Goal: Task Accomplishment & Management: Use online tool/utility

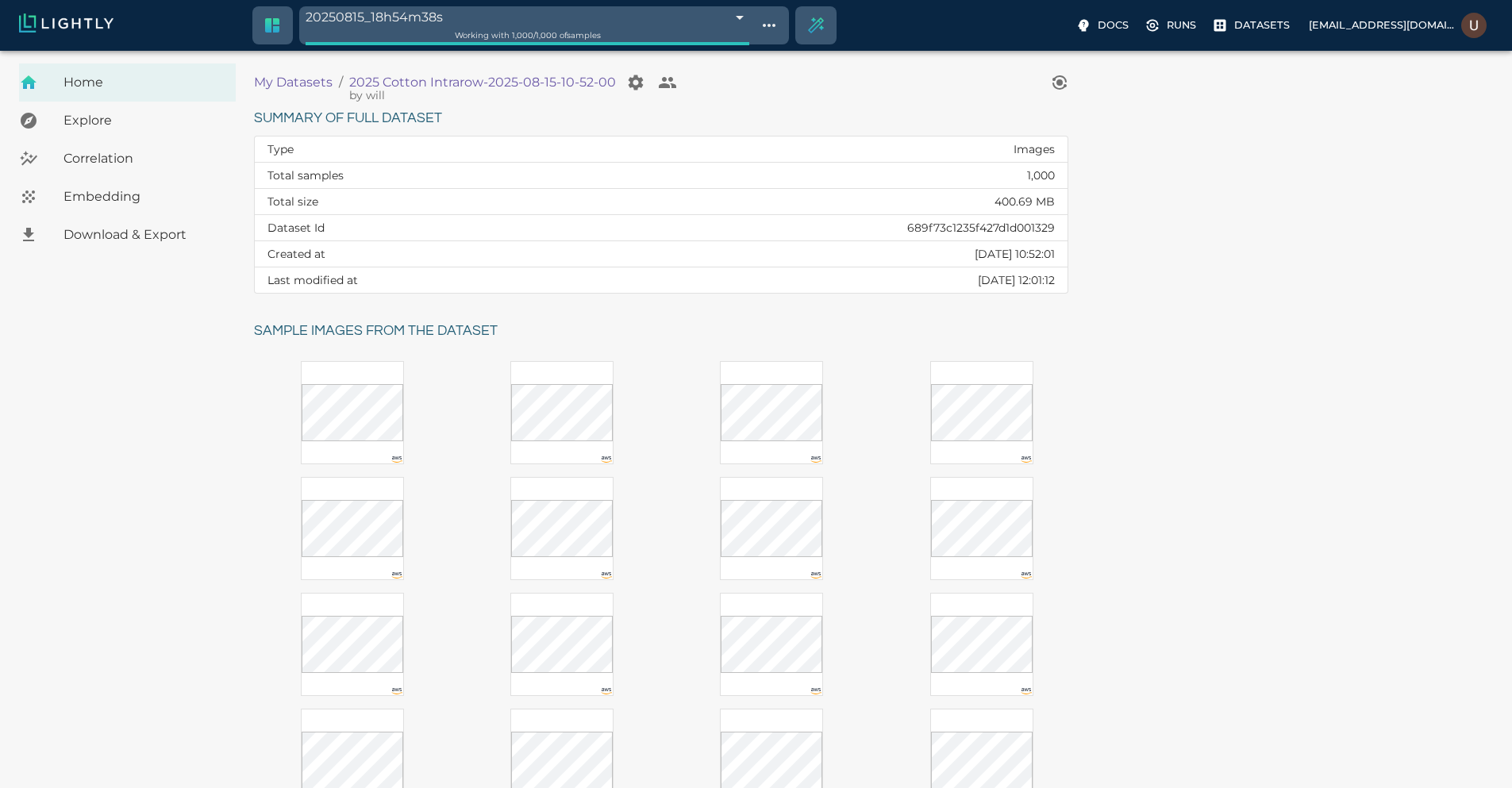
click at [160, 199] on span "Embedding" at bounding box center [143, 196] width 160 height 19
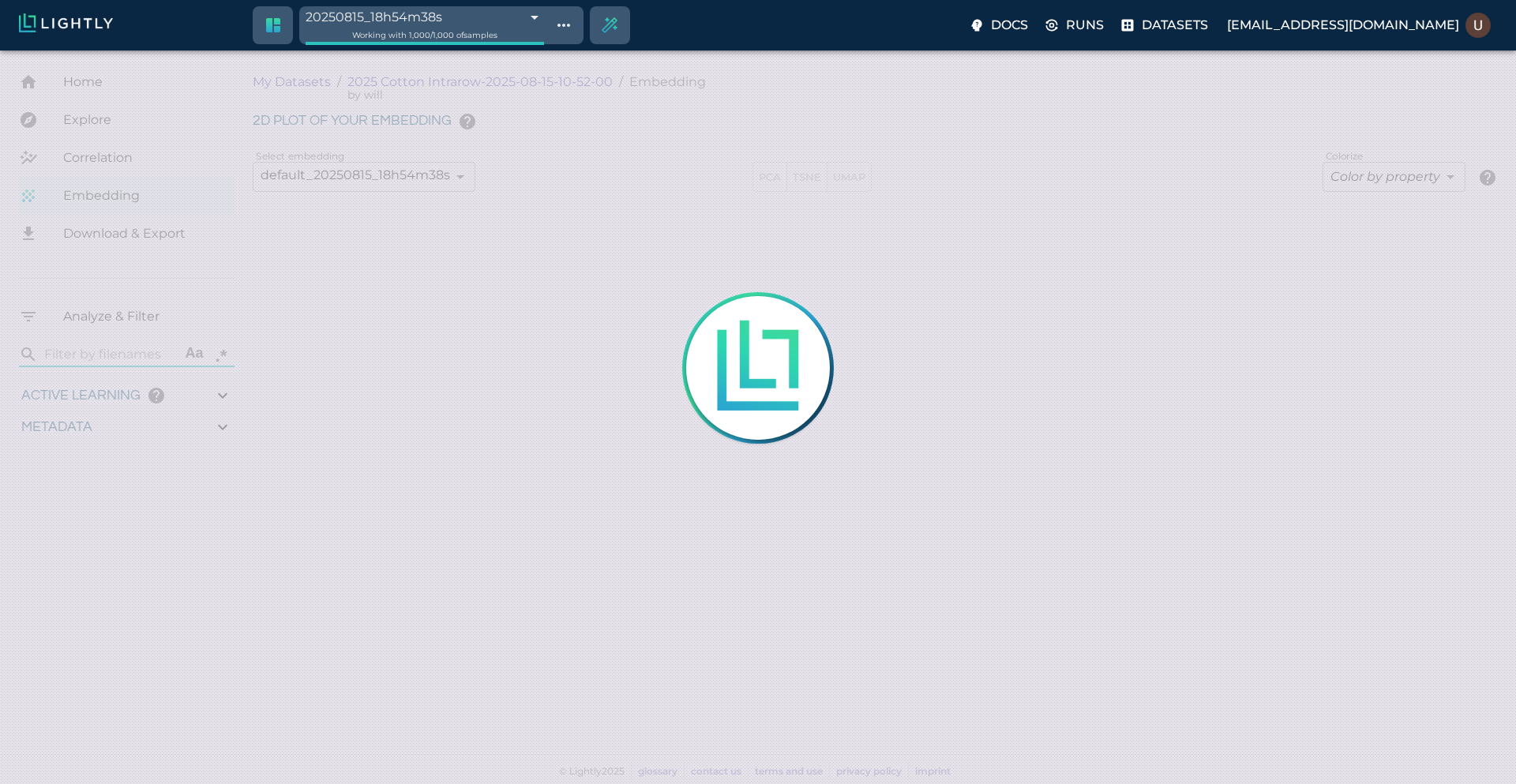
type input "9007199254740991"
type input "0.95490493710619"
type input "3.70090493710619"
type input "19.5529689788818"
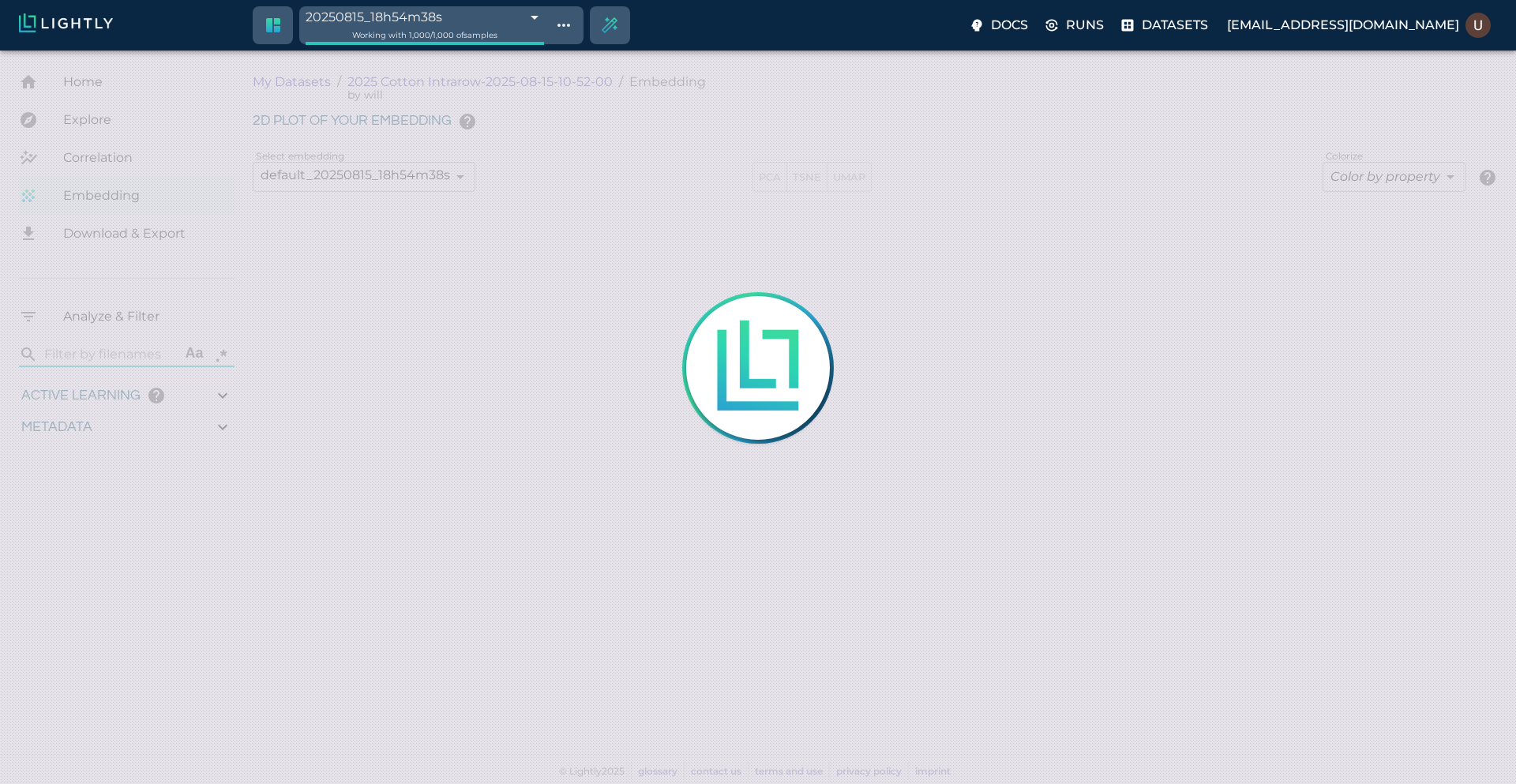
type input "70.2069689788818"
type input "9007199254740991"
type input "0.95490493710619"
type input "3.70090493710619"
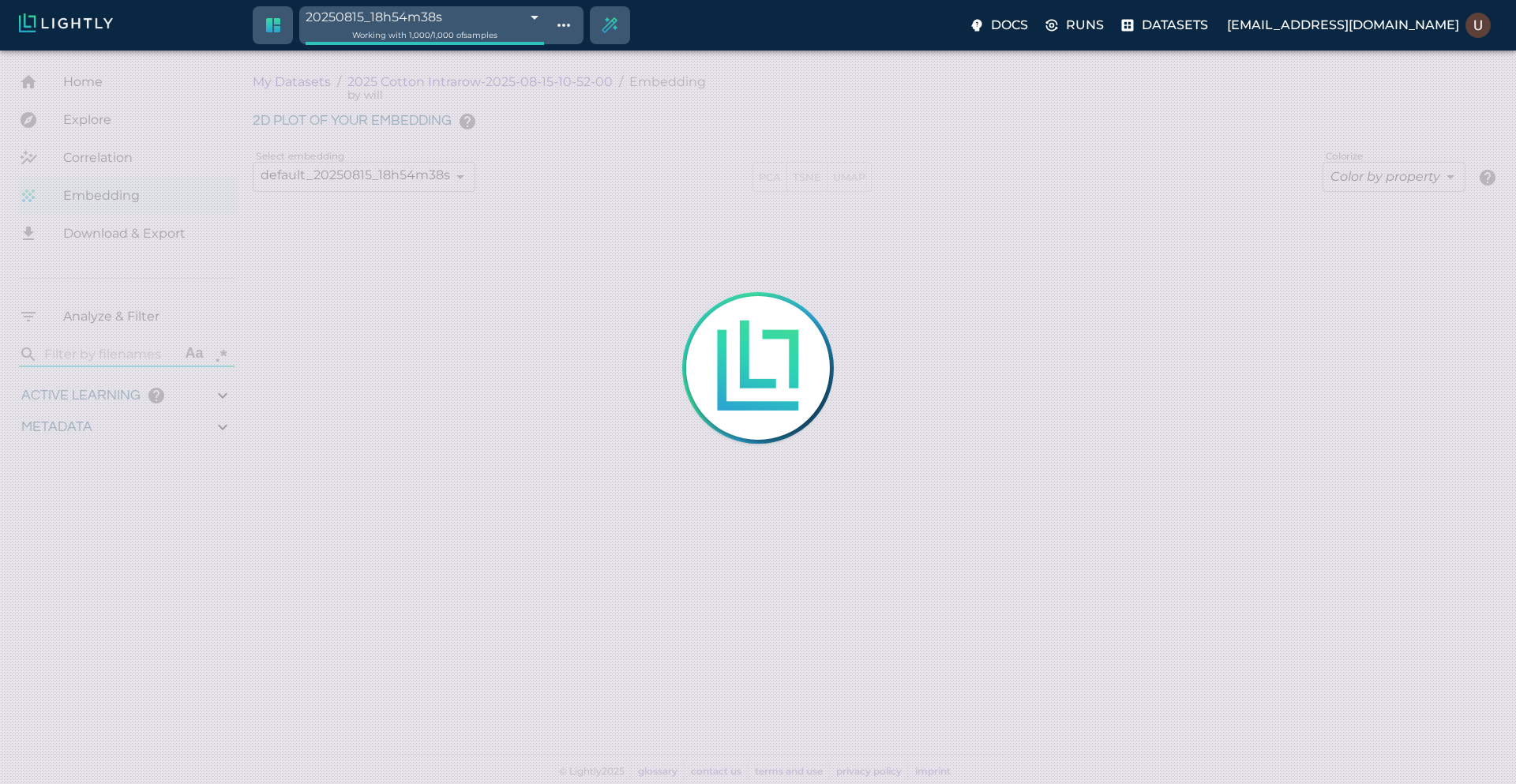
type input "19.5529689788818"
type input "70.2069689788818"
type input "9007199254740991"
type input "0.95490493710619"
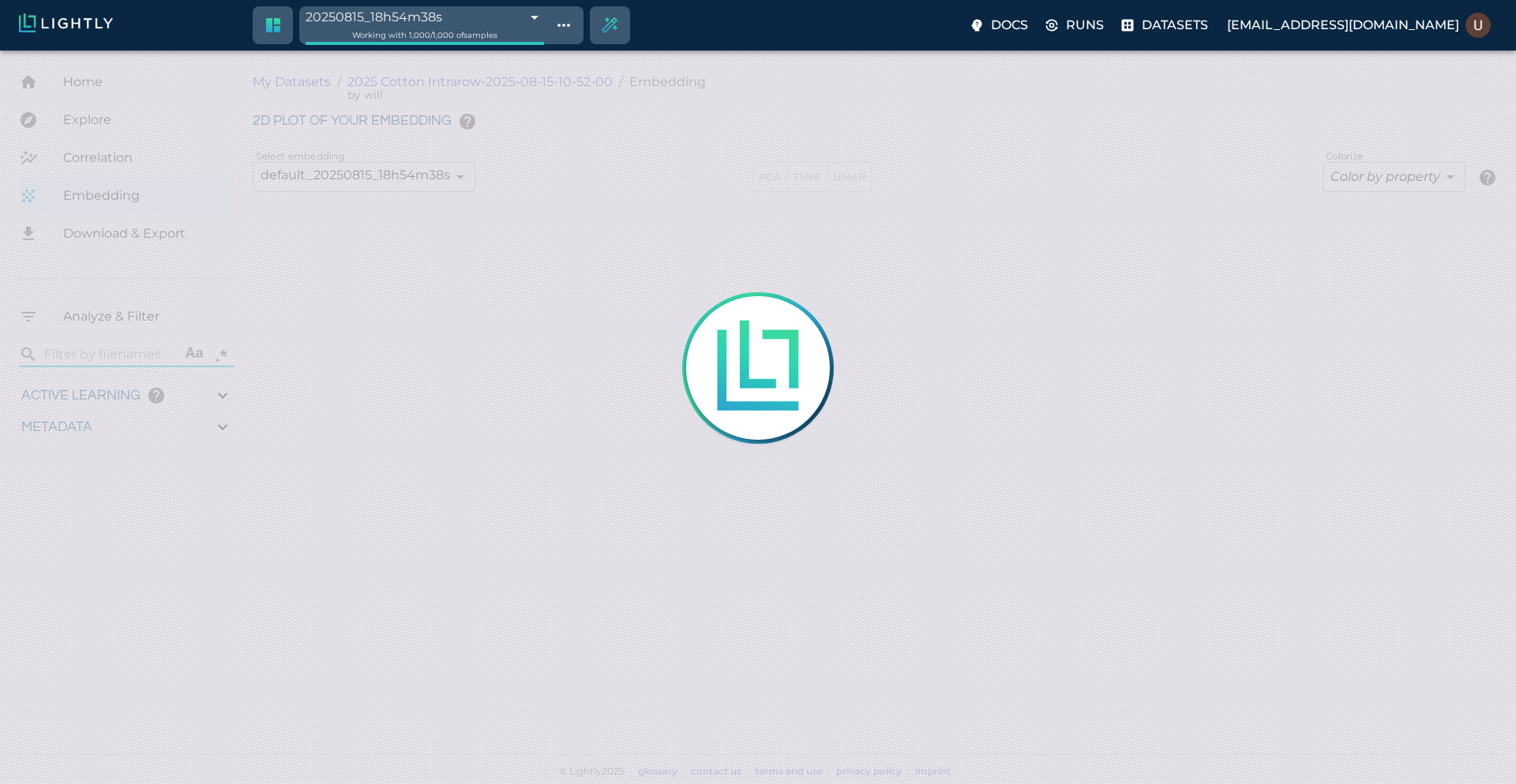
type input "3.70090493710619"
type input "19.5529689788818"
type input "70.2069689788818"
type input "0.95490493710619"
type input "3.70090493710619"
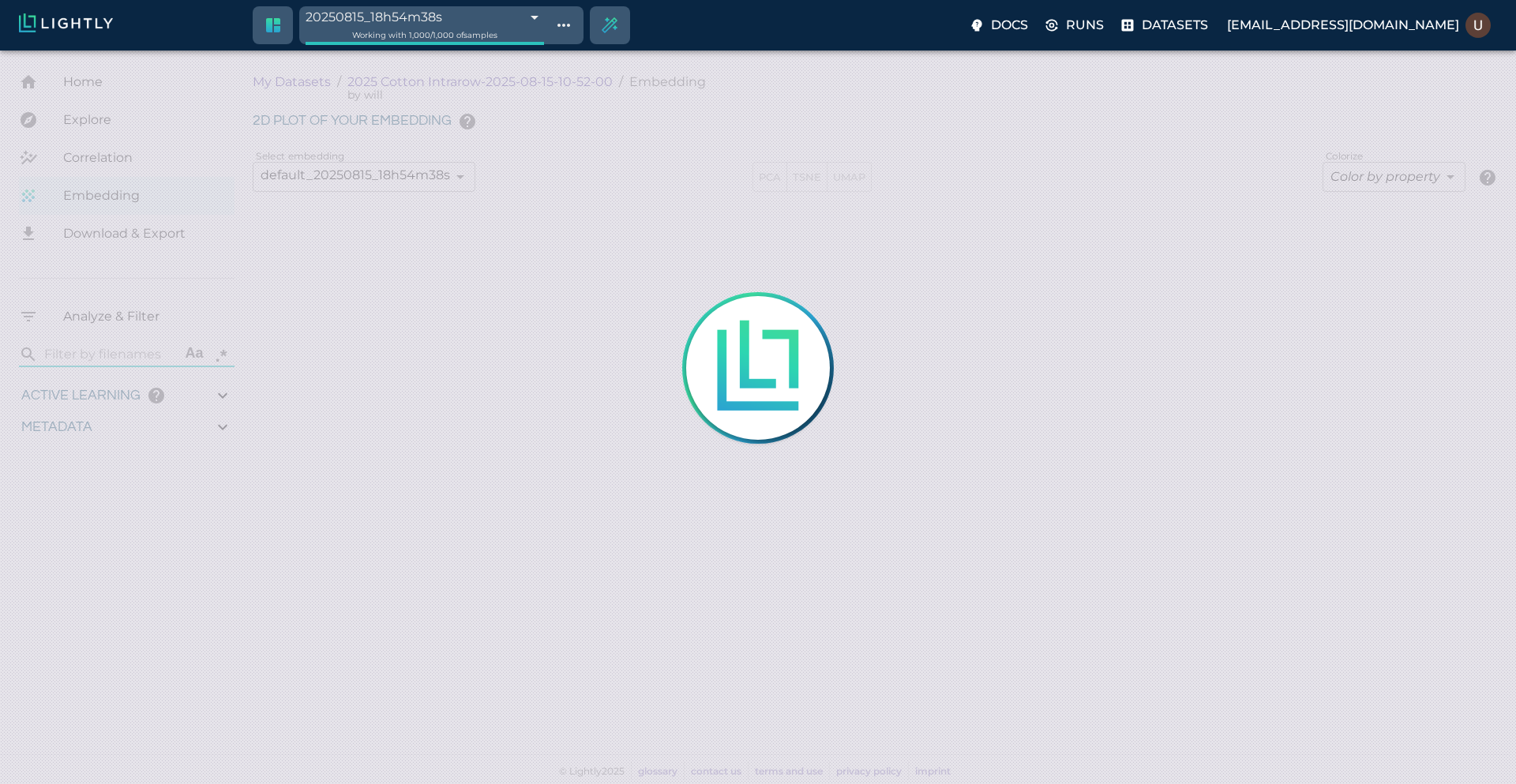
type input "19.5529689788818"
type input "70.2069689788818"
type input "0.95490493710619"
type input "3.70090493710619"
type input "19.5529689788818"
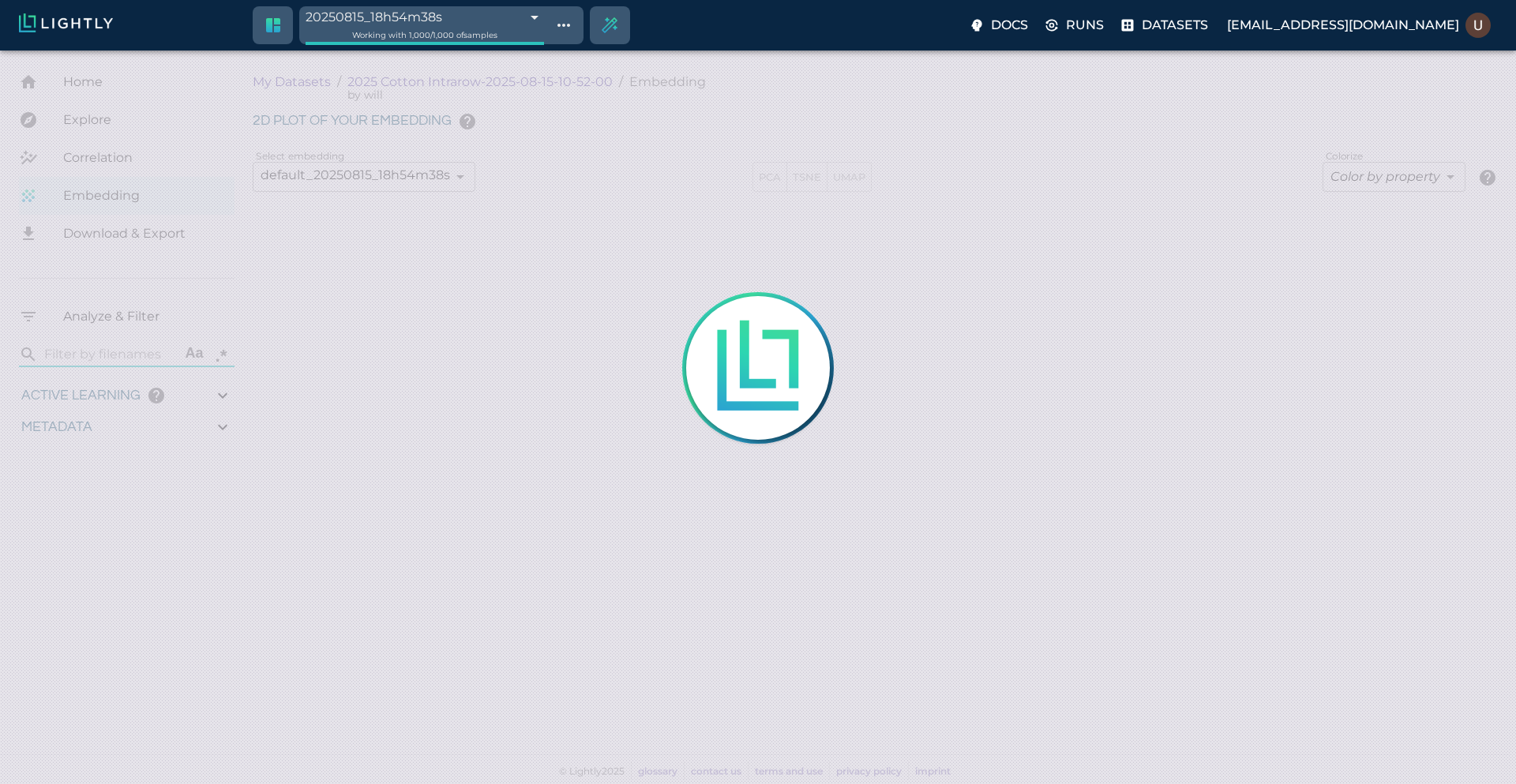
type input "70.2069689788818"
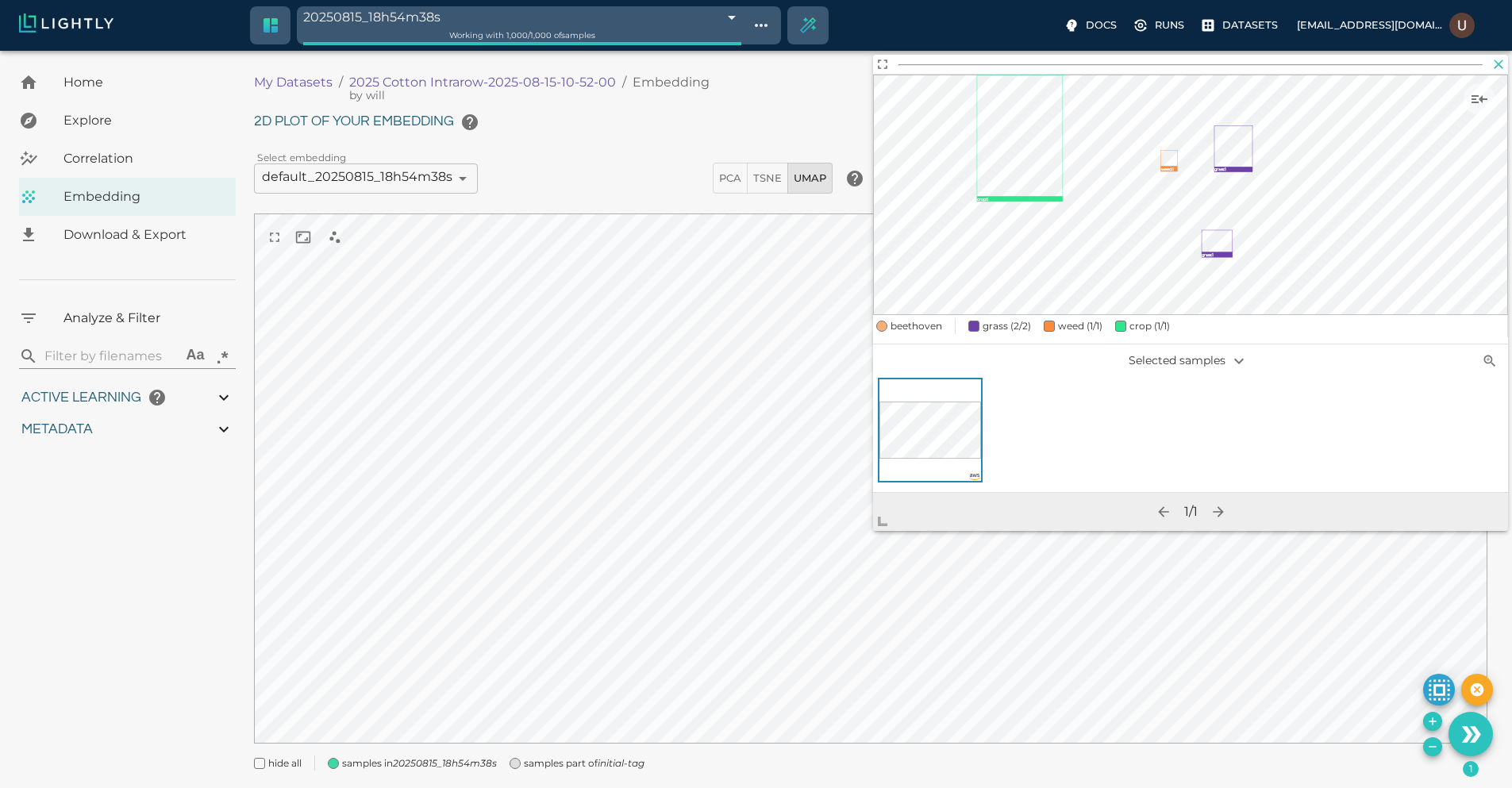
click at [1503, 64] on icon "button" at bounding box center [1498, 64] width 16 height 16
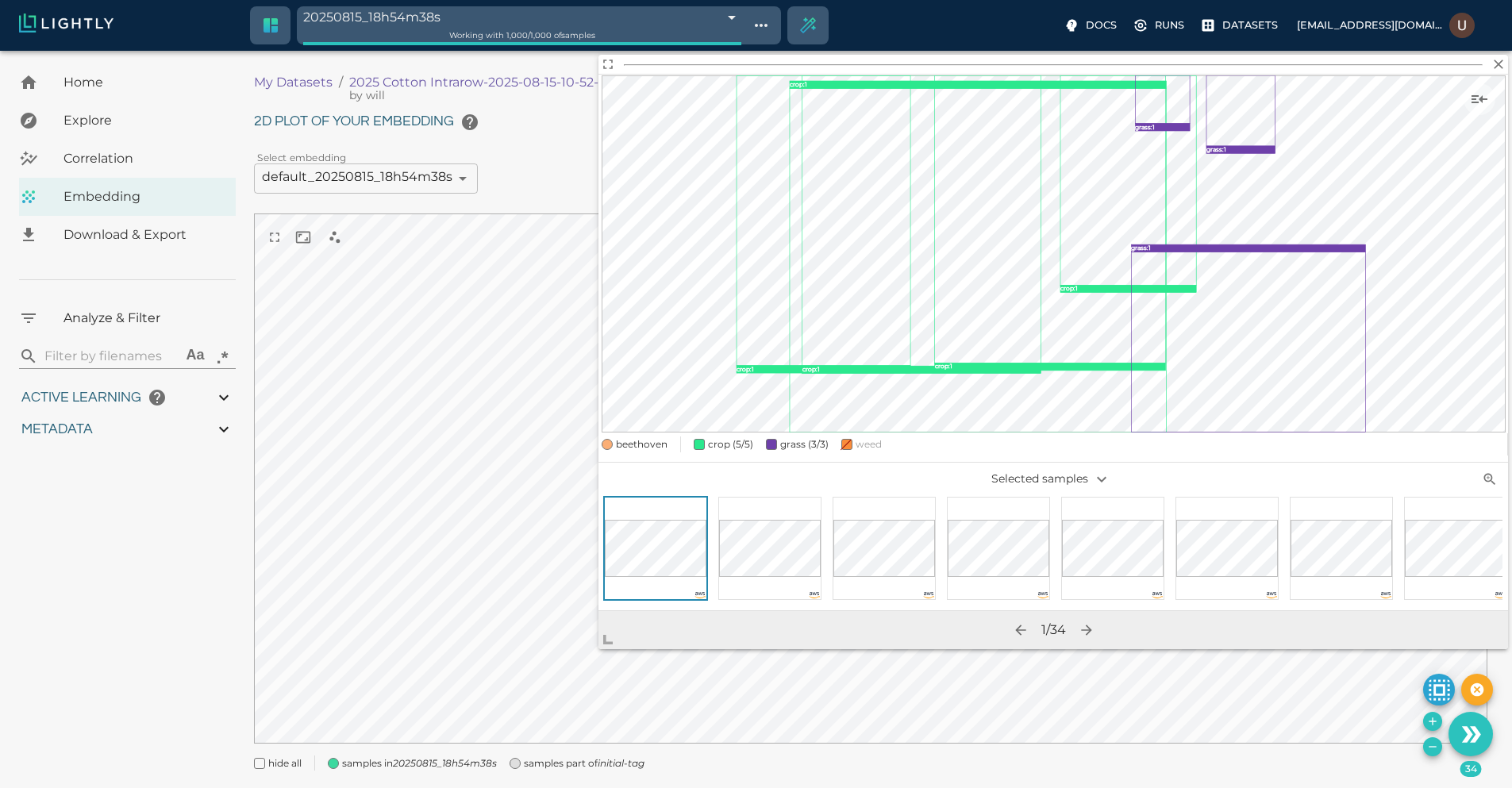
drag, startPoint x: 884, startPoint y: 518, endPoint x: 536, endPoint y: 670, distance: 379.7
click at [599, 649] on span at bounding box center [614, 633] width 32 height 32
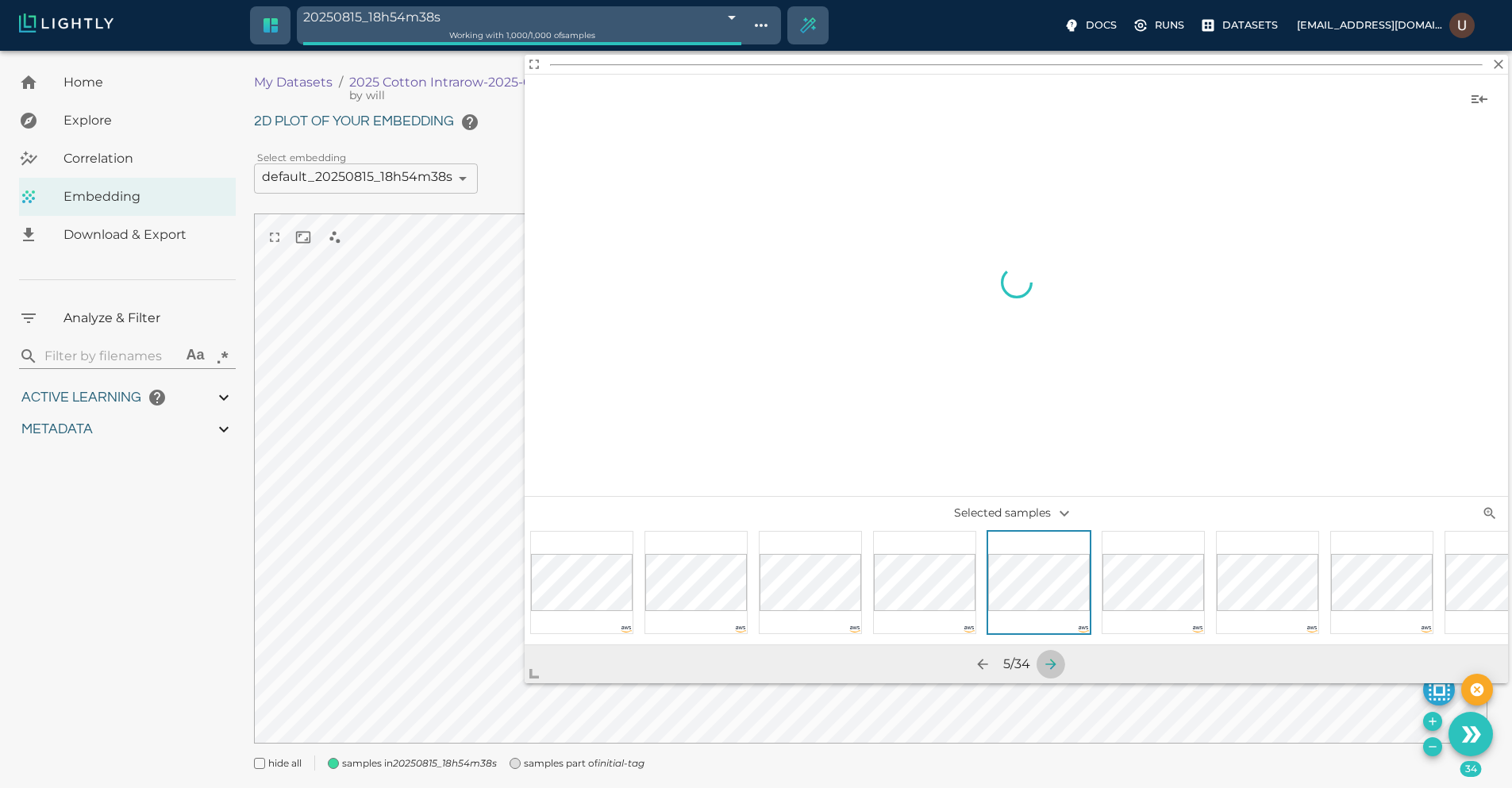
click at [1058, 663] on icon "button" at bounding box center [1050, 664] width 16 height 16
click at [1058, 663] on icon "button" at bounding box center [1049, 664] width 16 height 16
click at [1058, 663] on icon "button" at bounding box center [1050, 664] width 16 height 16
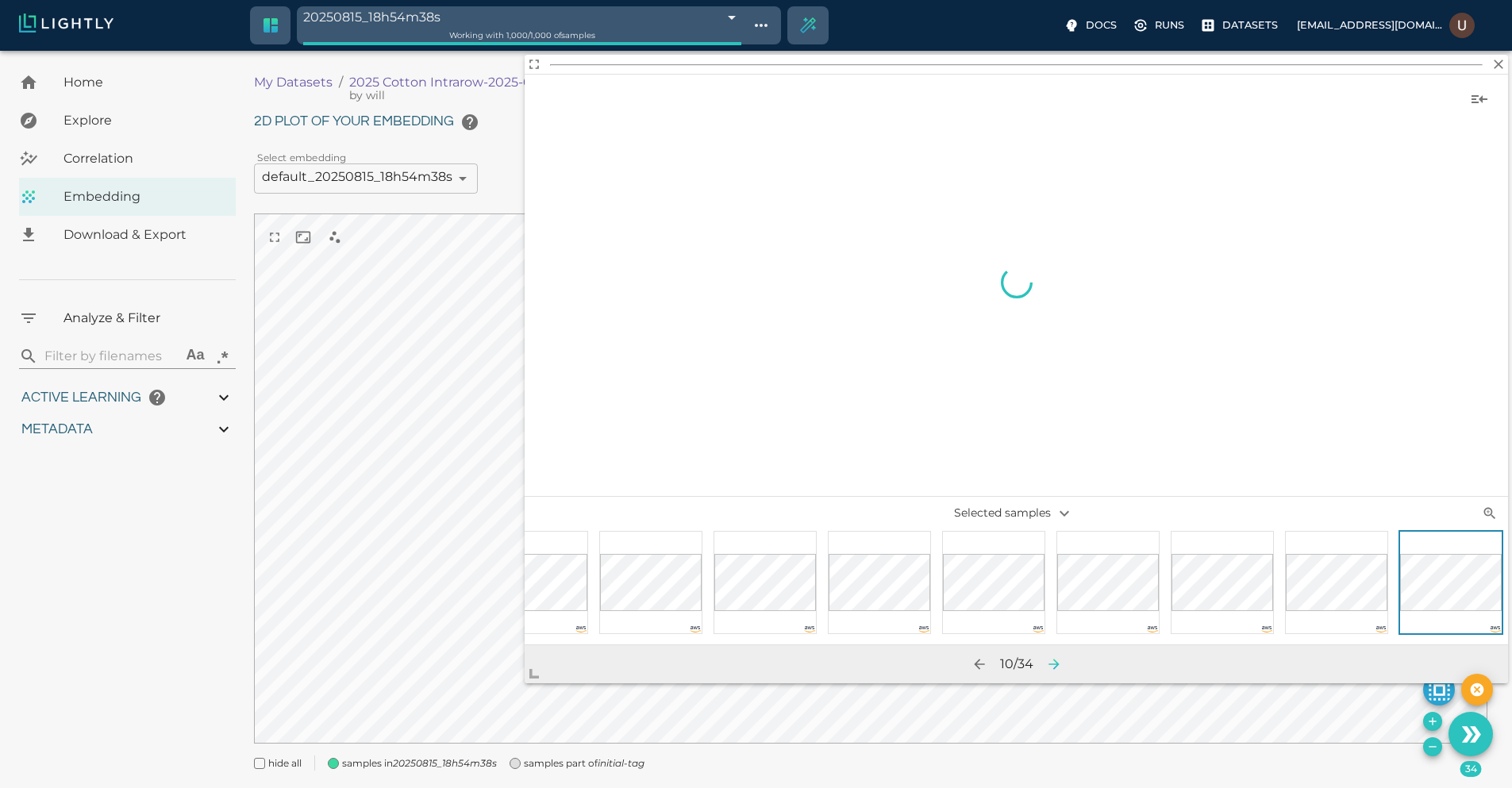
click at [1058, 663] on icon "button" at bounding box center [1053, 664] width 10 height 10
click at [1059, 663] on icon "button" at bounding box center [1051, 664] width 16 height 16
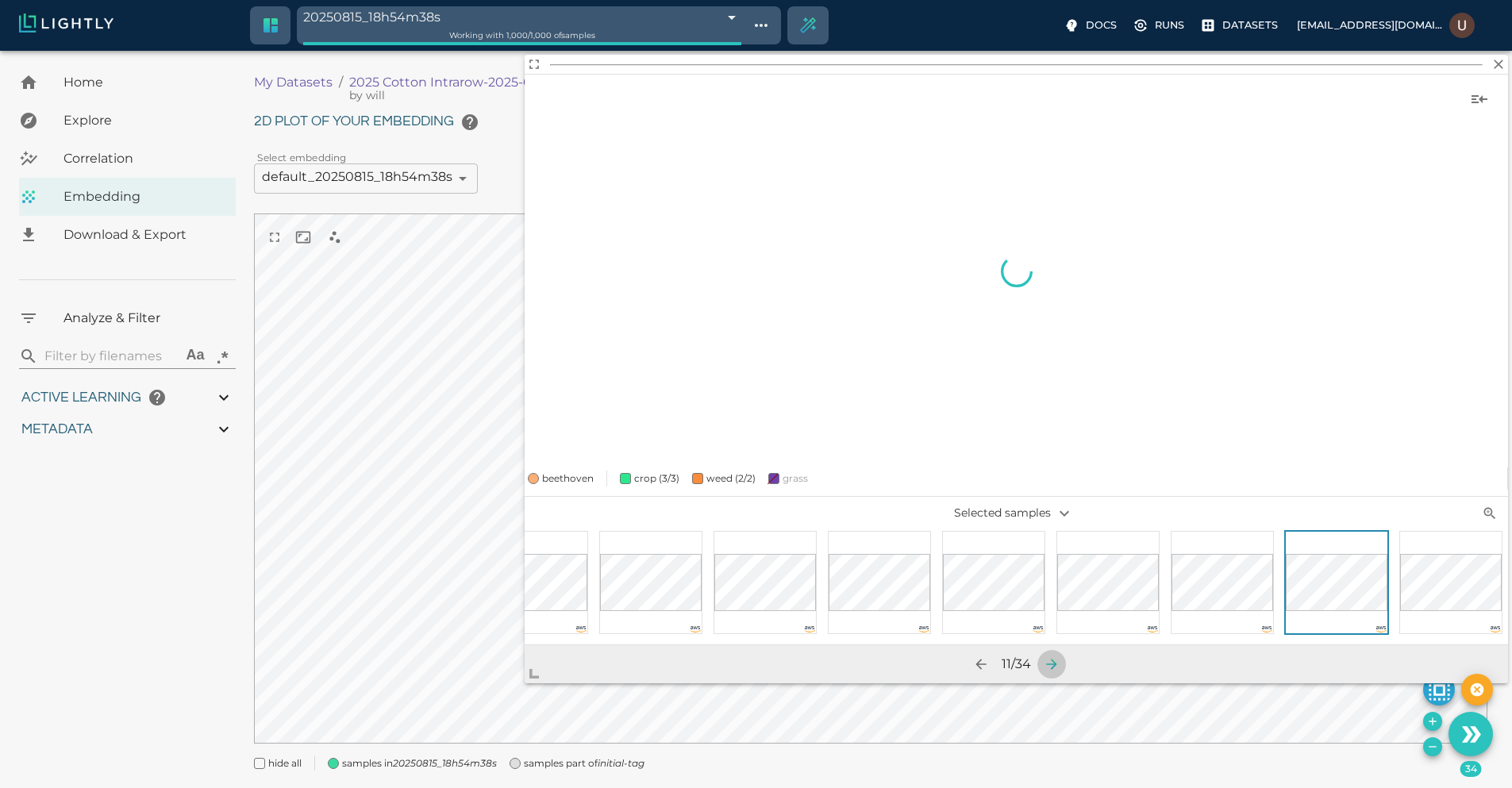
click at [1056, 663] on icon "button" at bounding box center [1050, 664] width 10 height 10
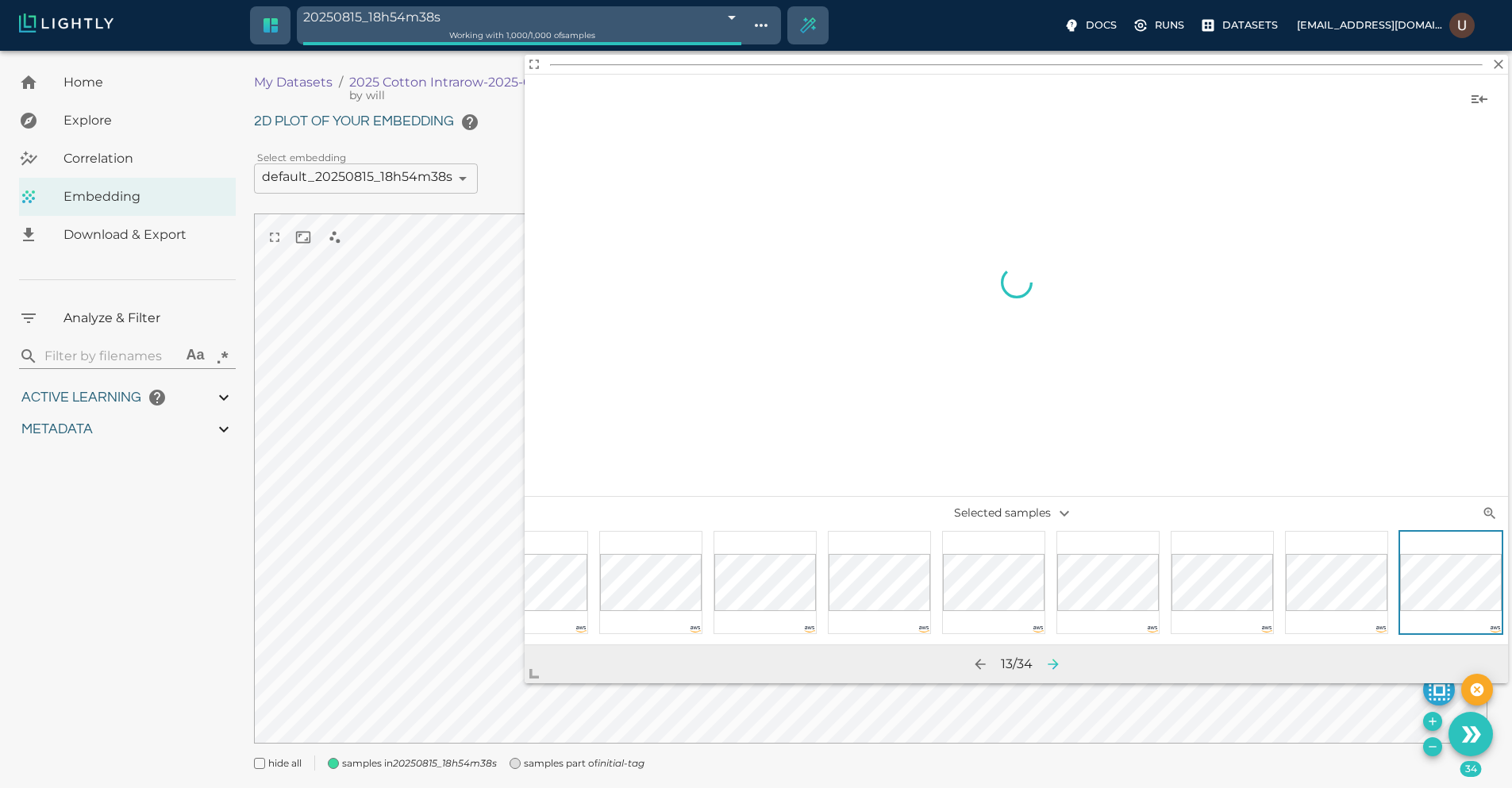
click at [1058, 663] on icon "button" at bounding box center [1052, 664] width 10 height 10
click at [1058, 663] on icon "button" at bounding box center [1053, 664] width 10 height 10
click at [1058, 663] on icon "button" at bounding box center [1052, 664] width 10 height 10
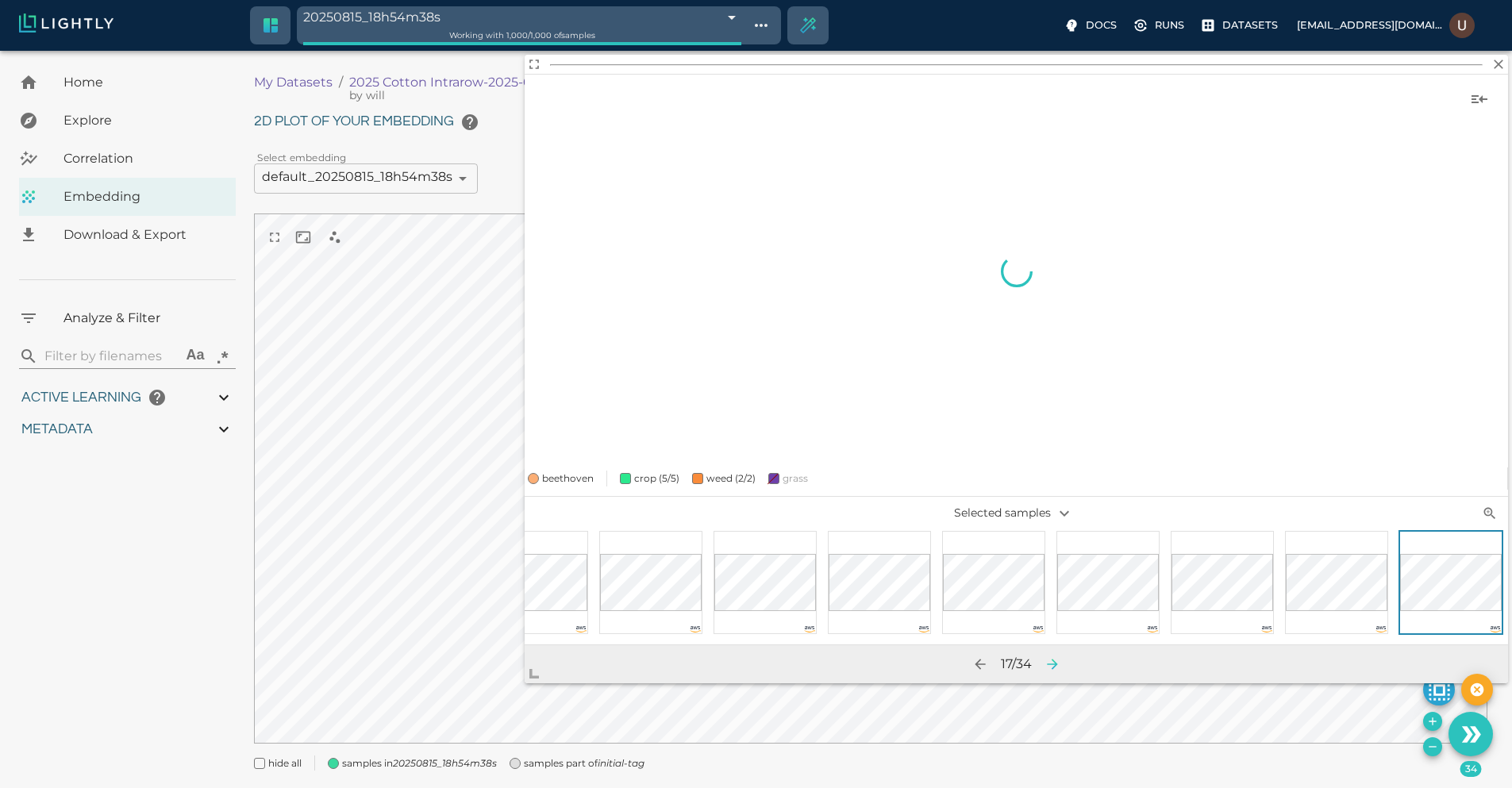
click at [1057, 663] on icon "button" at bounding box center [1051, 664] width 10 height 10
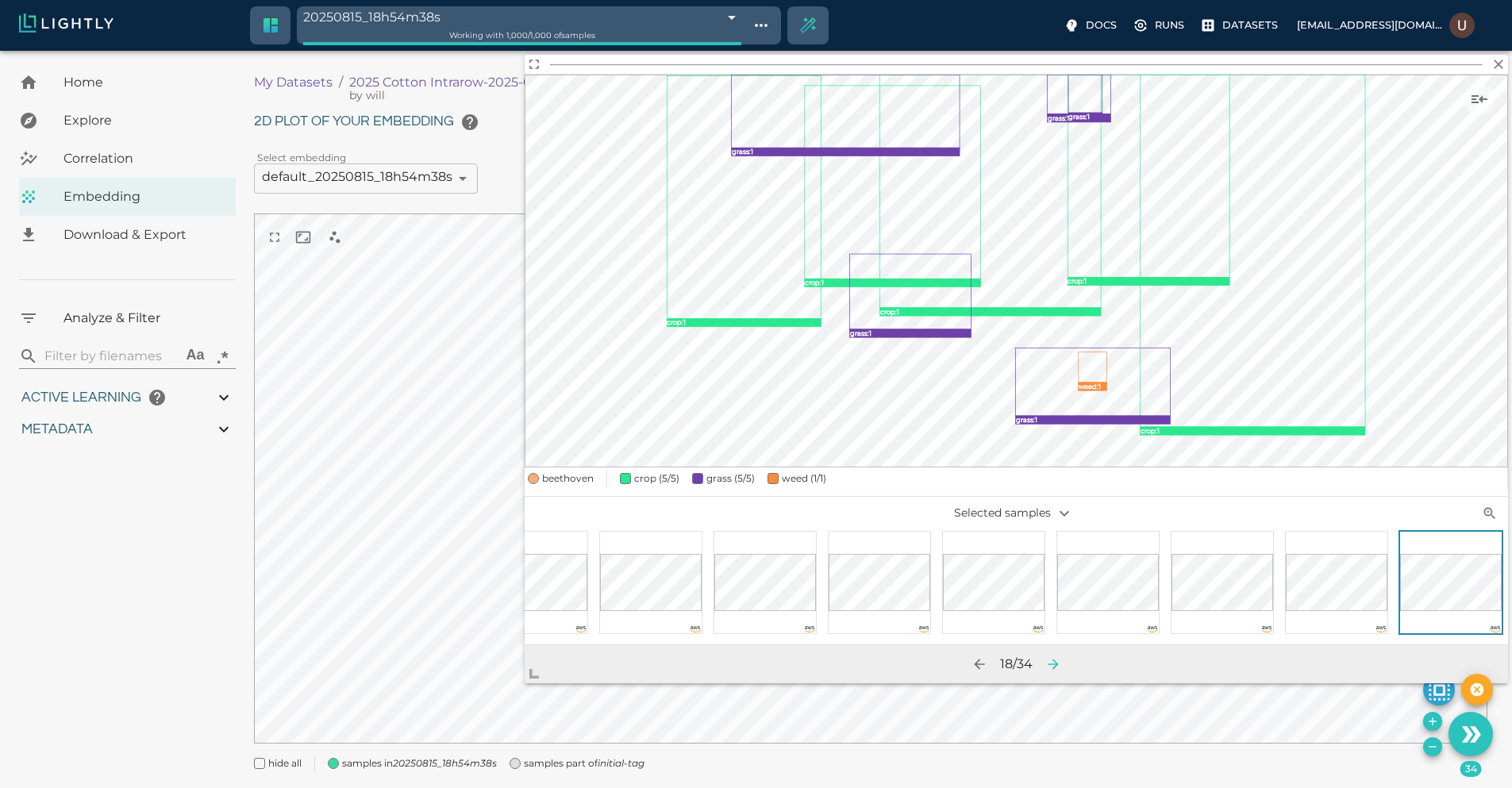
click at [1058, 663] on icon "button" at bounding box center [1052, 664] width 10 height 10
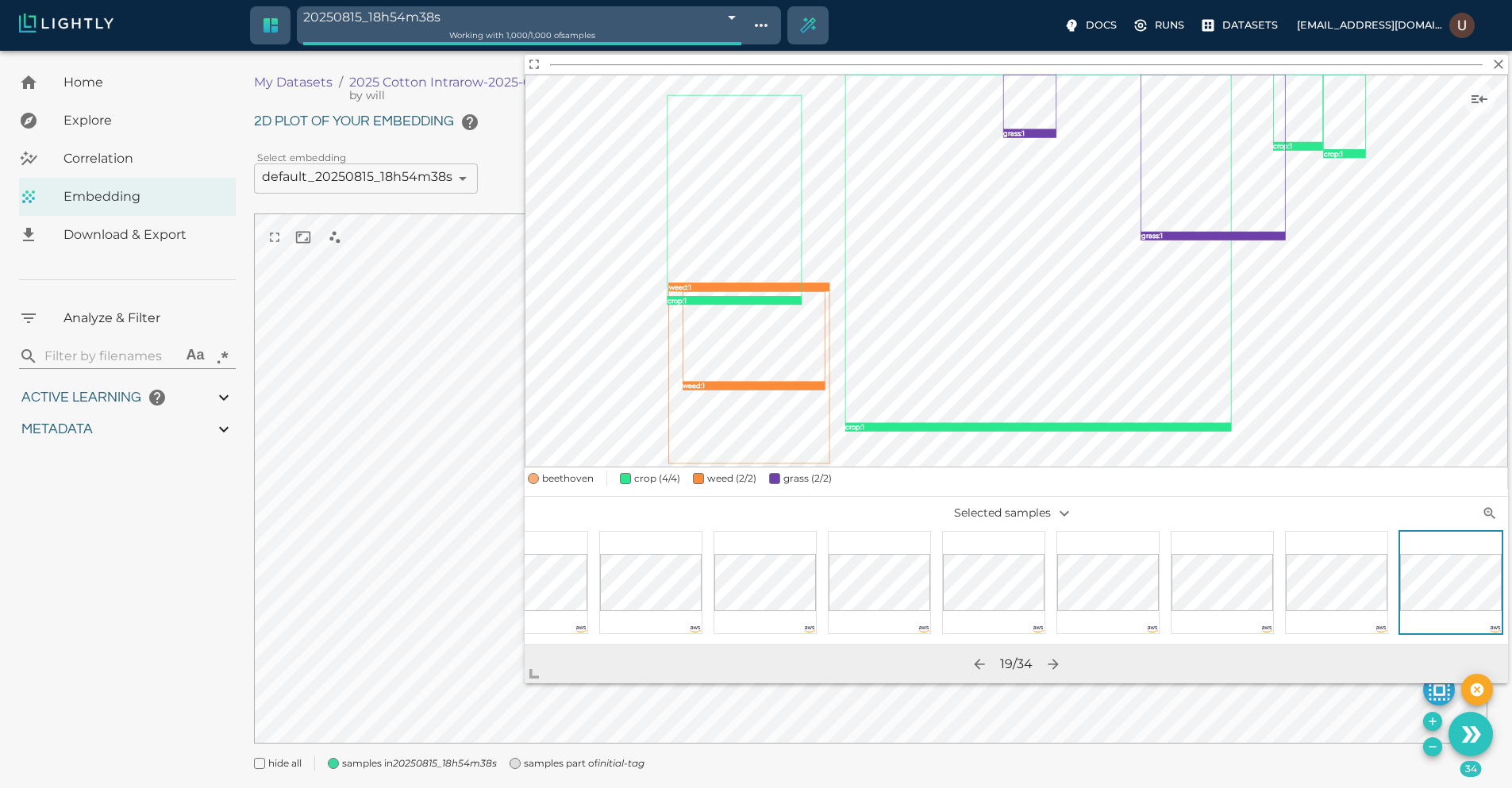
click at [571, 50] on body "20250815_18h54m38s 689f826e8ed35fe88f56481c Working with 1,000 / 1,000 of sampl…" at bounding box center [756, 439] width 1512 height 777
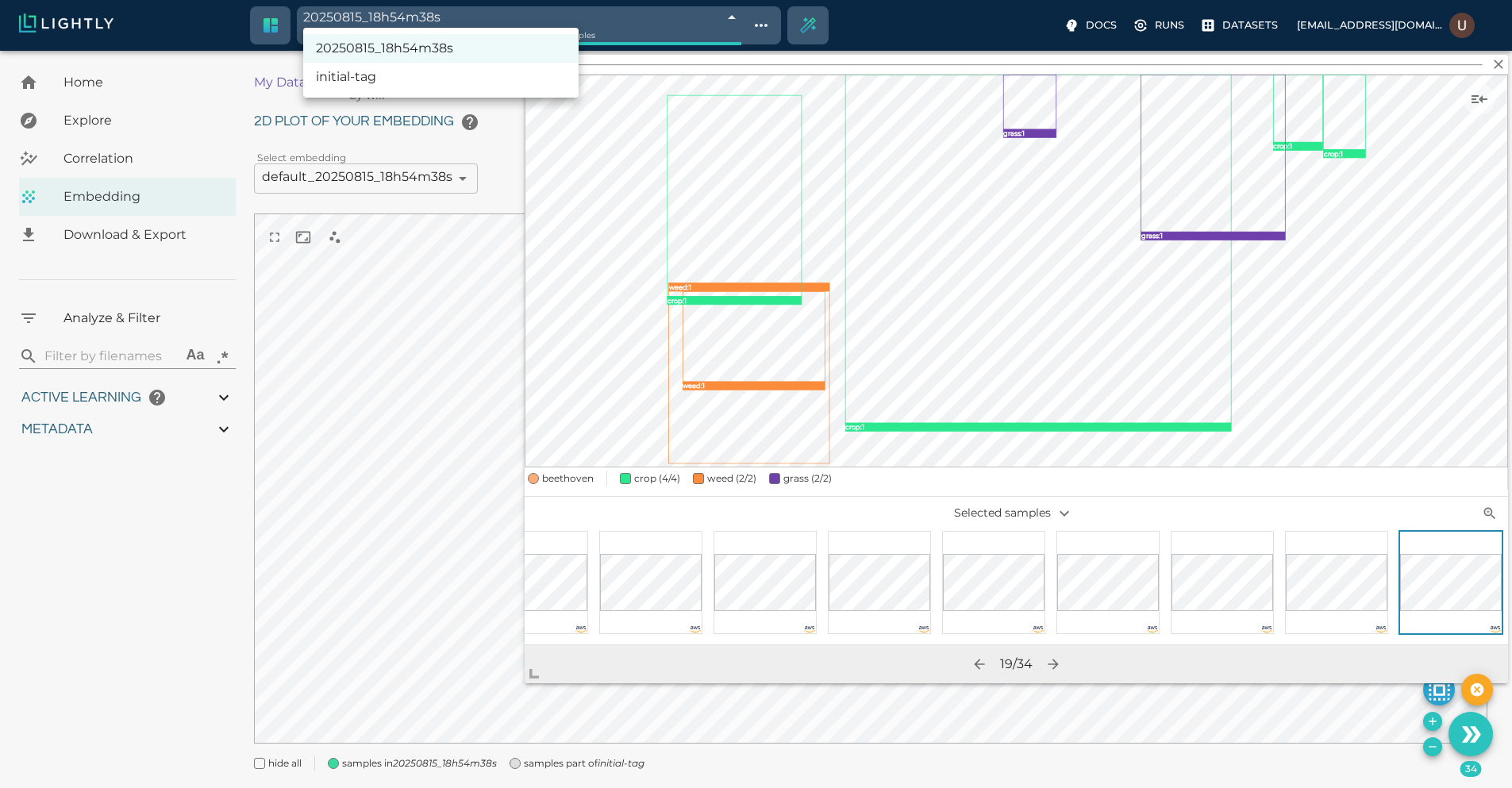
click at [568, 13] on div at bounding box center [756, 394] width 1512 height 788
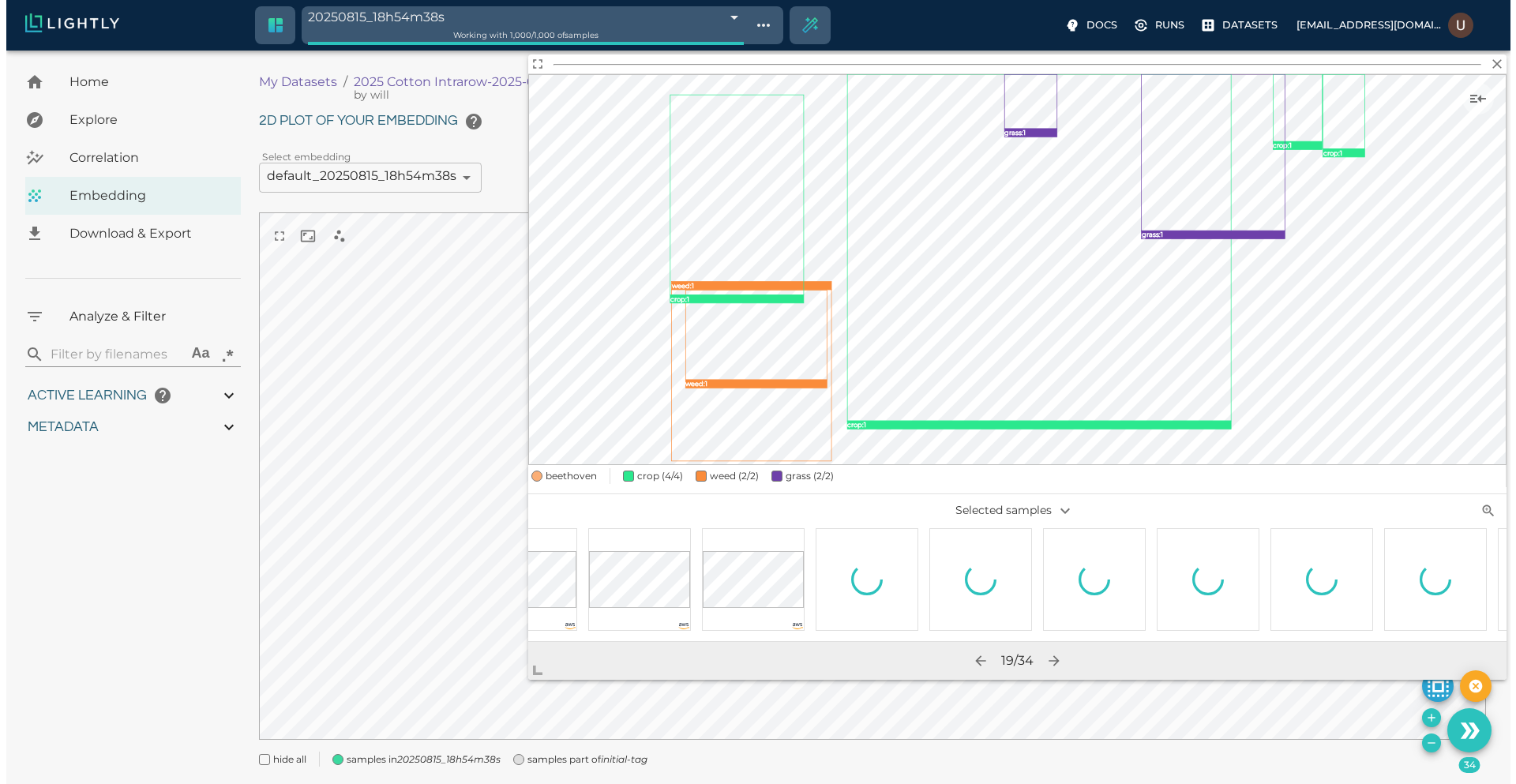
scroll to position [0, 2685]
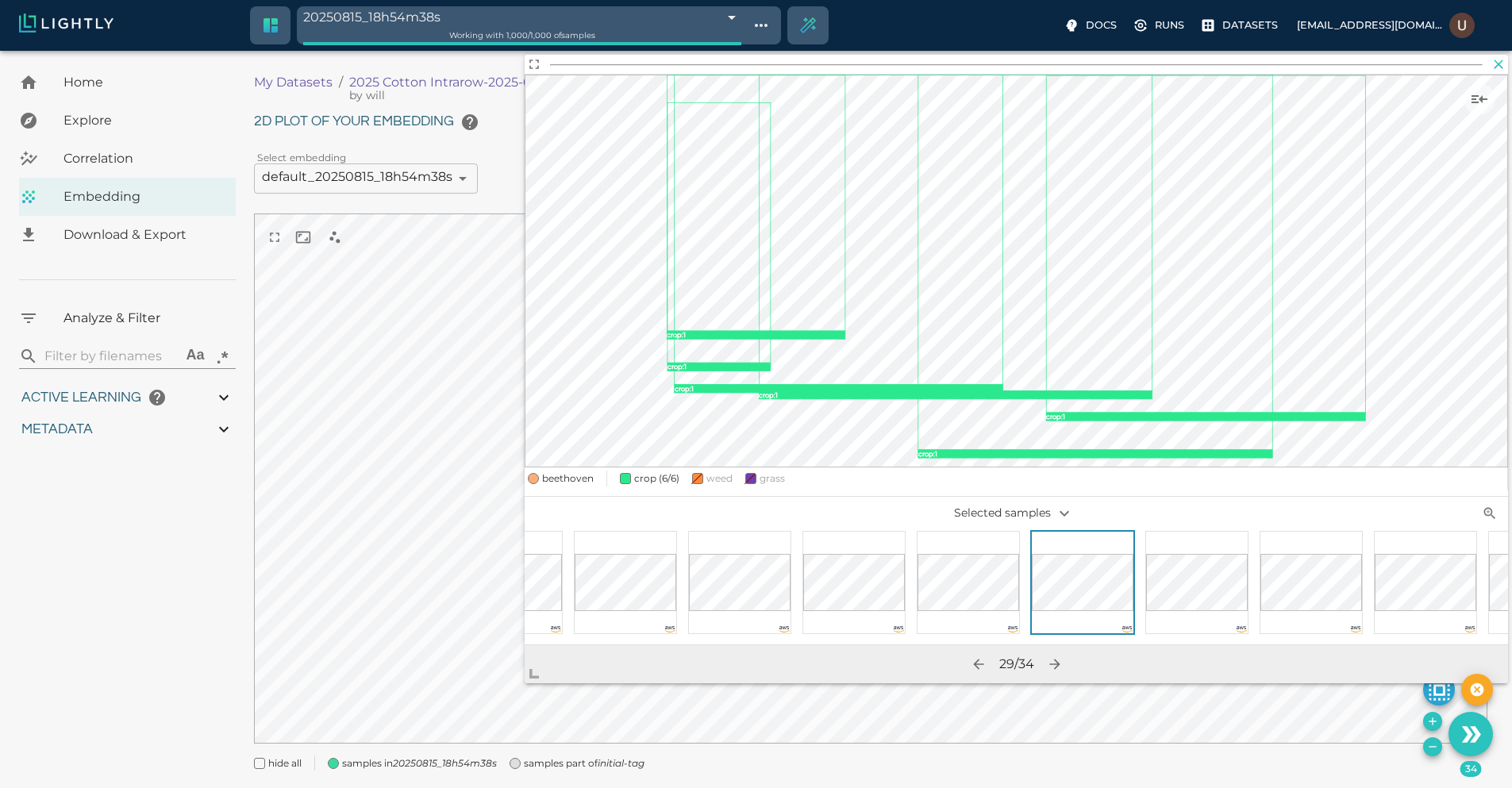
click at [1500, 67] on icon "button" at bounding box center [1498, 64] width 16 height 16
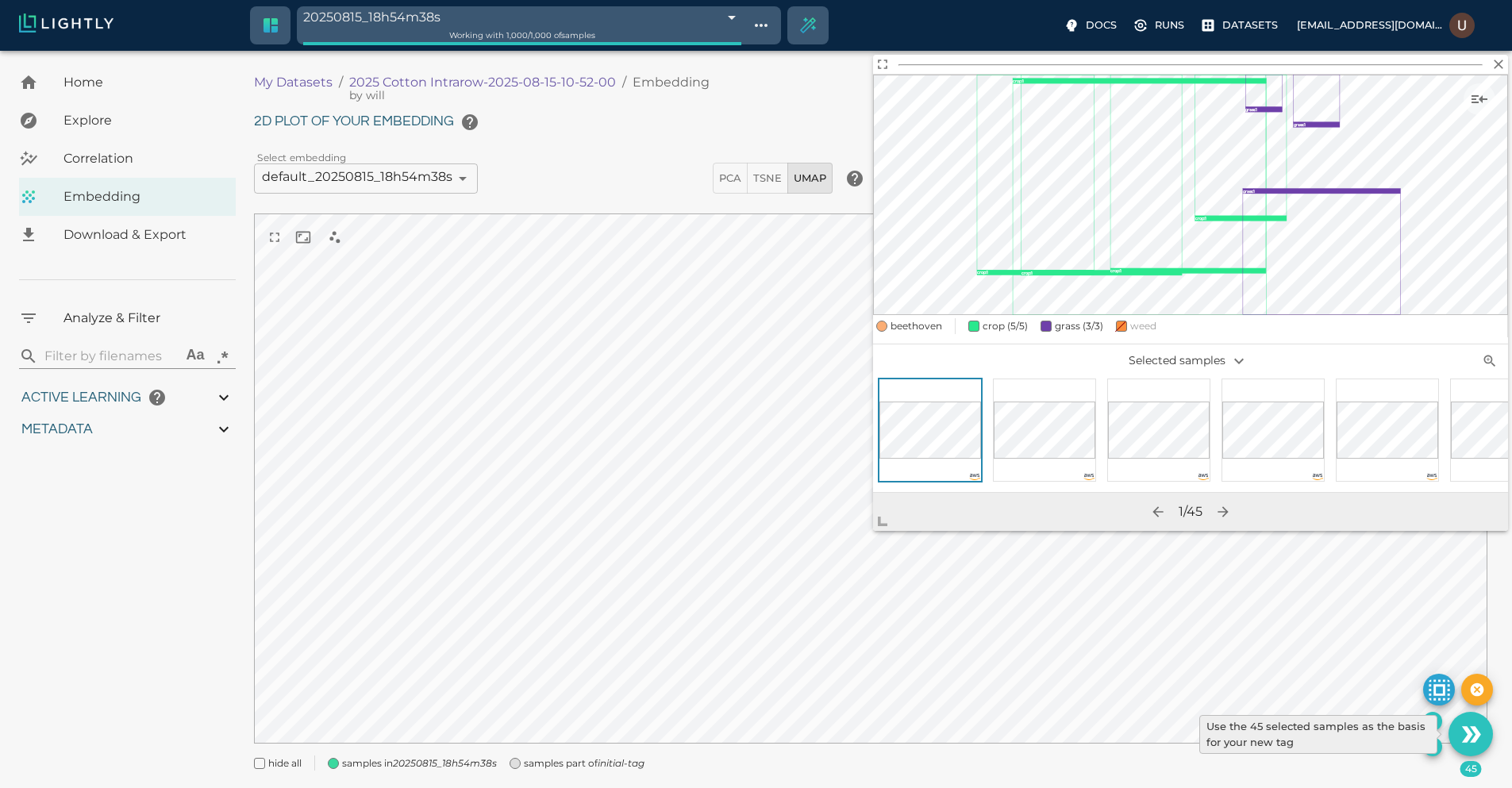
click at [1470, 729] on icon "Use the 45 selected samples as the basis for your new tag" at bounding box center [1471, 735] width 28 height 28
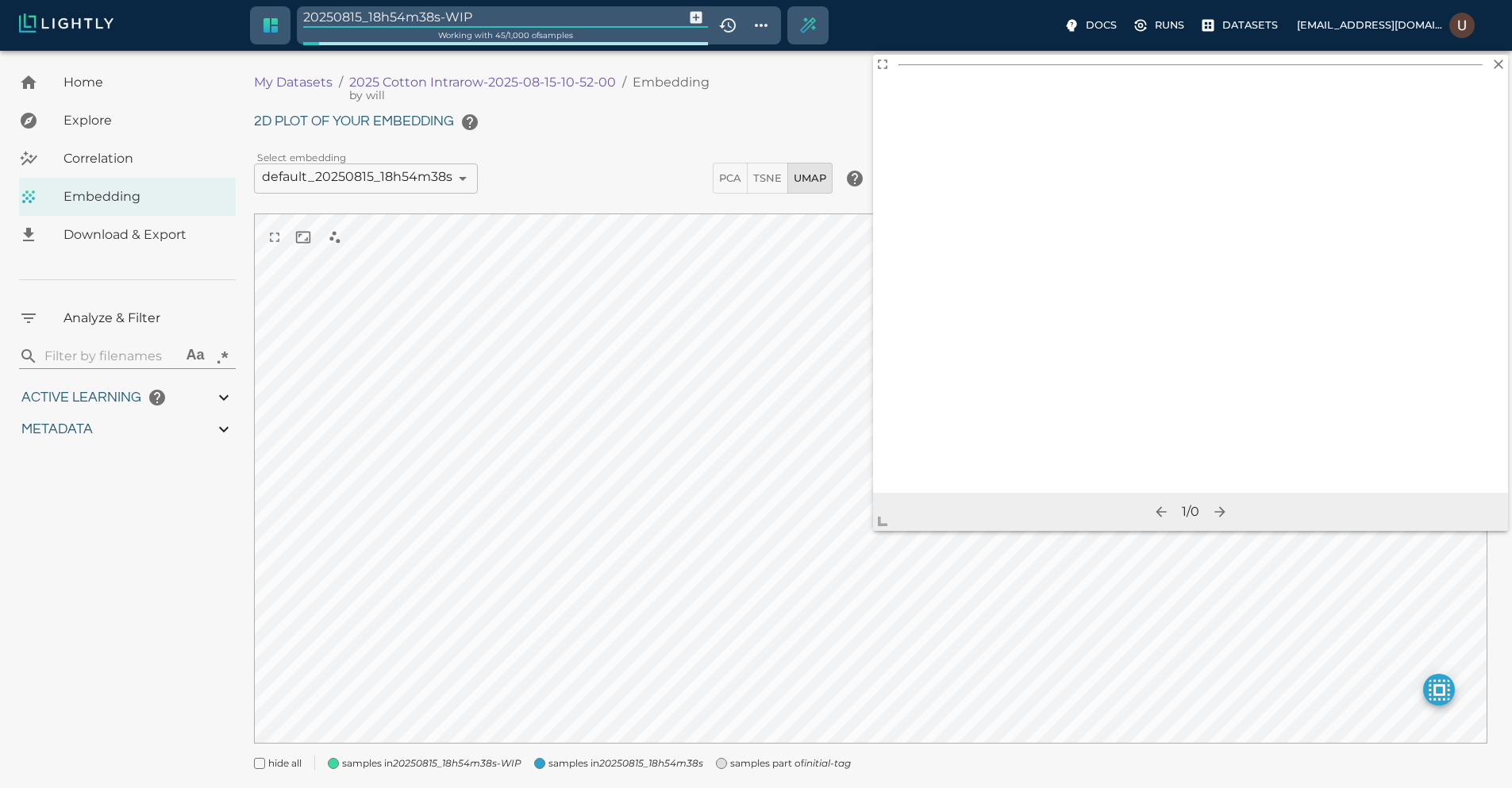
type input "9007199254740991"
type input "0.95490493710619"
type input "3.70090493710619"
type input "19.5529689788818"
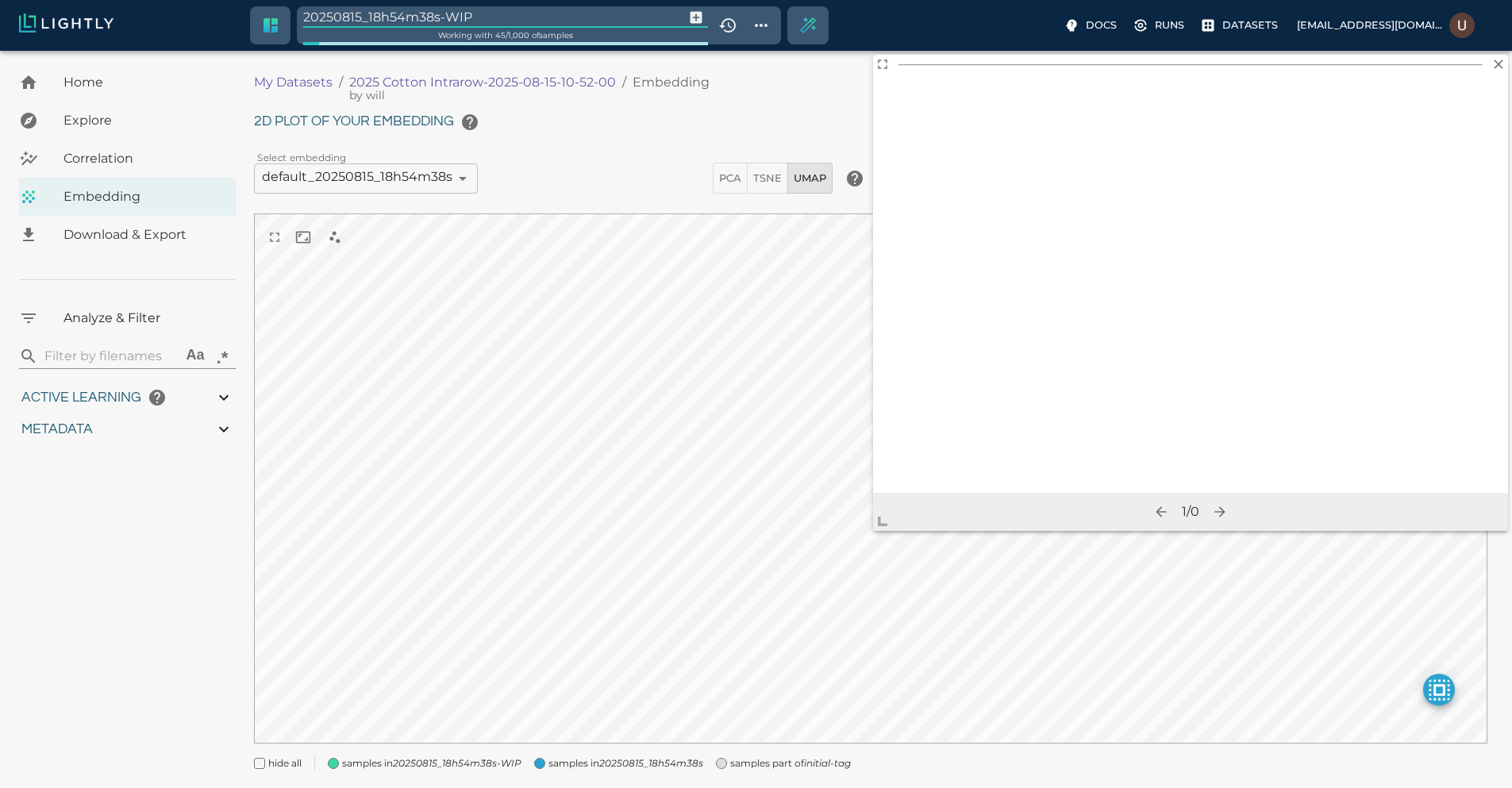
type input "70.2069689788818"
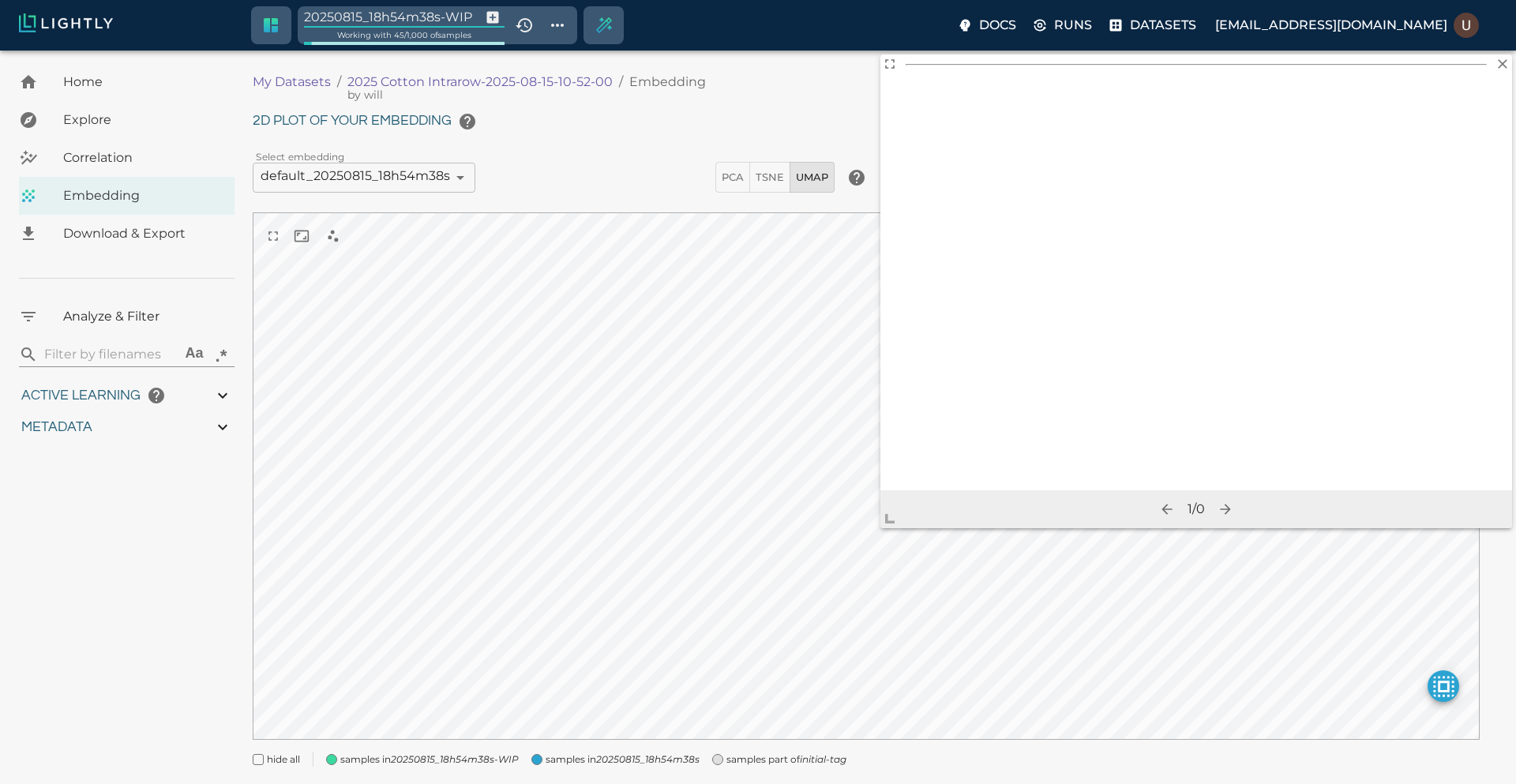
type input "9007199254740991"
type input "0.95490493710619"
type input "3.70090493710619"
type input "19.5529689788818"
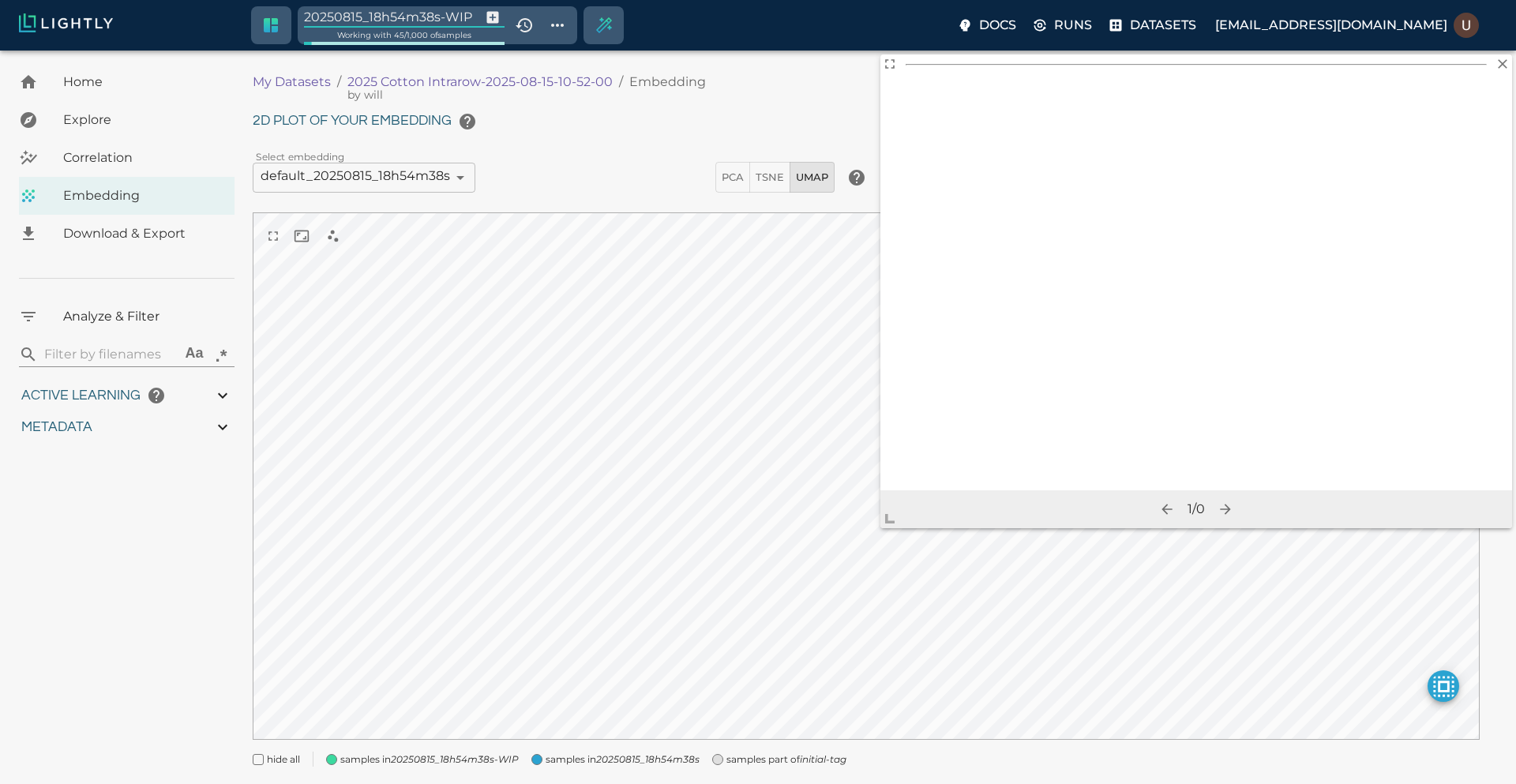
type input "70.2069689788818"
type input "0.95490493710619"
type input "3.70090493710619"
type input "19.5529689788818"
type input "70.2069689788818"
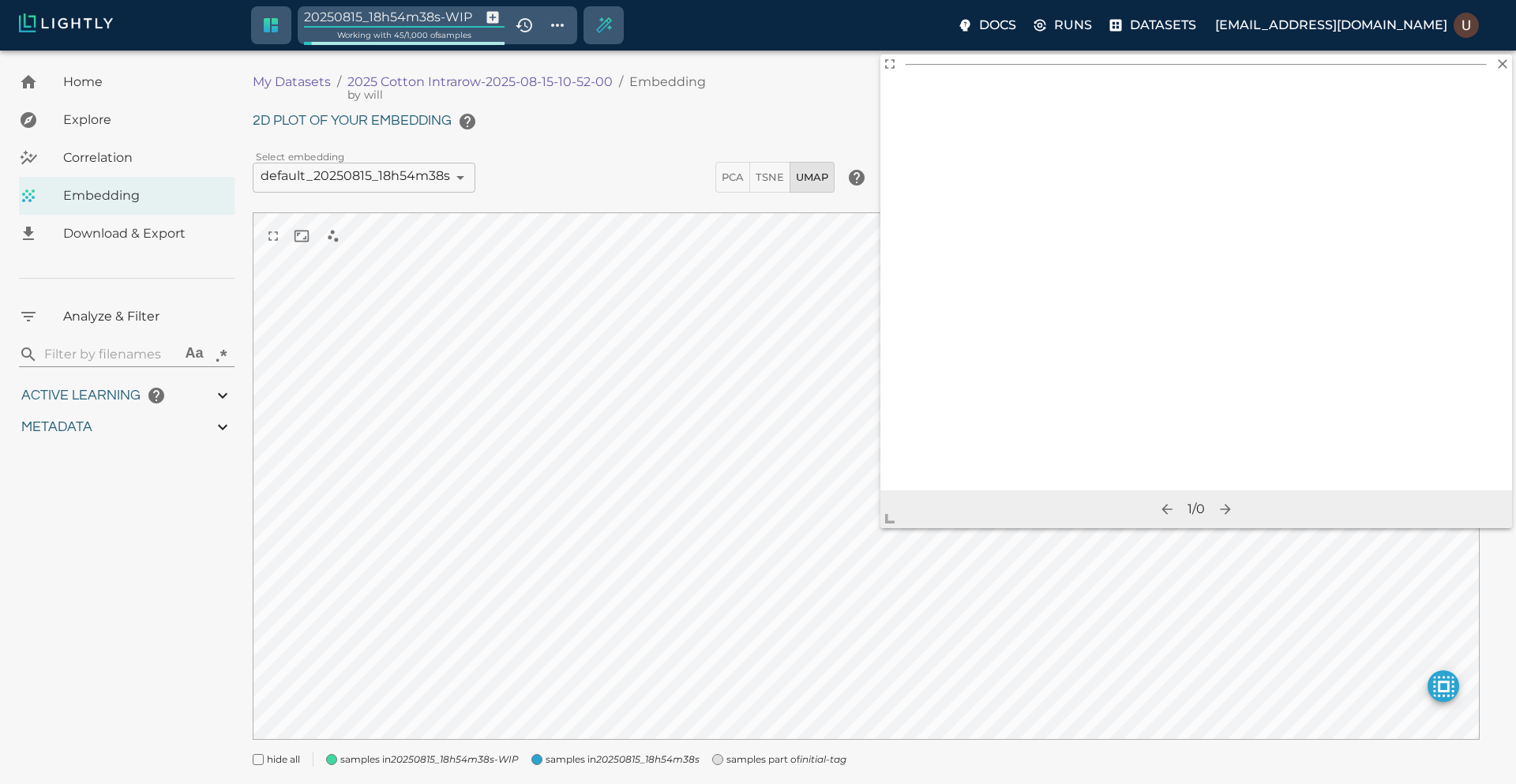
type input "0.95490493710619"
type input "3.70090493710619"
type input "19.5529689788818"
type input "70.2069689788818"
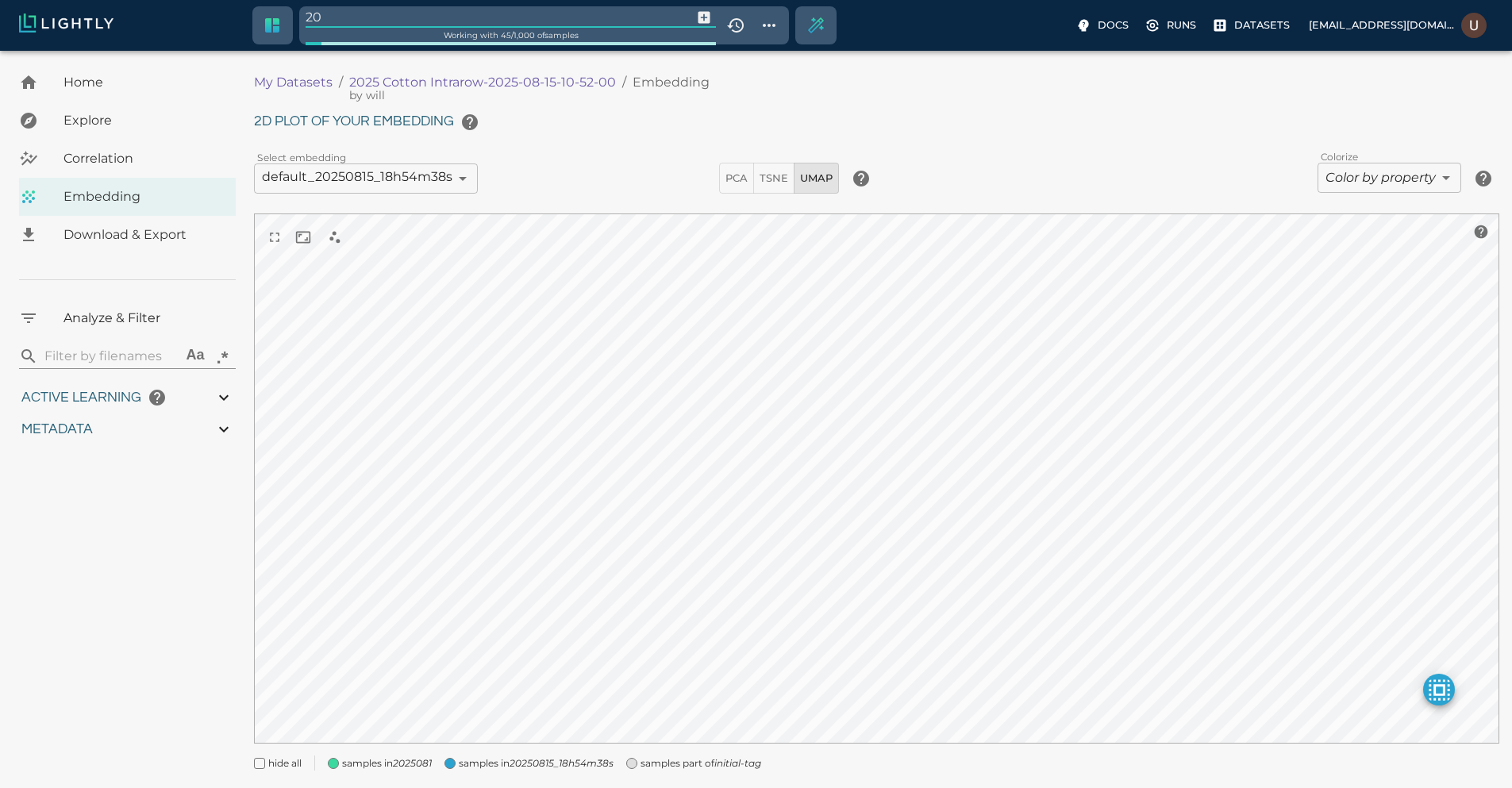
type input "2"
type input "large-grass-obscured"
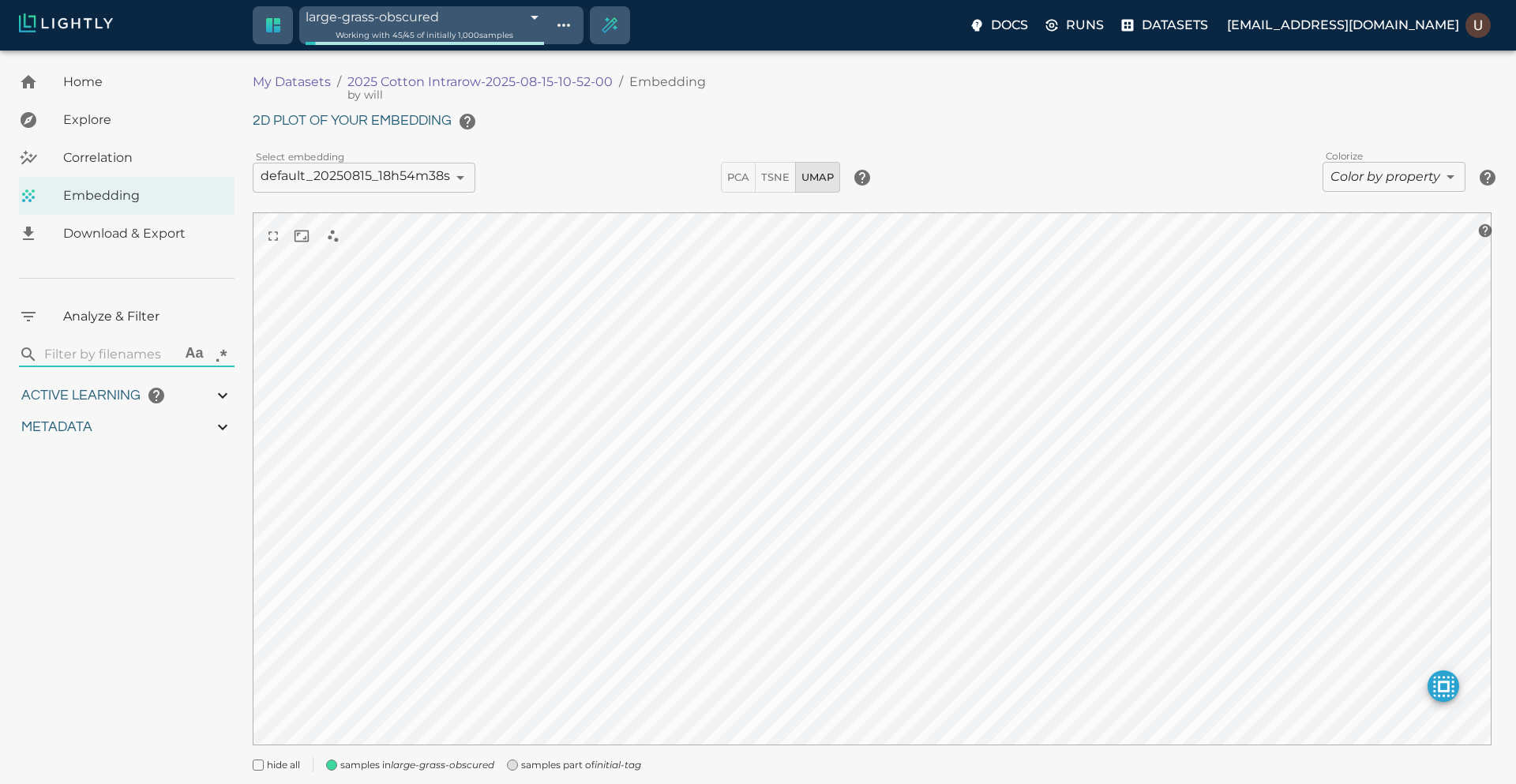
click at [570, 50] on body "large-grass-obscured 689f872d8ed35fe88f7bc072 Working with 45 / 45 of initially…" at bounding box center [758, 439] width 1516 height 778
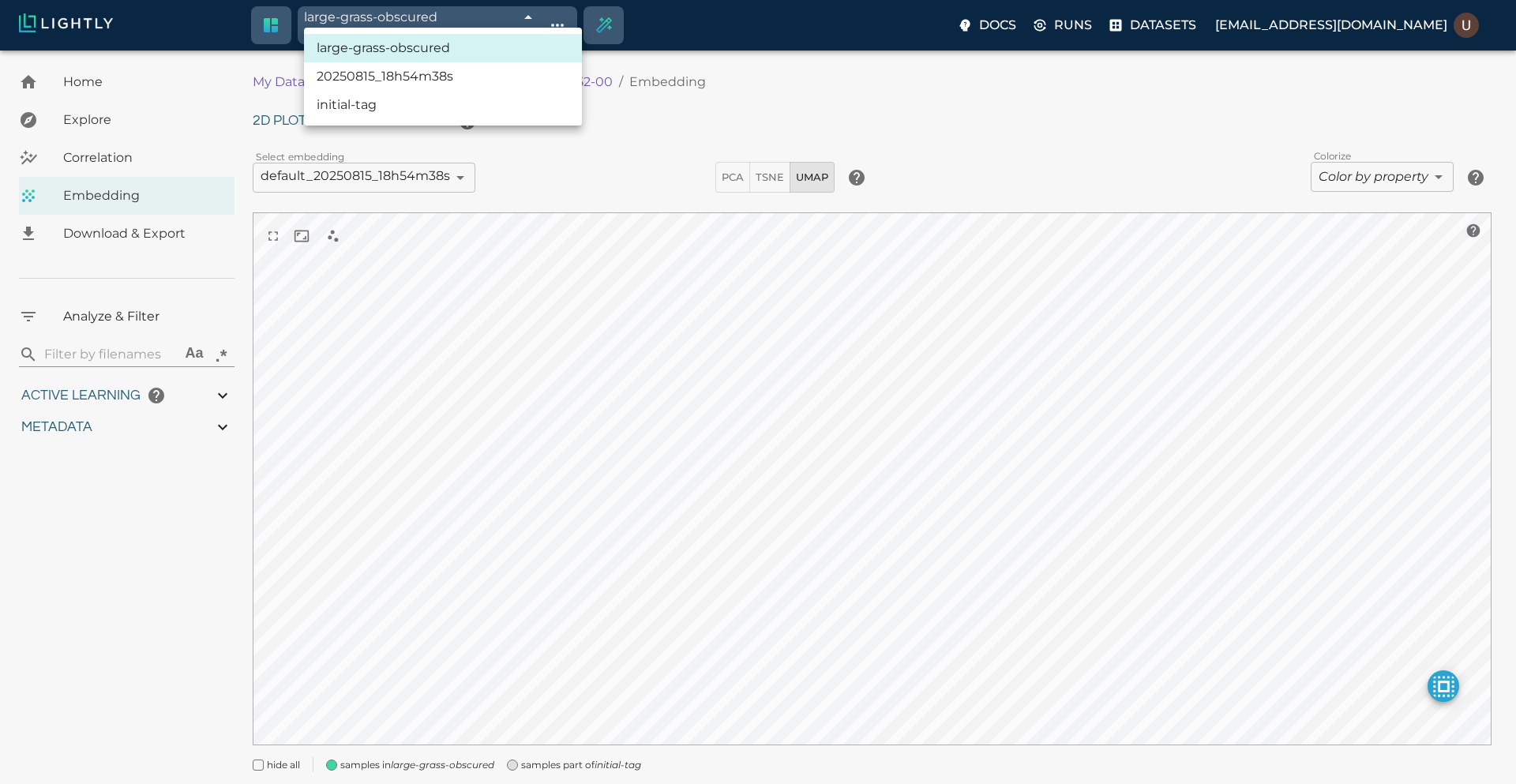
click at [475, 66] on li "20250815_18h54m38s" at bounding box center [443, 77] width 278 height 28
type input "689f826e8ed35fe88f56481c"
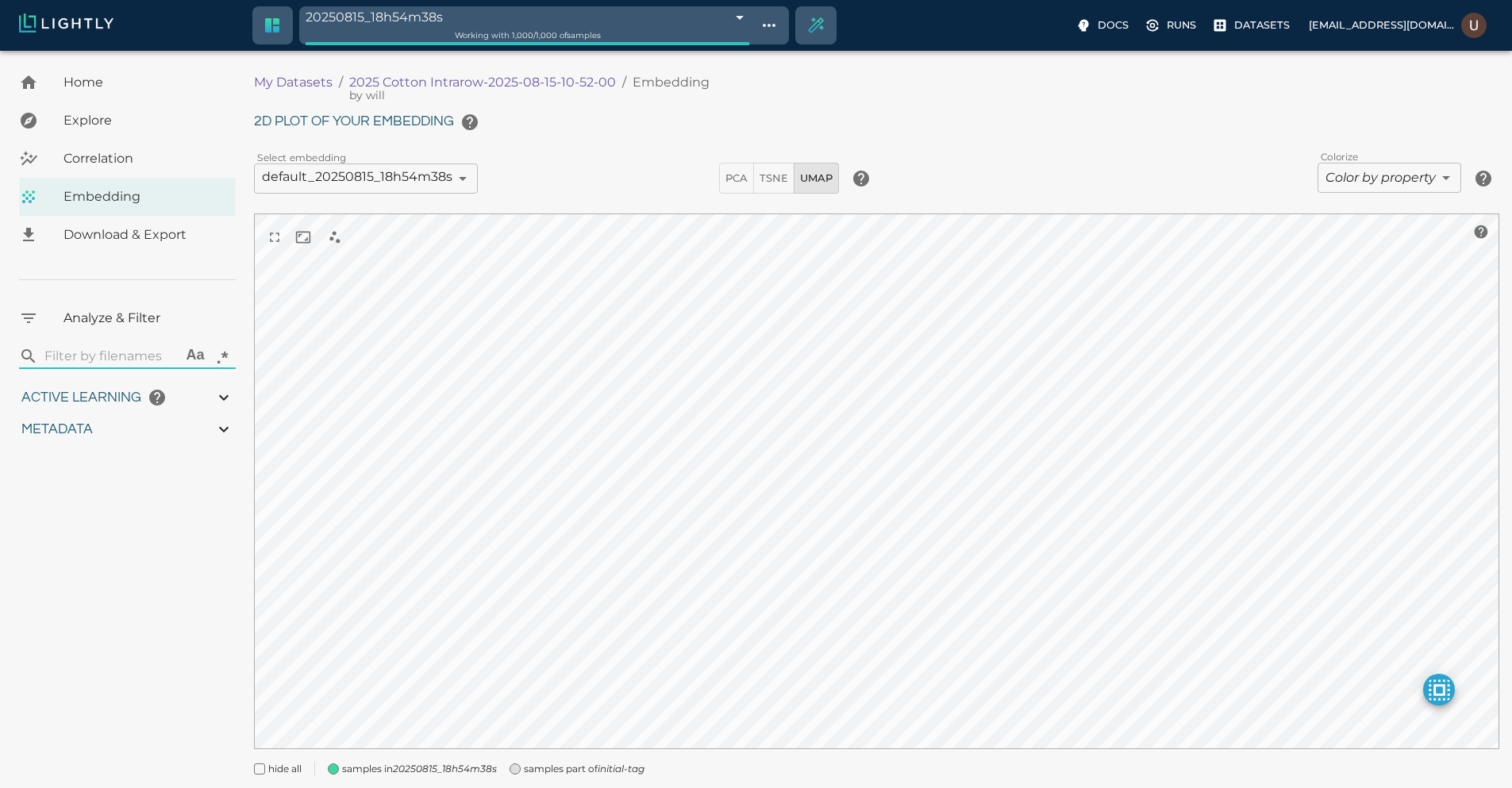
type input "9007199254740991"
type input "0.95490493710619"
type input "3.70090493710619"
type input "19.5529689788818"
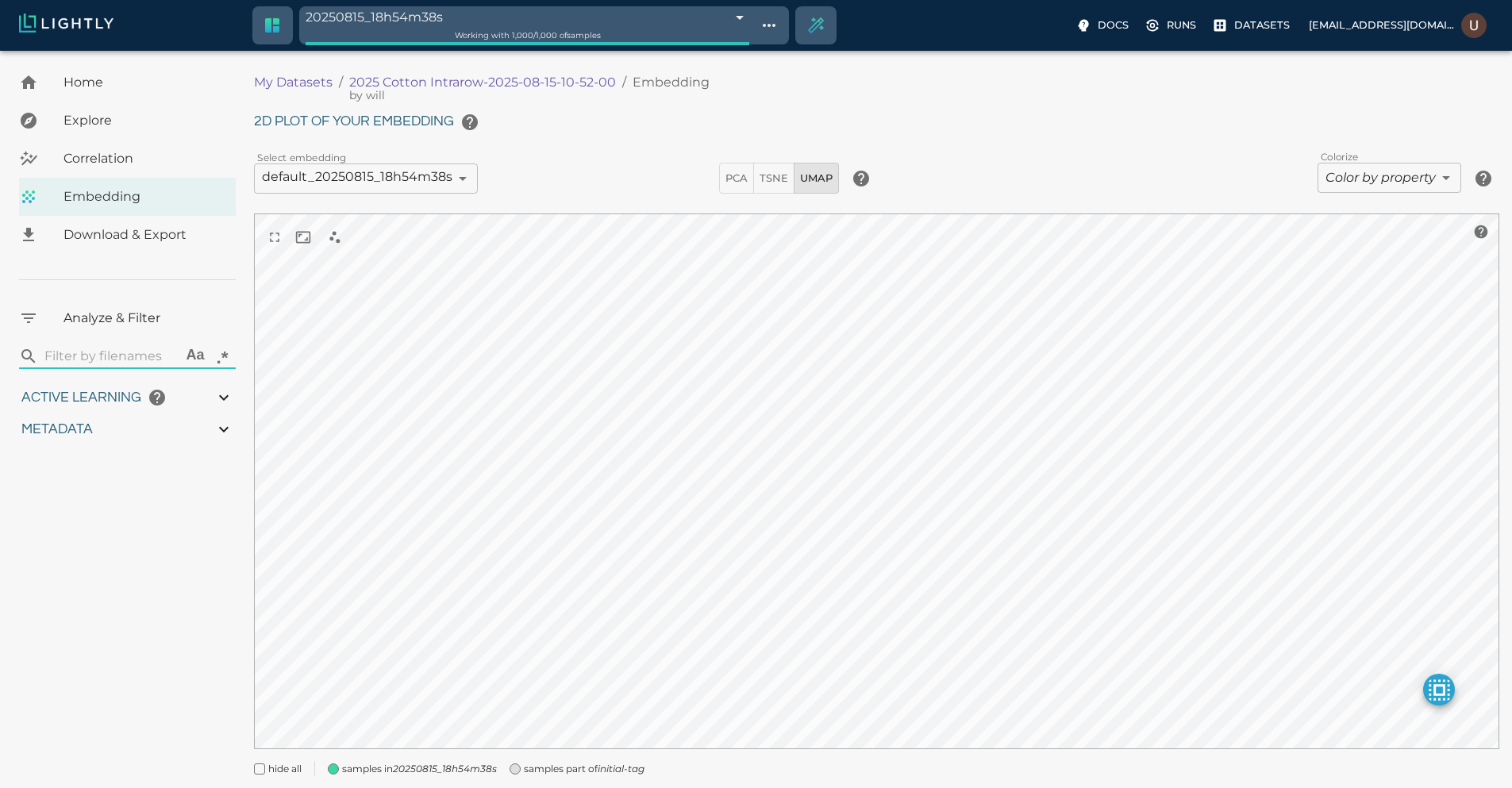
type input "70.2069689788818"
type input "9007199254740991"
type input "0.95490493710619"
type input "3.70090493710619"
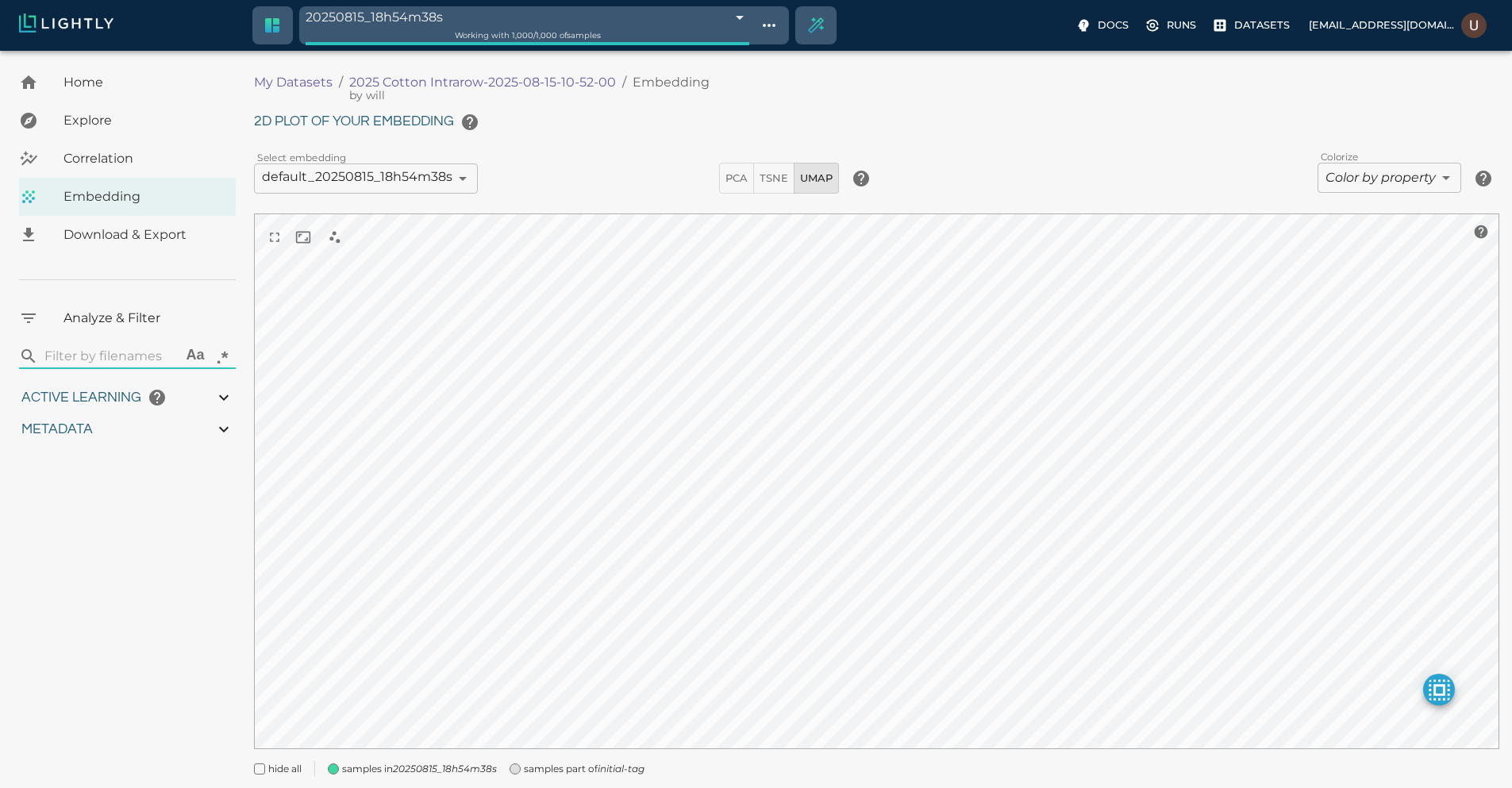
type input "19.5529689788818"
type input "70.2069689788818"
type input "0.95490493710619"
type input "3.70090493710619"
type input "19.5529689788818"
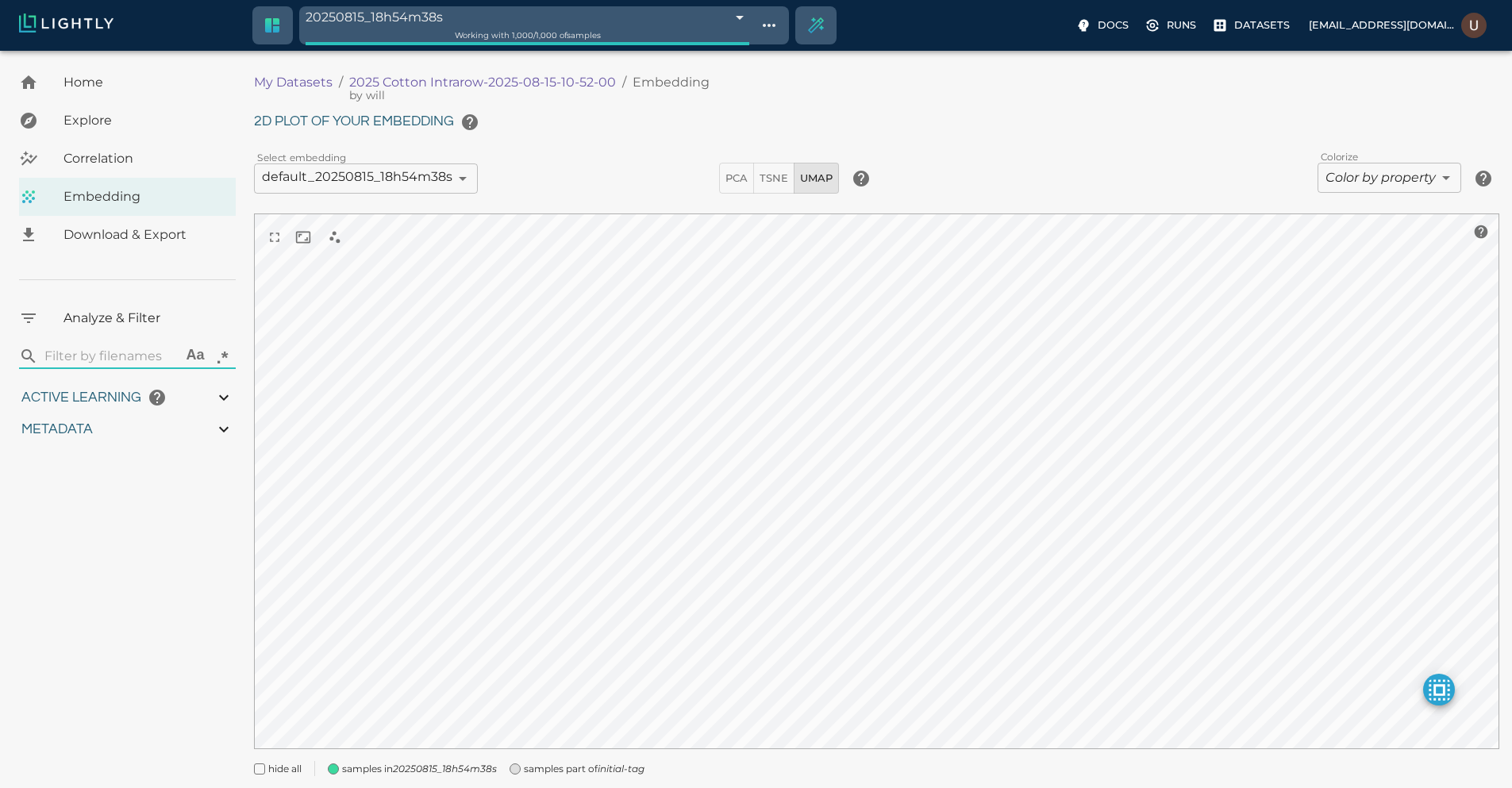
type input "70.2069689788818"
type input "0.95490493710619"
type input "3.70090493710619"
type input "19.5529689788818"
type input "70.2069689788818"
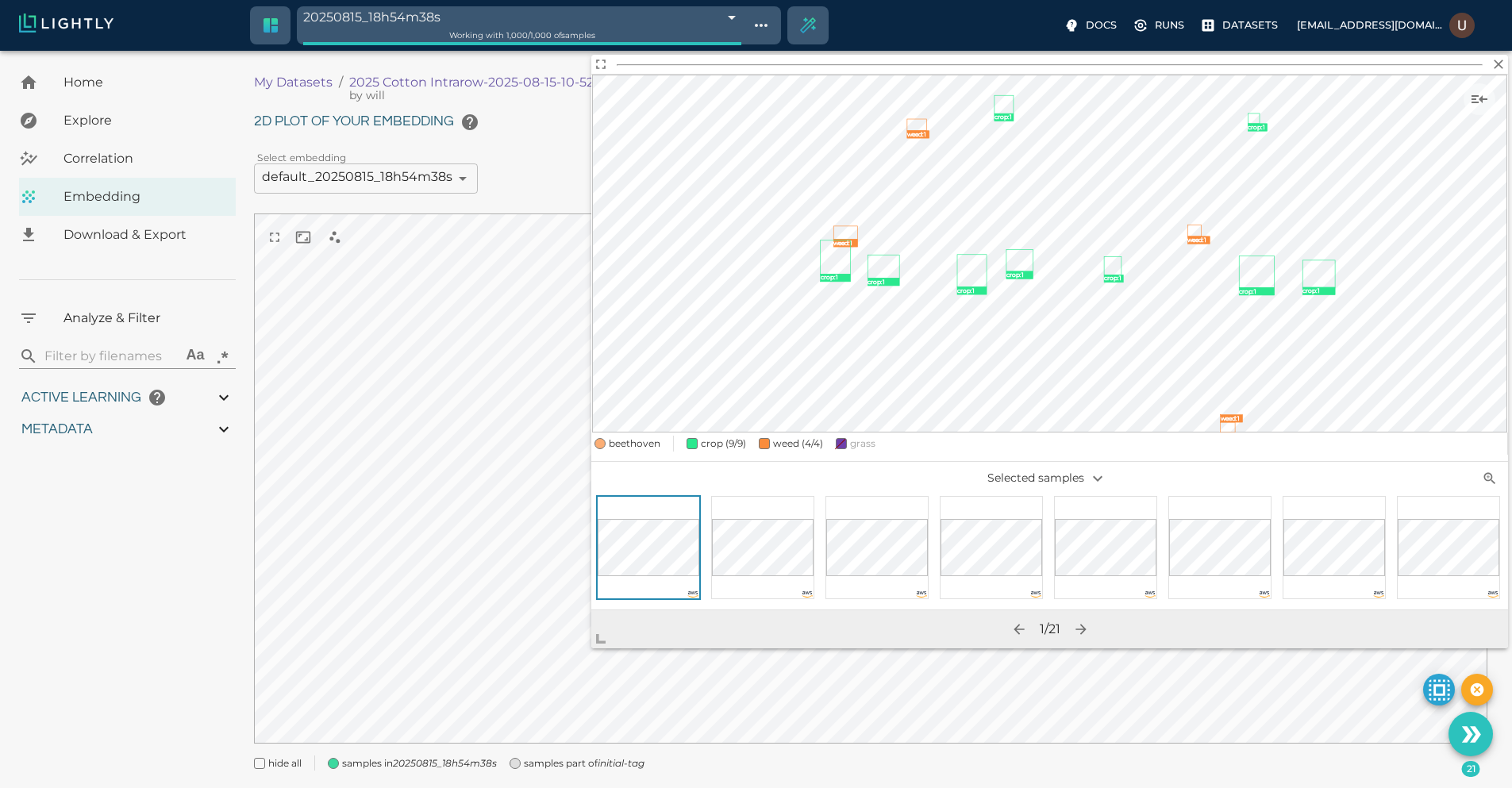
drag, startPoint x: 887, startPoint y: 522, endPoint x: 601, endPoint y: 640, distance: 309.4
click at [602, 640] on span at bounding box center [607, 632] width 32 height 32
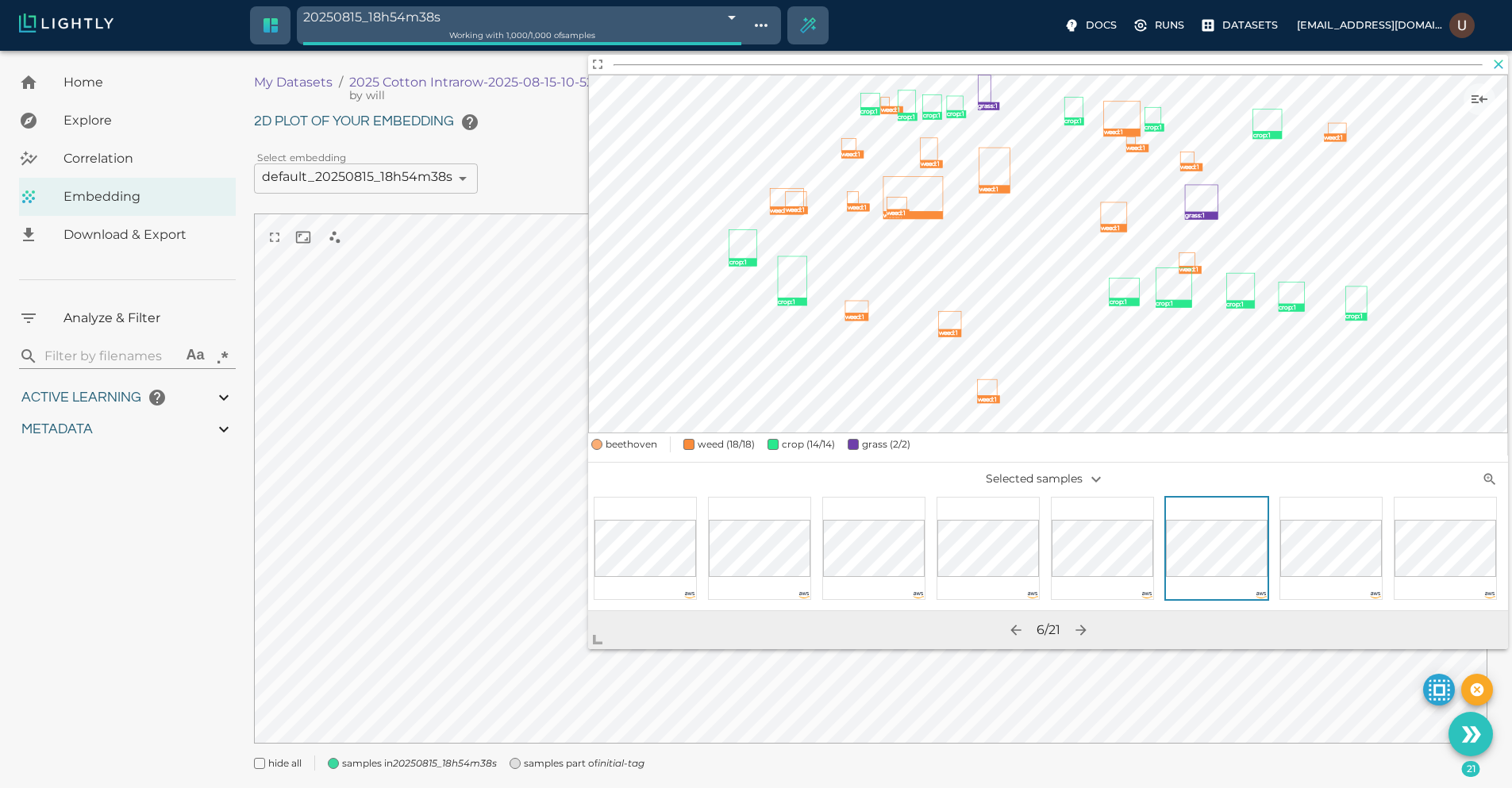
click at [1500, 62] on icon "button" at bounding box center [1499, 64] width 10 height 10
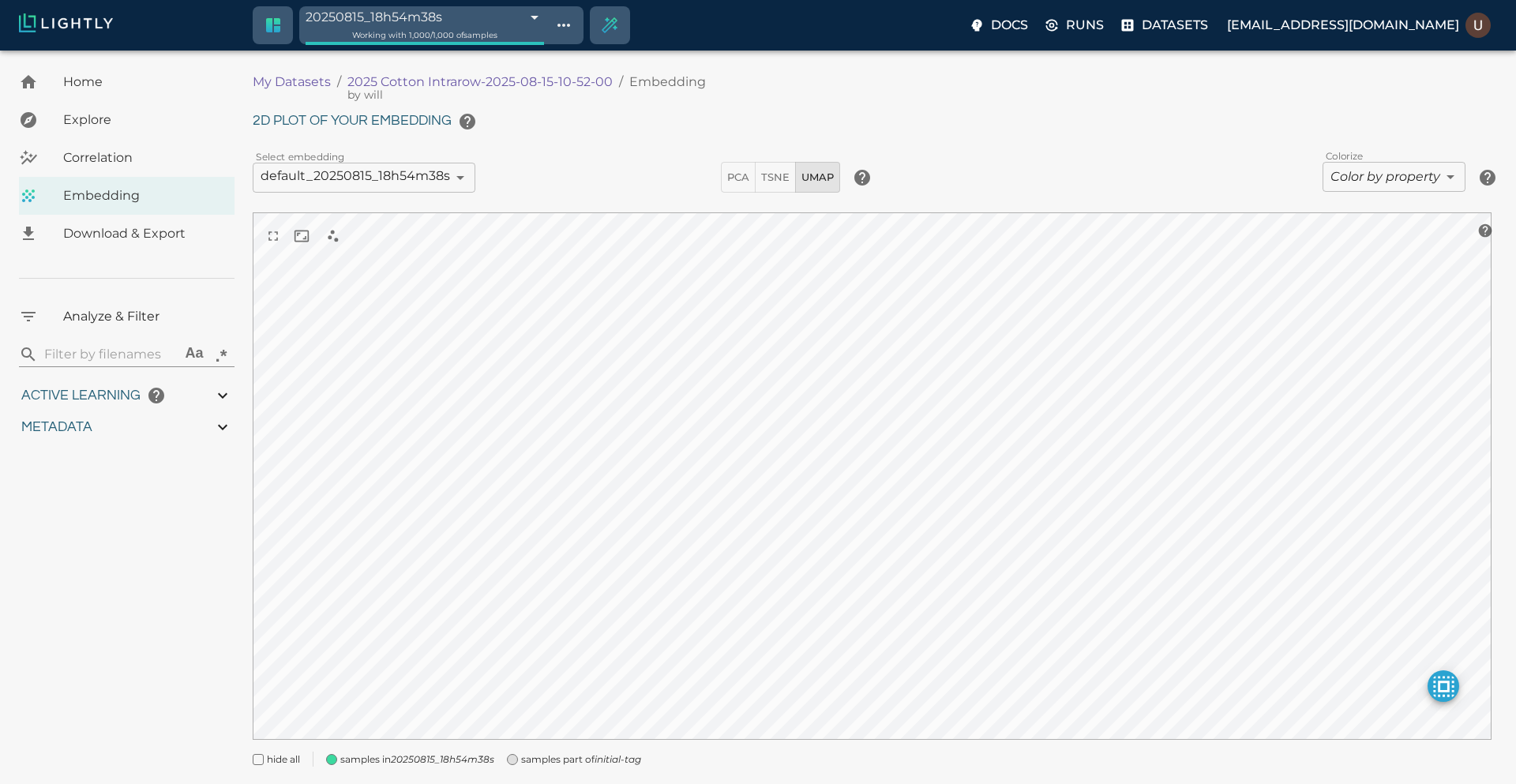
click at [1422, 173] on body "20250815_18h54m38s 689f826e8ed35fe88f56481c Working with 1,000 / 1,000 of sampl…" at bounding box center [758, 437] width 1516 height 773
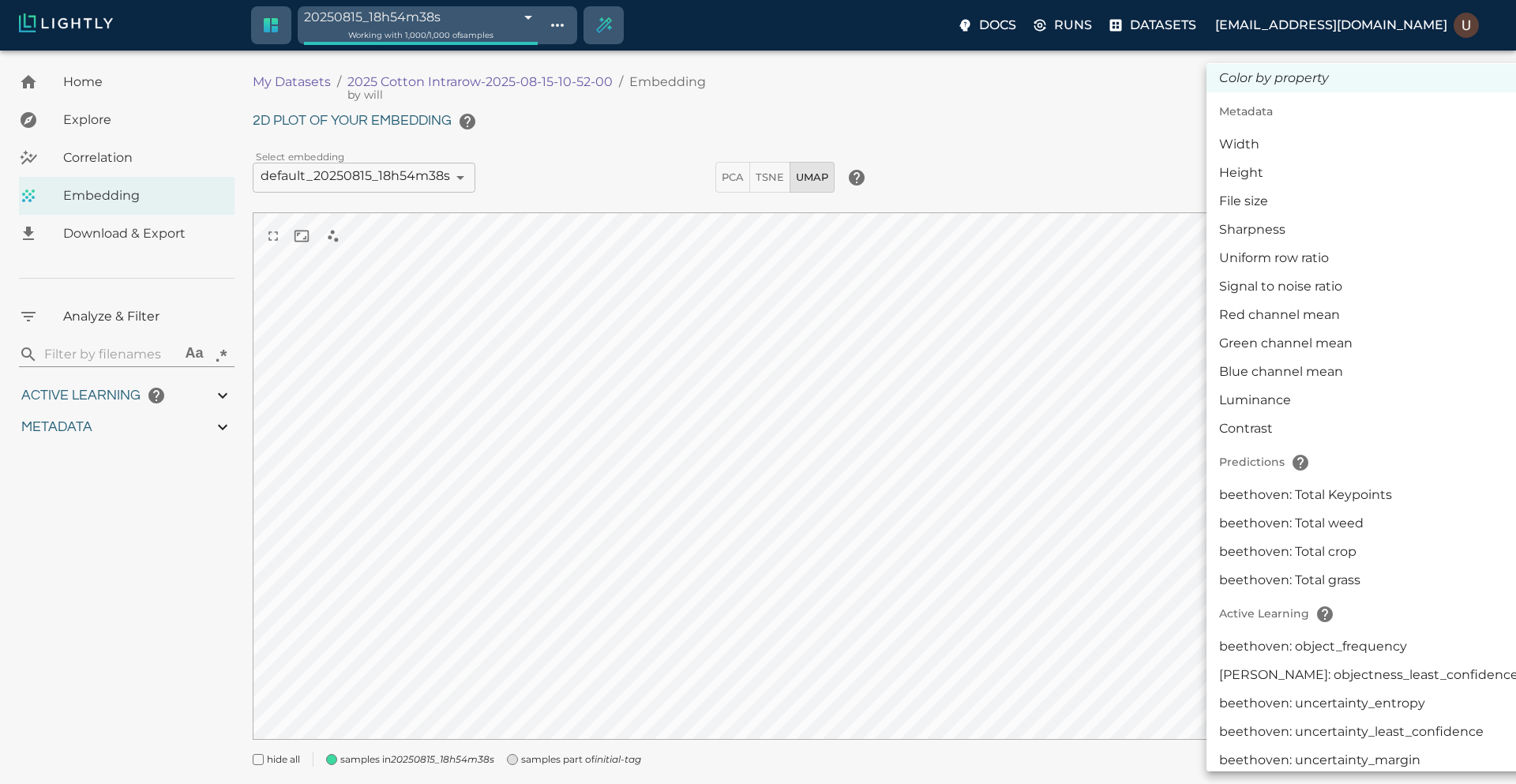
scroll to position [15, 0]
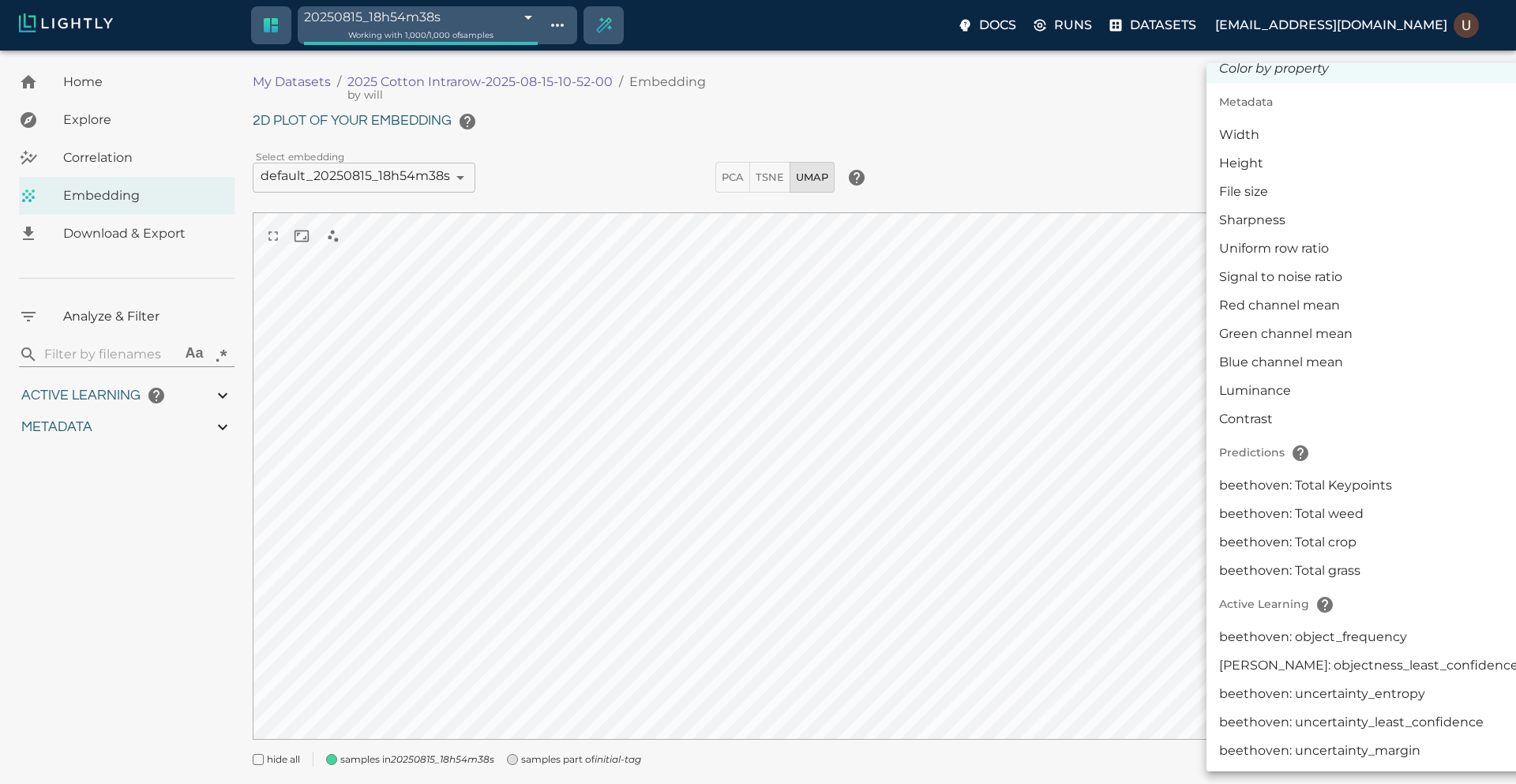
click at [1372, 697] on li "beethoven: uncertainty_entropy" at bounding box center [1368, 694] width 325 height 28
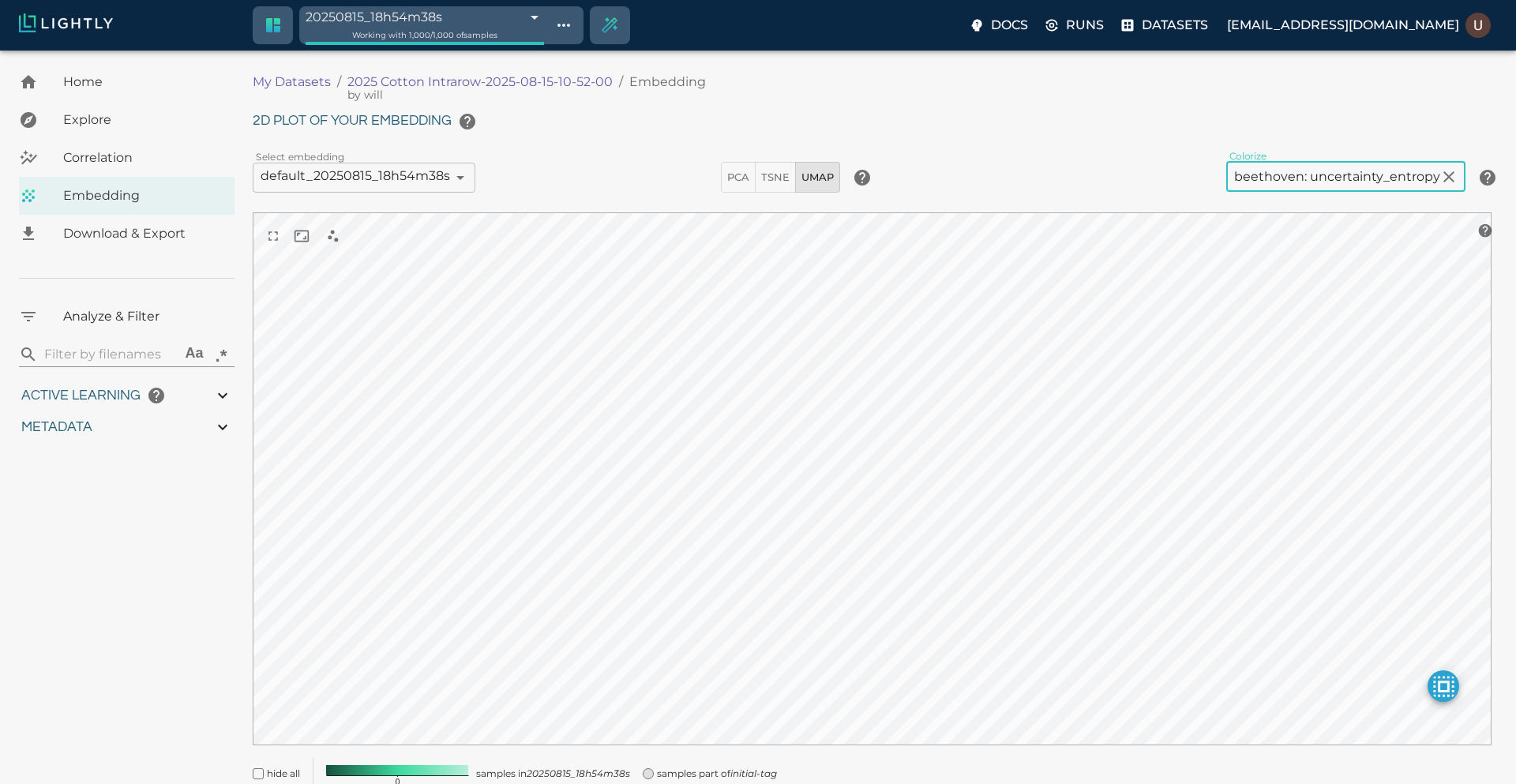
click at [1387, 172] on body "20250815_18h54m38s 689f826e8ed35fe88f56481c Working with 1,000 / 1,000 of sampl…" at bounding box center [758, 448] width 1516 height 797
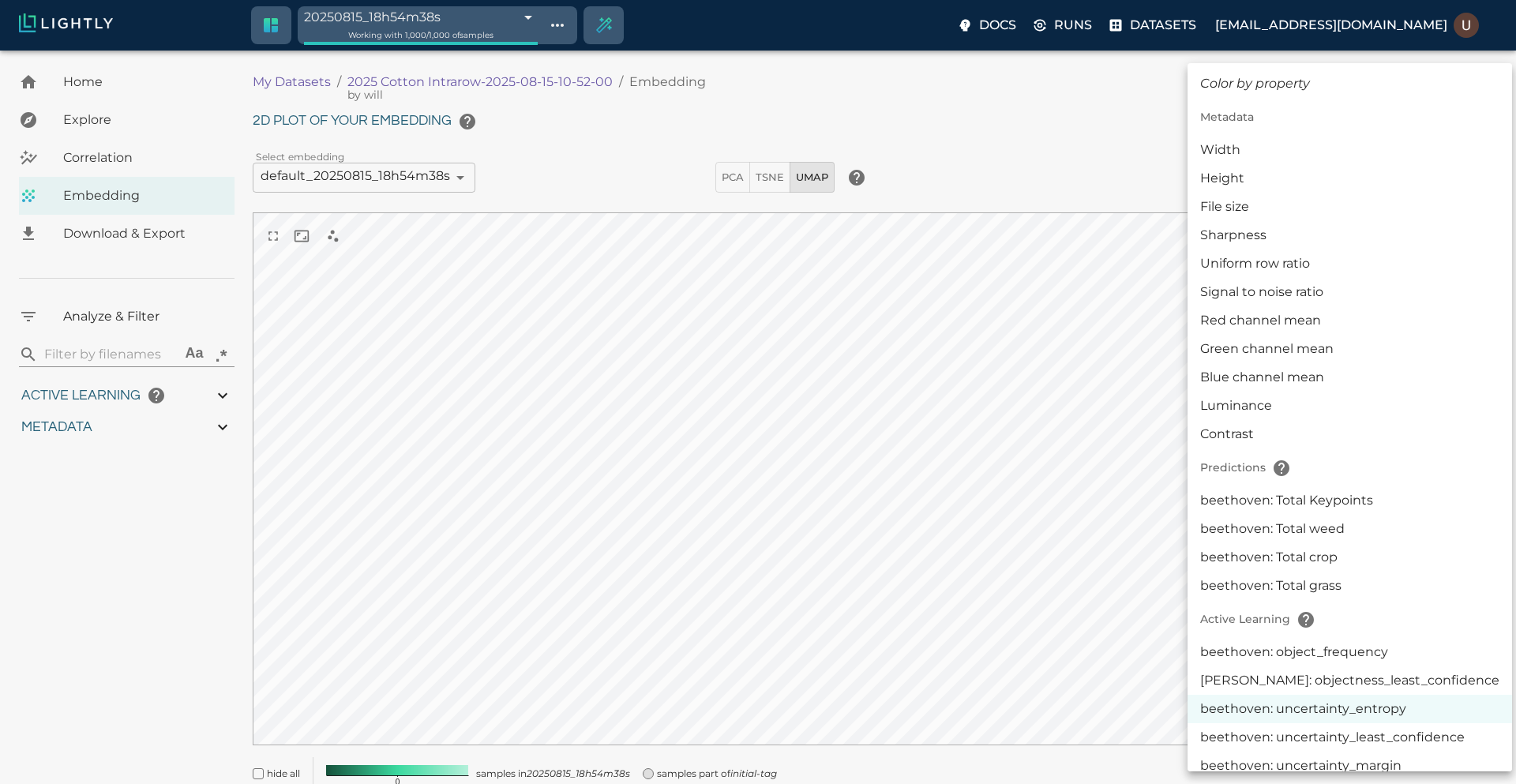
click at [1364, 725] on li "beethoven: uncertainty_least_confidence" at bounding box center [1349, 737] width 325 height 28
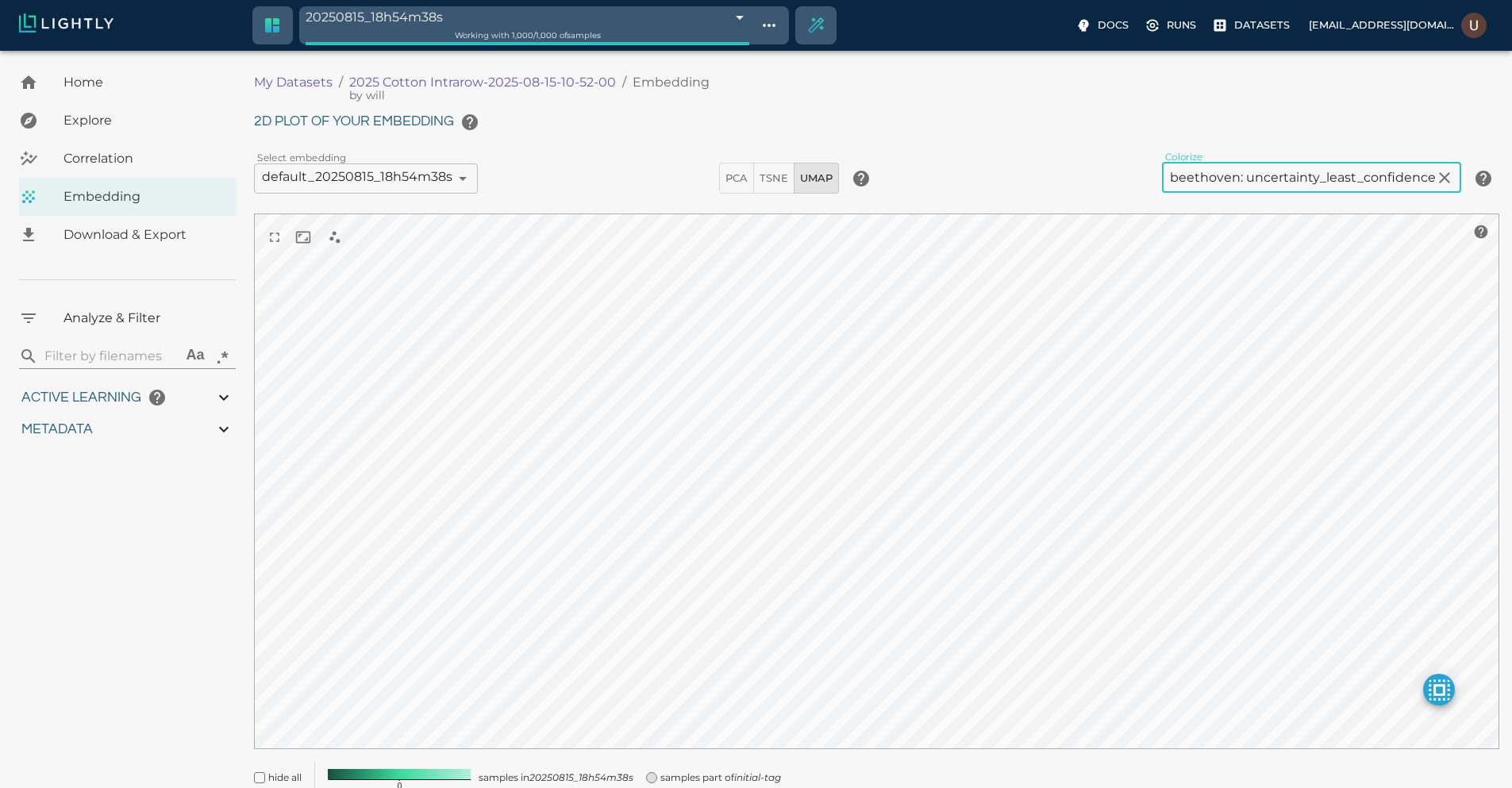
click at [1349, 179] on body "20250815_18h54m38s 689f826e8ed35fe88f56481c Working with 1,000 / 1,000 of sampl…" at bounding box center [756, 451] width 1512 height 801
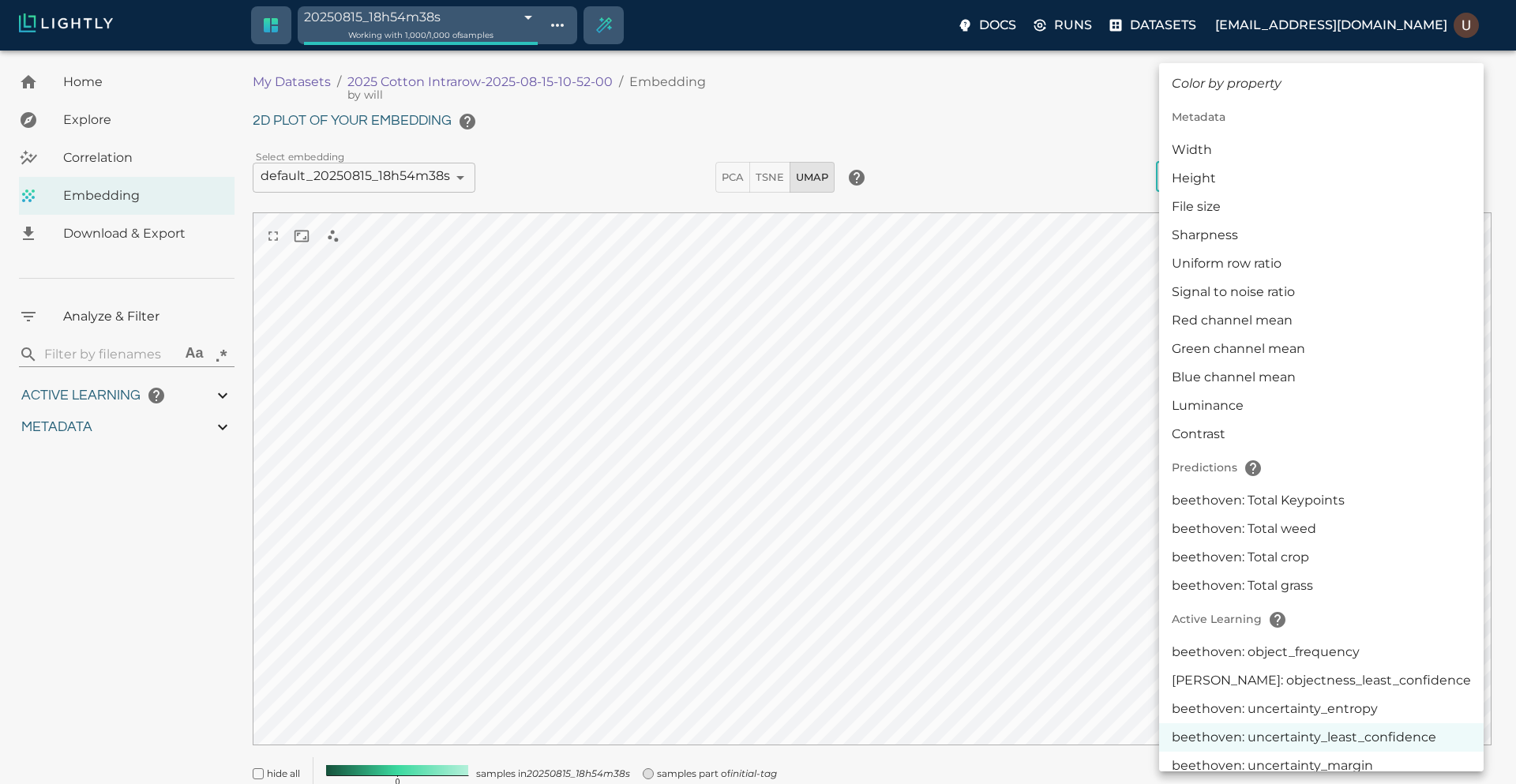
click at [1344, 685] on li "[PERSON_NAME]: objectness_least_confidence" at bounding box center [1321, 680] width 325 height 28
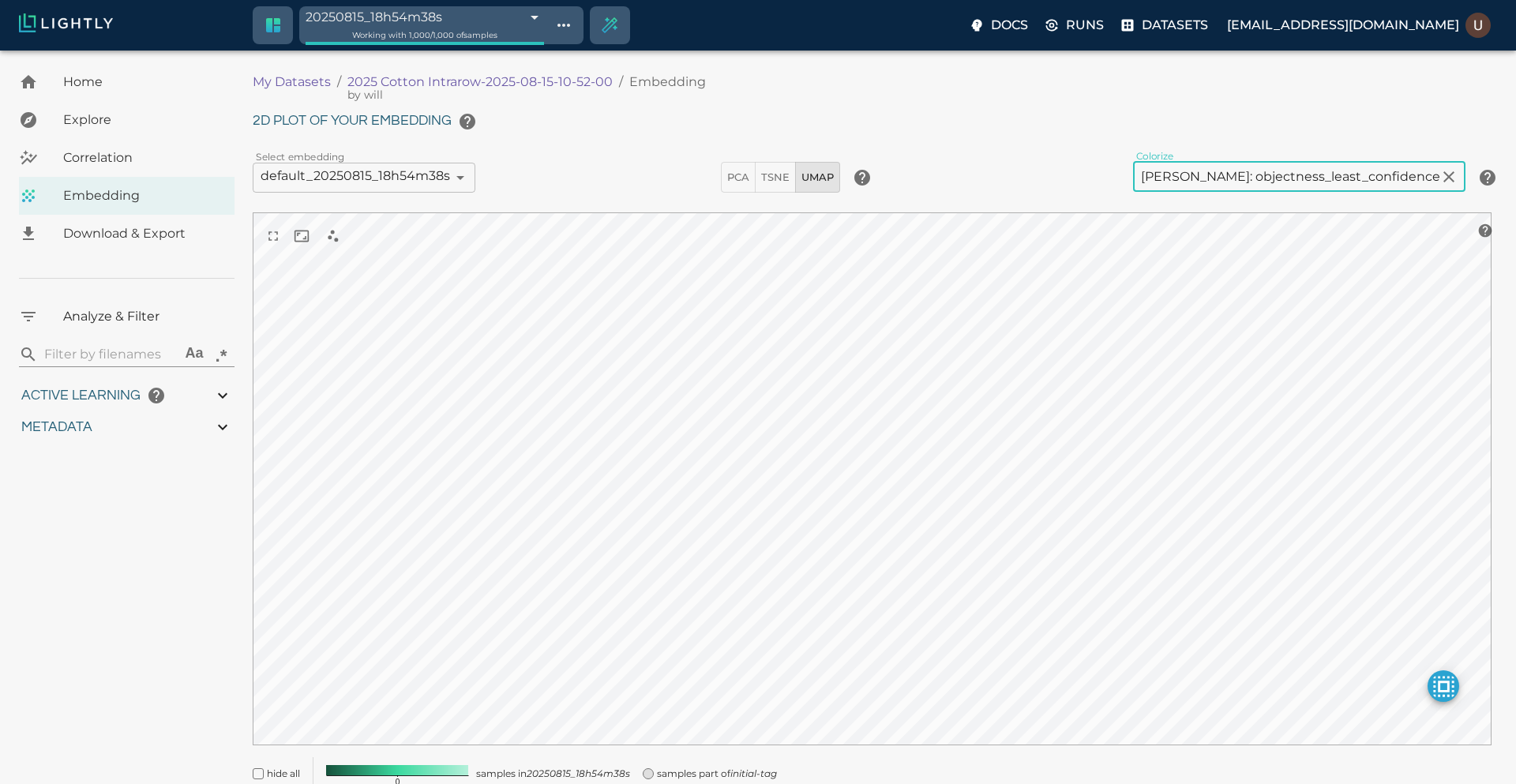
click at [1347, 166] on body "20250815_18h54m38s 689f826e8ed35fe88f56481c Working with 1,000 / 1,000 of sampl…" at bounding box center [758, 448] width 1516 height 797
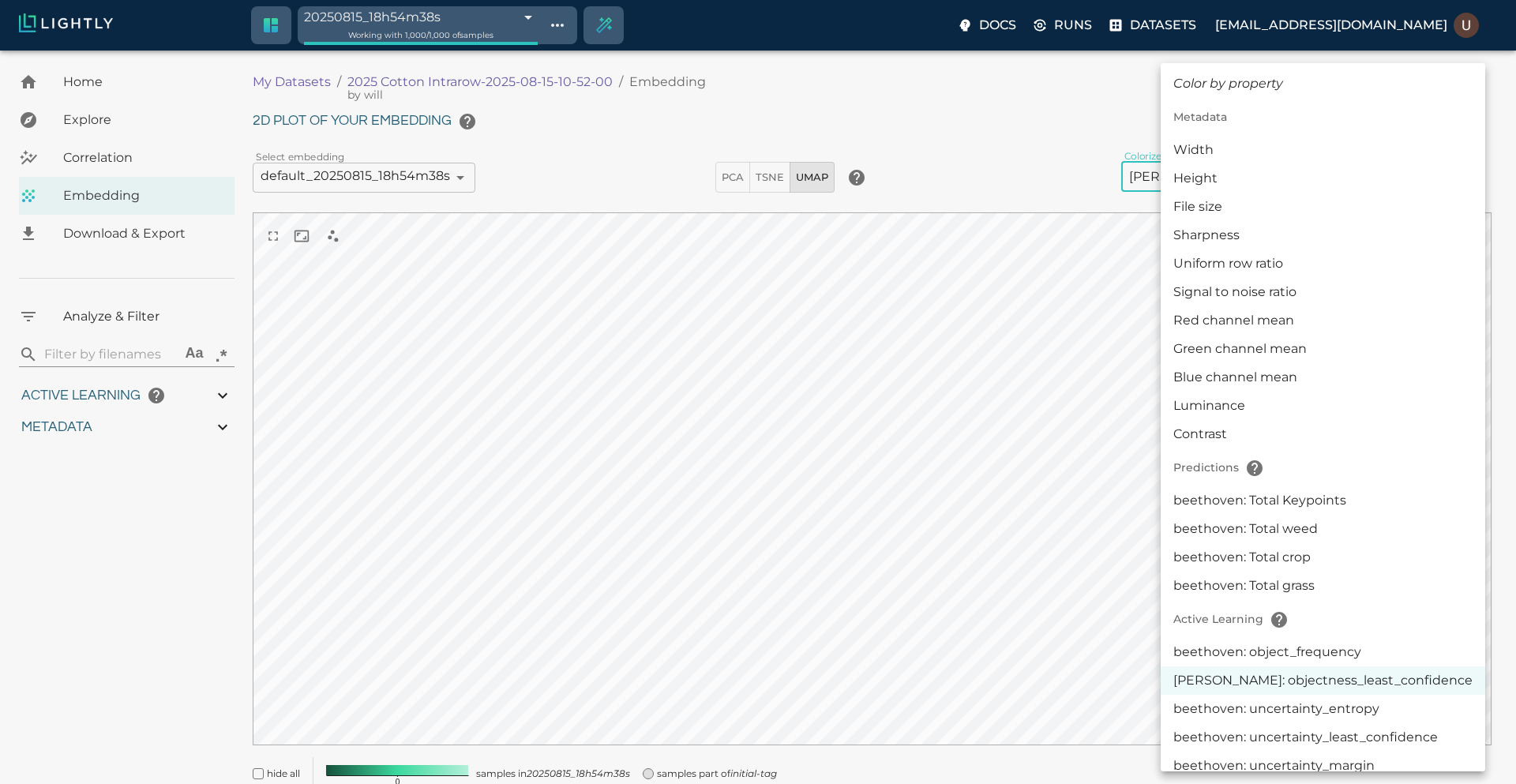
click at [1324, 758] on li "beethoven: uncertainty_margin" at bounding box center [1323, 765] width 325 height 28
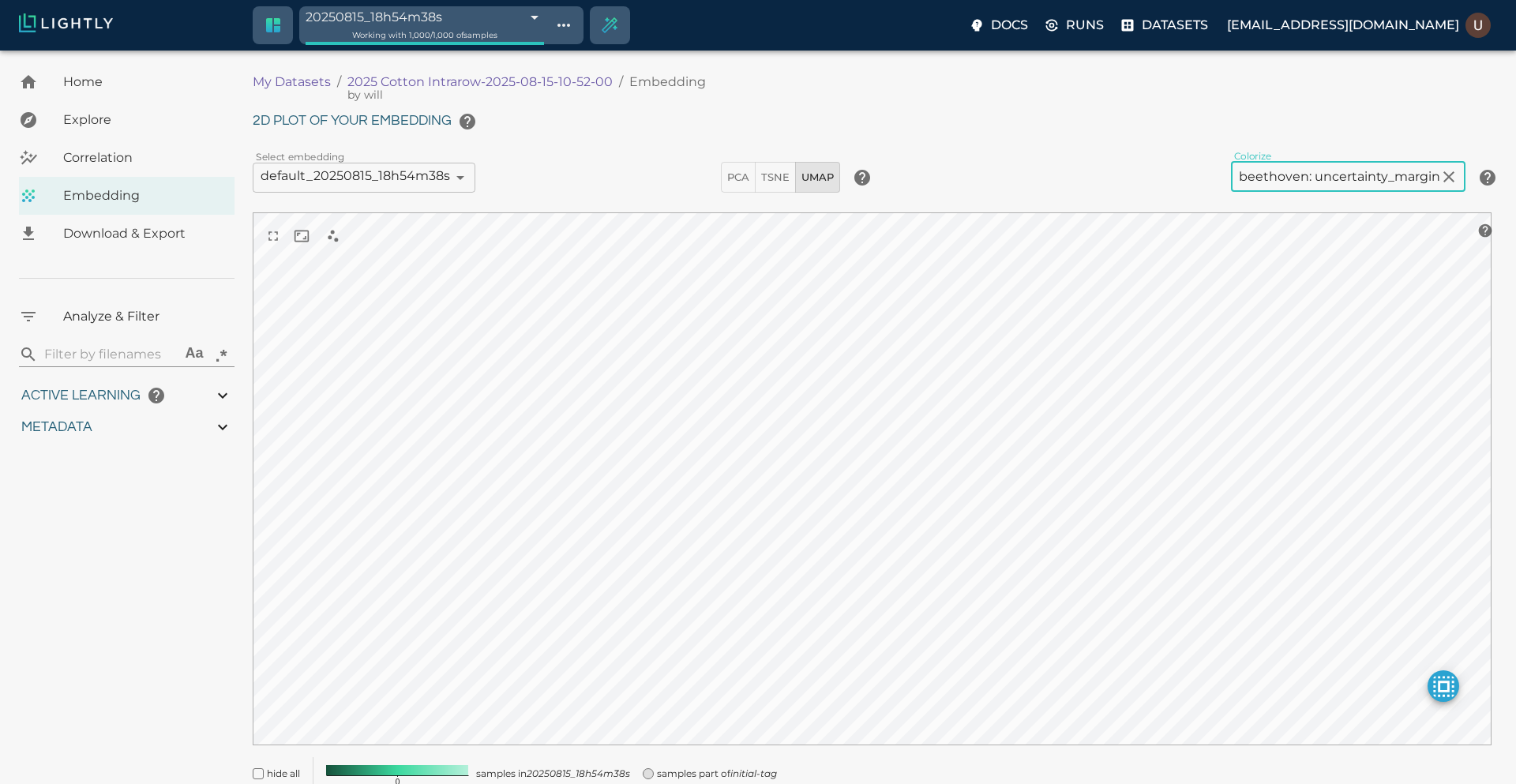
click at [1332, 165] on body "20250815_18h54m38s 689f826e8ed35fe88f56481c Working with 1,000 / 1,000 of sampl…" at bounding box center [758, 448] width 1516 height 797
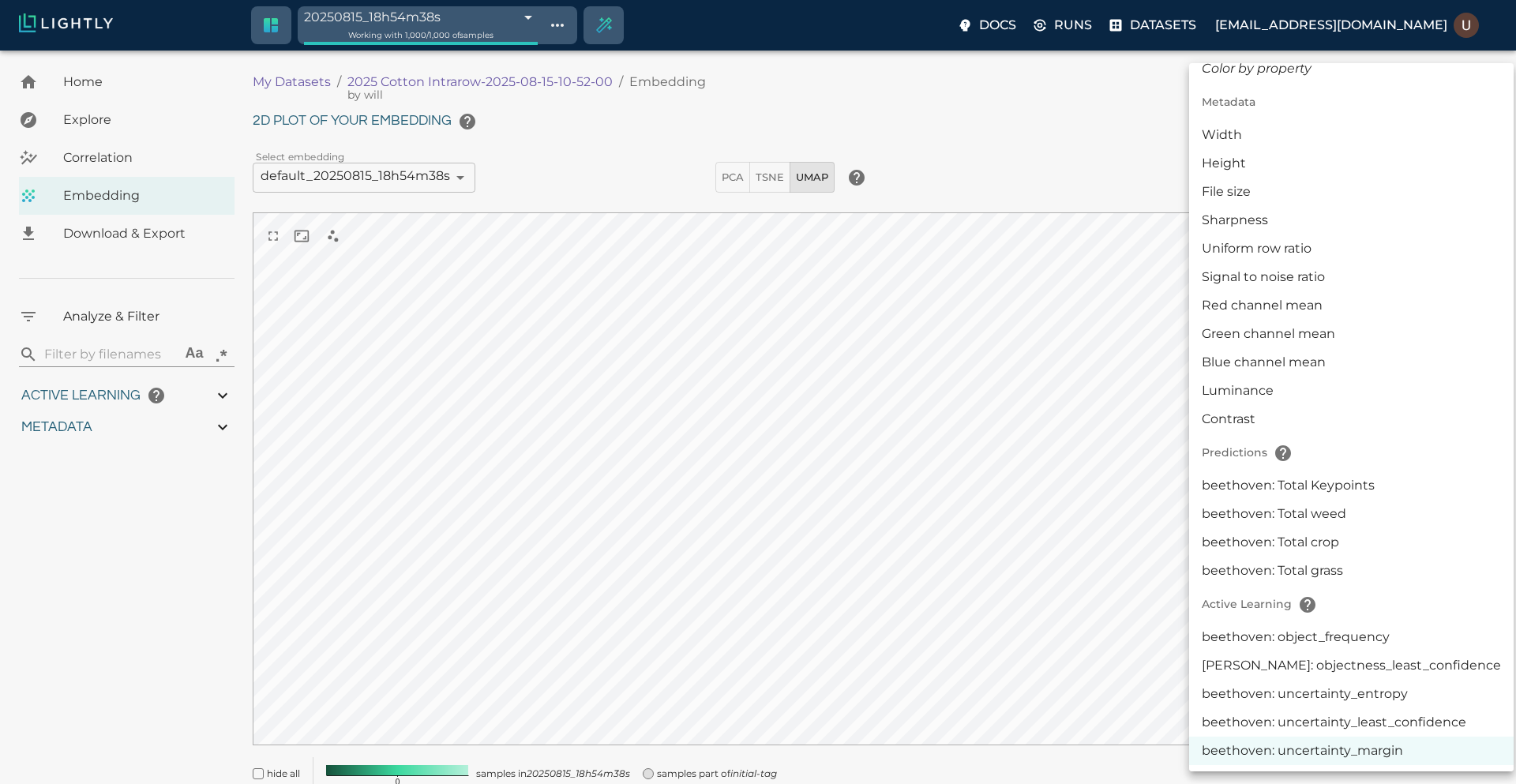
click at [1330, 639] on li "beethoven: object_frequency" at bounding box center [1351, 637] width 325 height 28
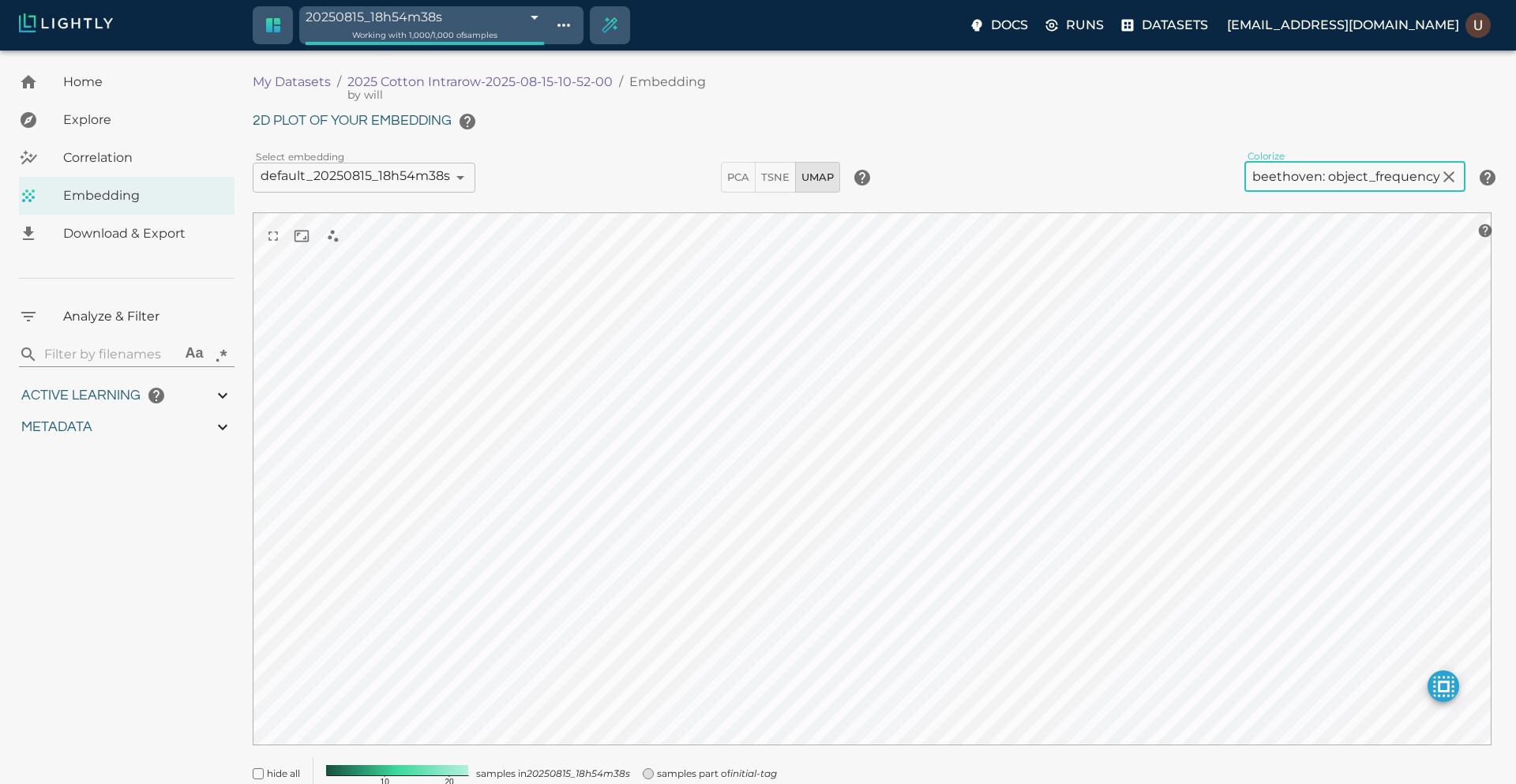
click at [1299, 173] on body "20250815_18h54m38s 689f826e8ed35fe88f56481c Working with 1,000 / 1,000 of sampl…" at bounding box center [758, 448] width 1516 height 797
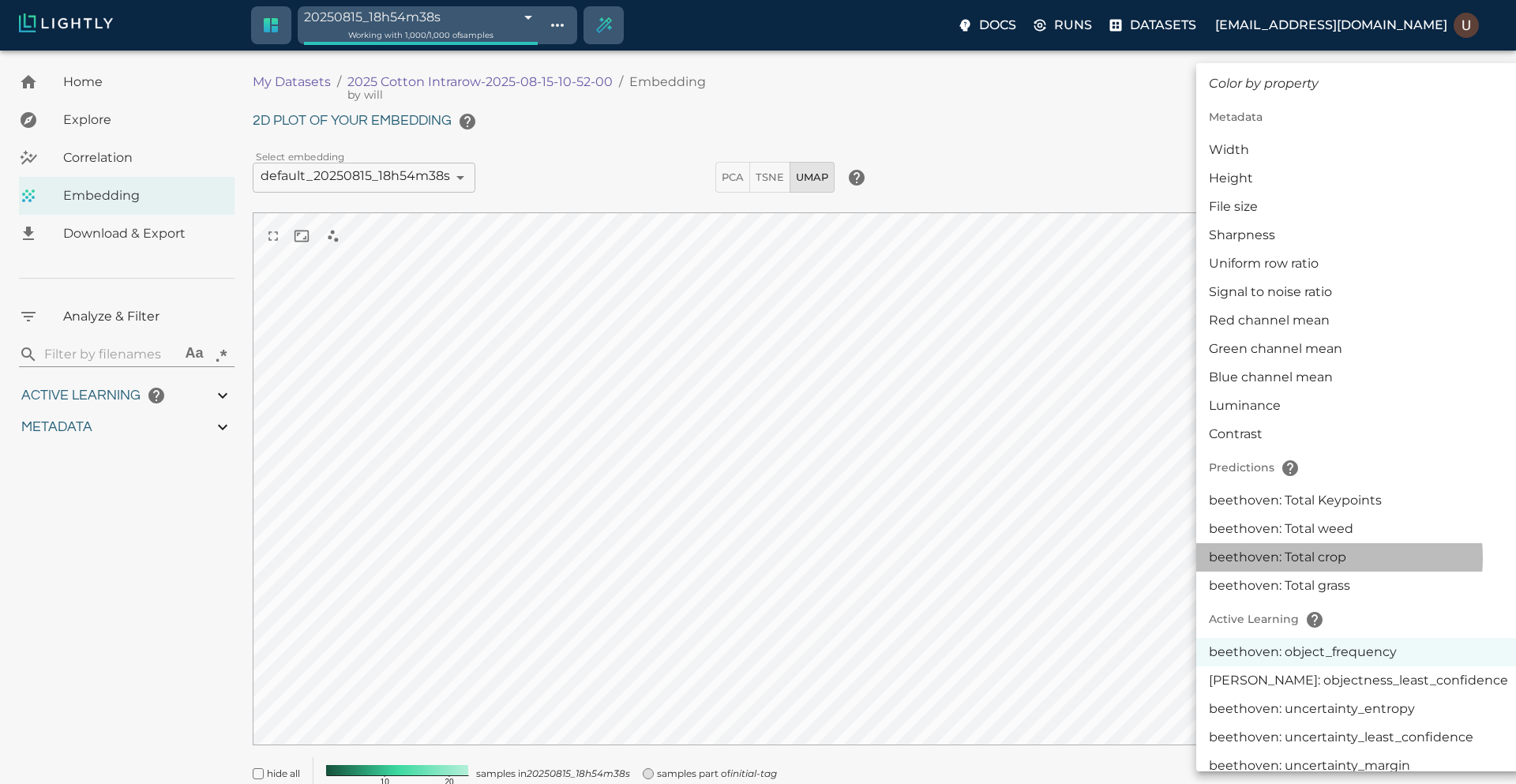
click at [1311, 558] on li "beethoven: Total crop" at bounding box center [1358, 557] width 325 height 28
type input "predictions|NUMERIC_INT|KEYPOINT_DETECTION|count:1|beethoven: Total crop"
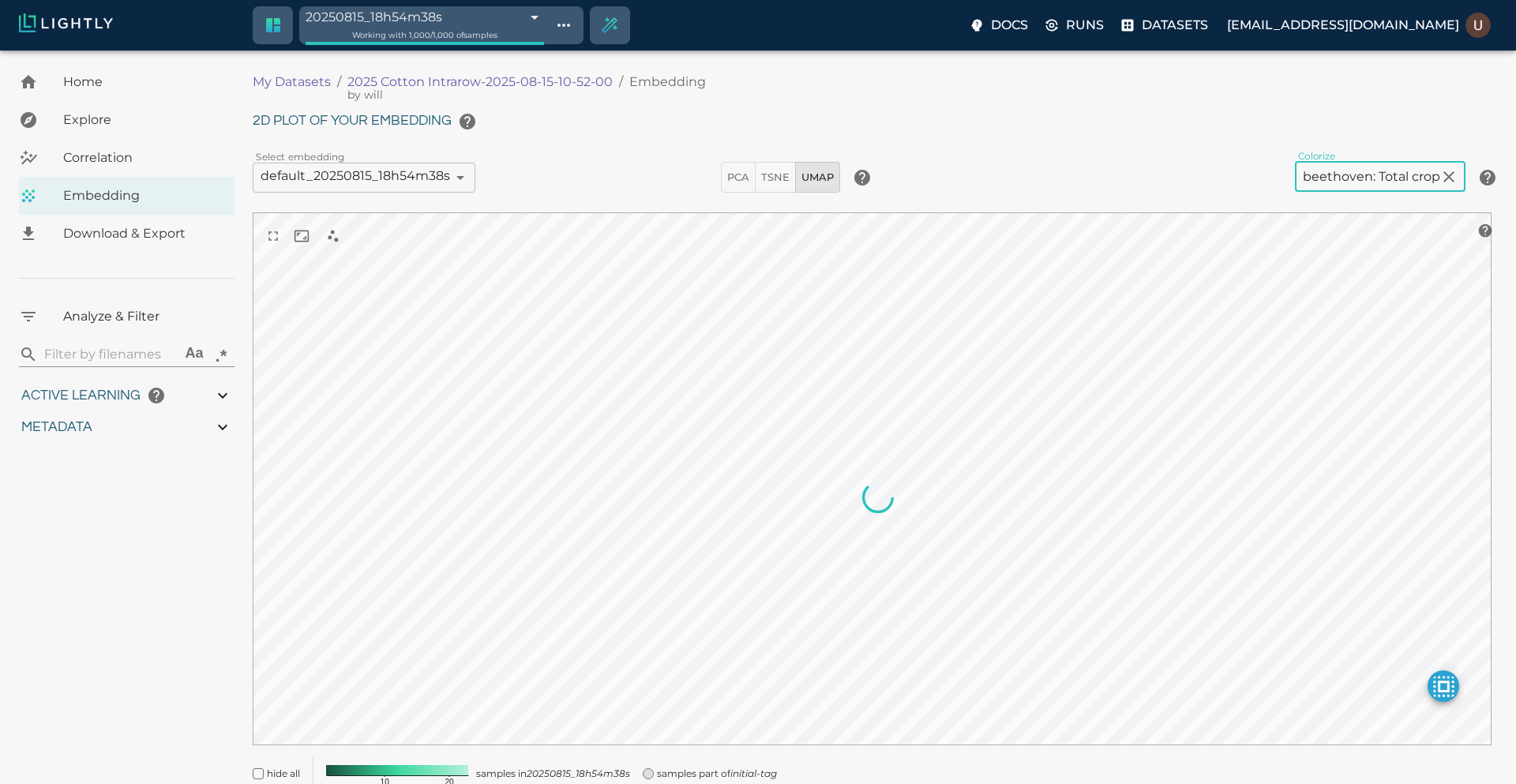
click at [1347, 176] on body "20250815_18h54m38s 689f826e8ed35fe88f56481c Working with 1,000 / 1,000 of sampl…" at bounding box center [758, 448] width 1516 height 797
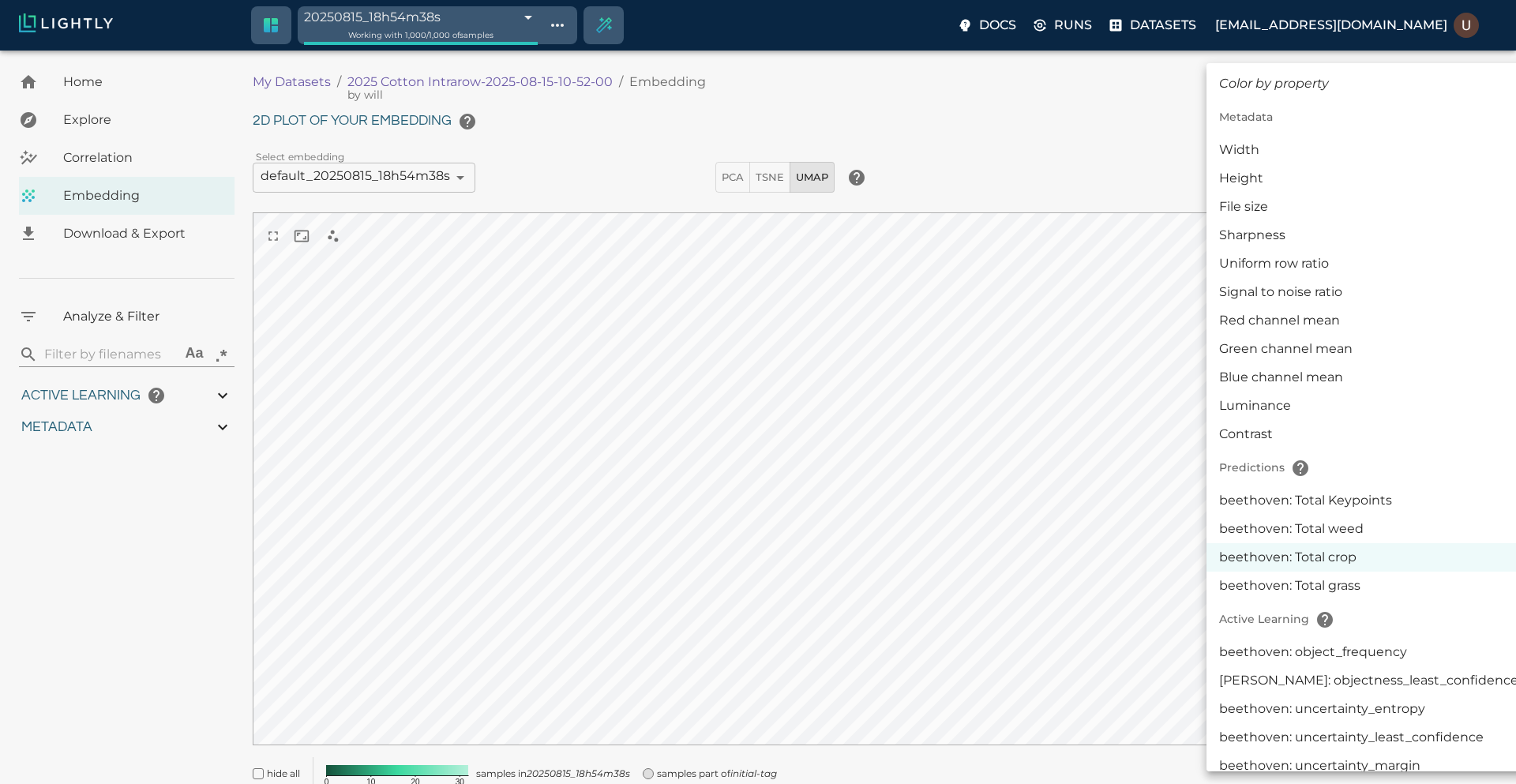
click at [1117, 129] on div at bounding box center [758, 392] width 1516 height 784
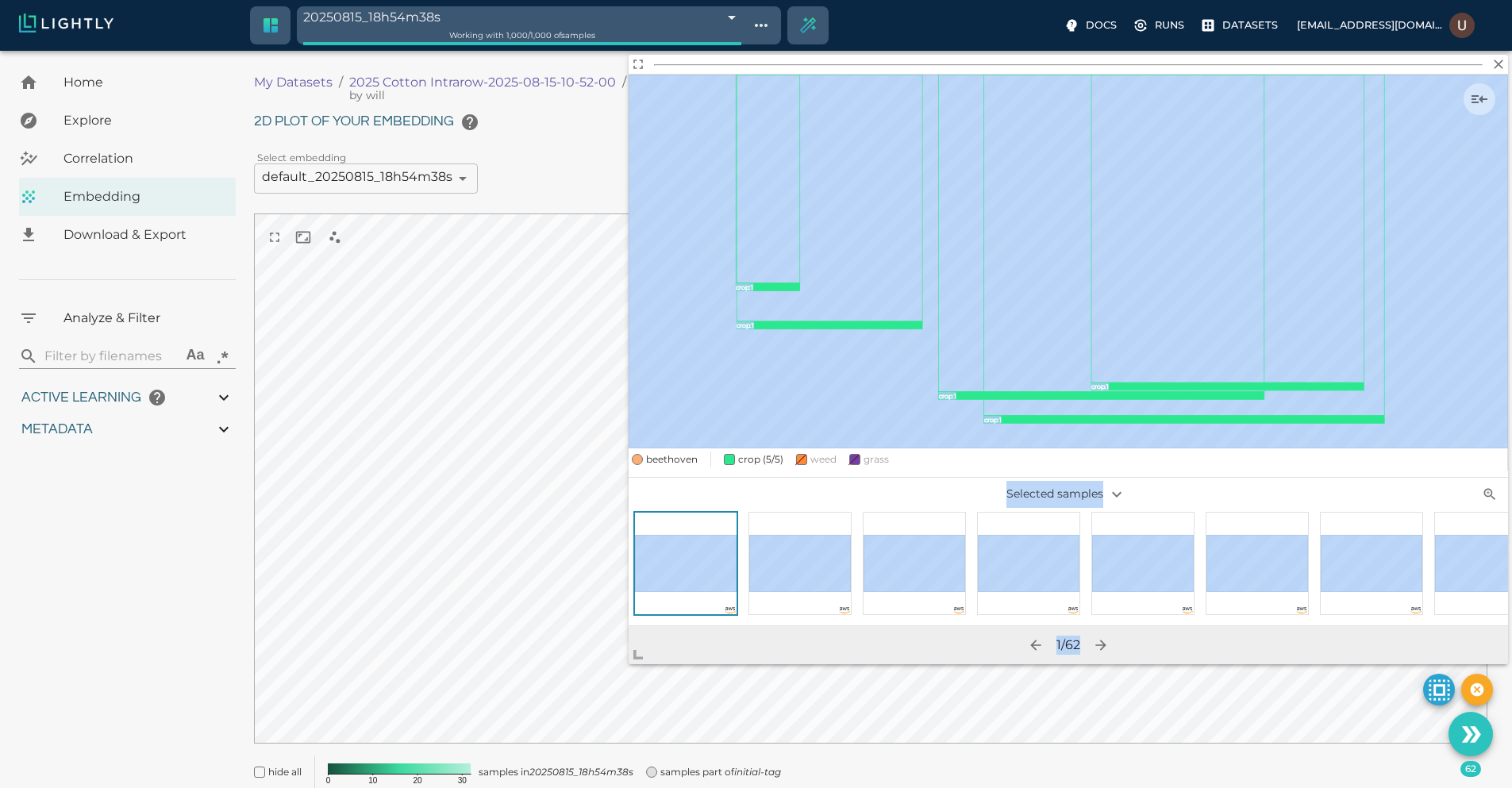
click at [565, 692] on body "20250815_18h54m38s 689f826e8ed35fe88f56481c Working with 1,000 / 1,000 of sampl…" at bounding box center [756, 448] width 1512 height 795
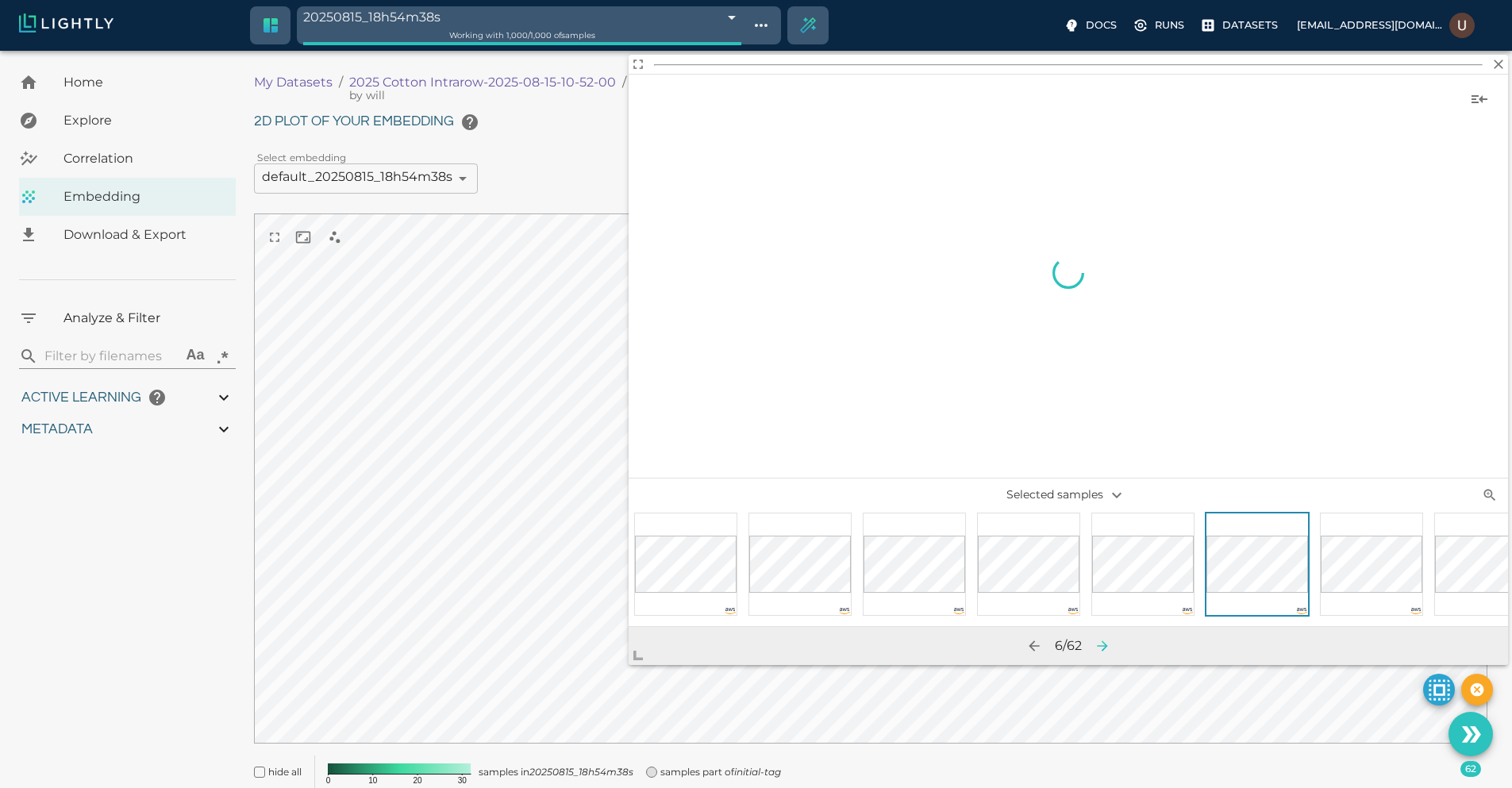
click at [1102, 648] on icon "button" at bounding box center [1103, 646] width 16 height 16
click at [1102, 648] on icon "button" at bounding box center [1102, 646] width 16 height 16
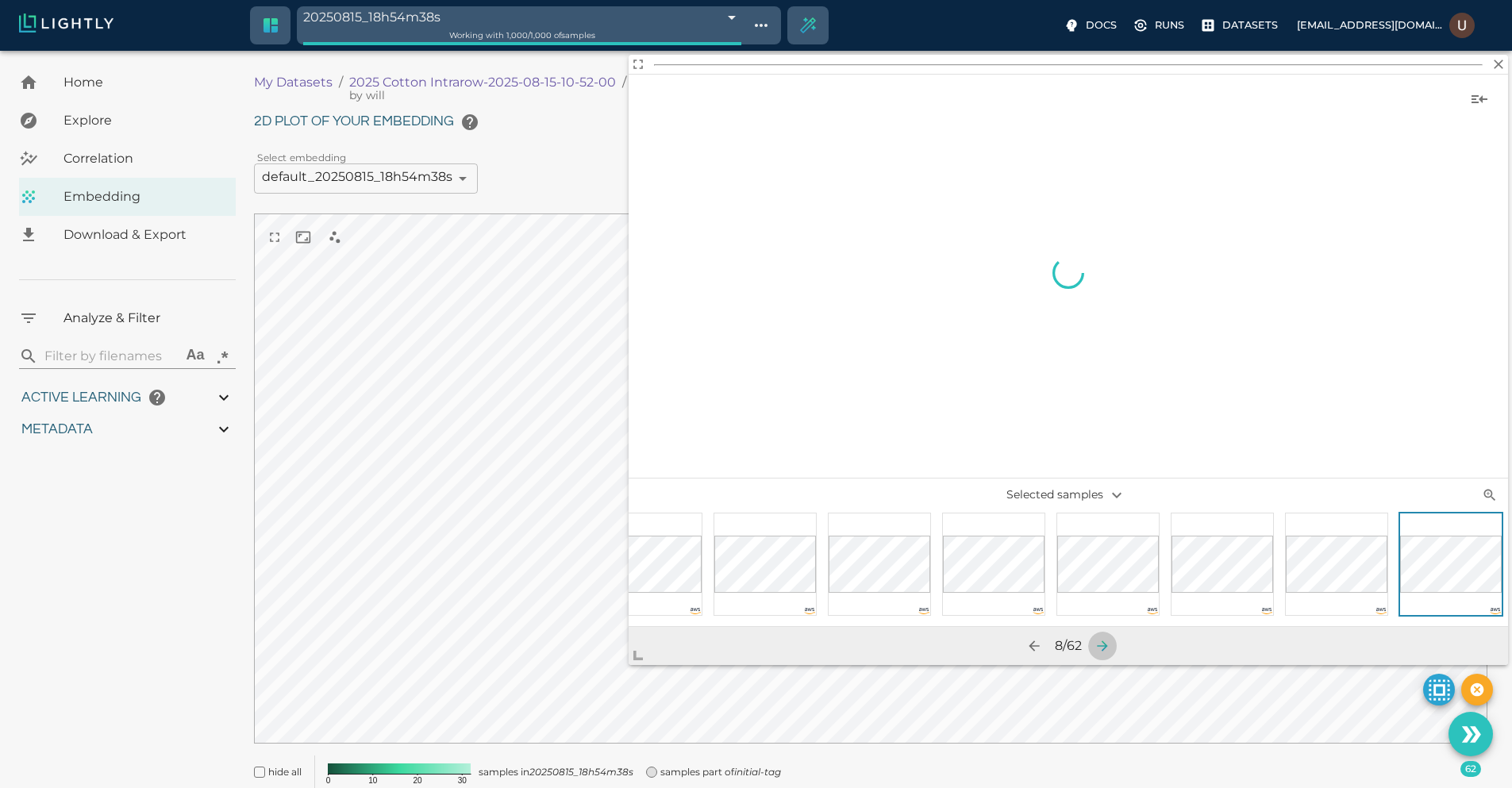
click at [1102, 648] on icon "button" at bounding box center [1103, 646] width 16 height 16
click at [1102, 648] on icon "button" at bounding box center [1106, 646] width 16 height 16
click at [1102, 648] on icon "button" at bounding box center [1103, 646] width 16 height 16
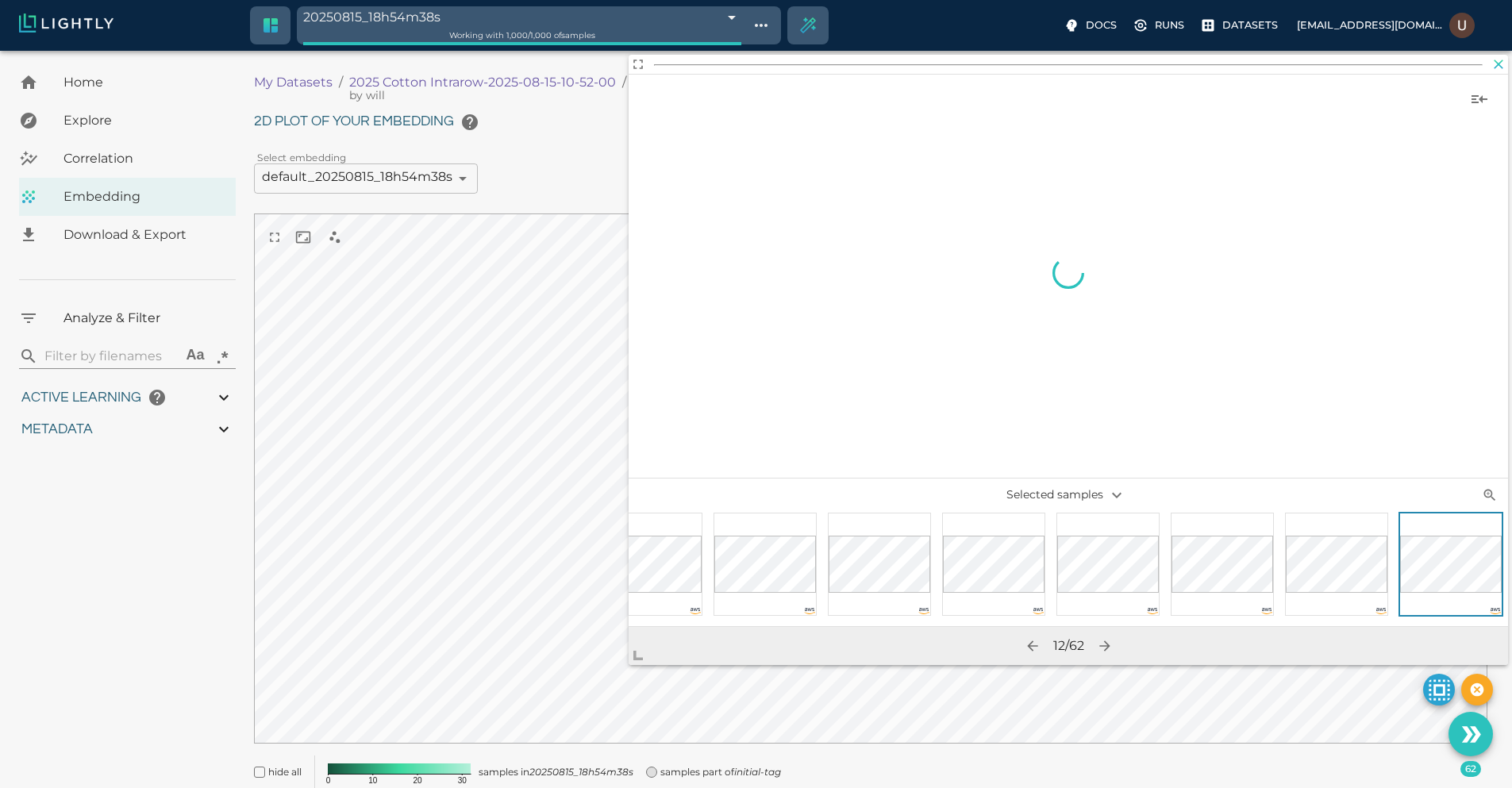
click at [1499, 63] on icon "button" at bounding box center [1499, 64] width 10 height 10
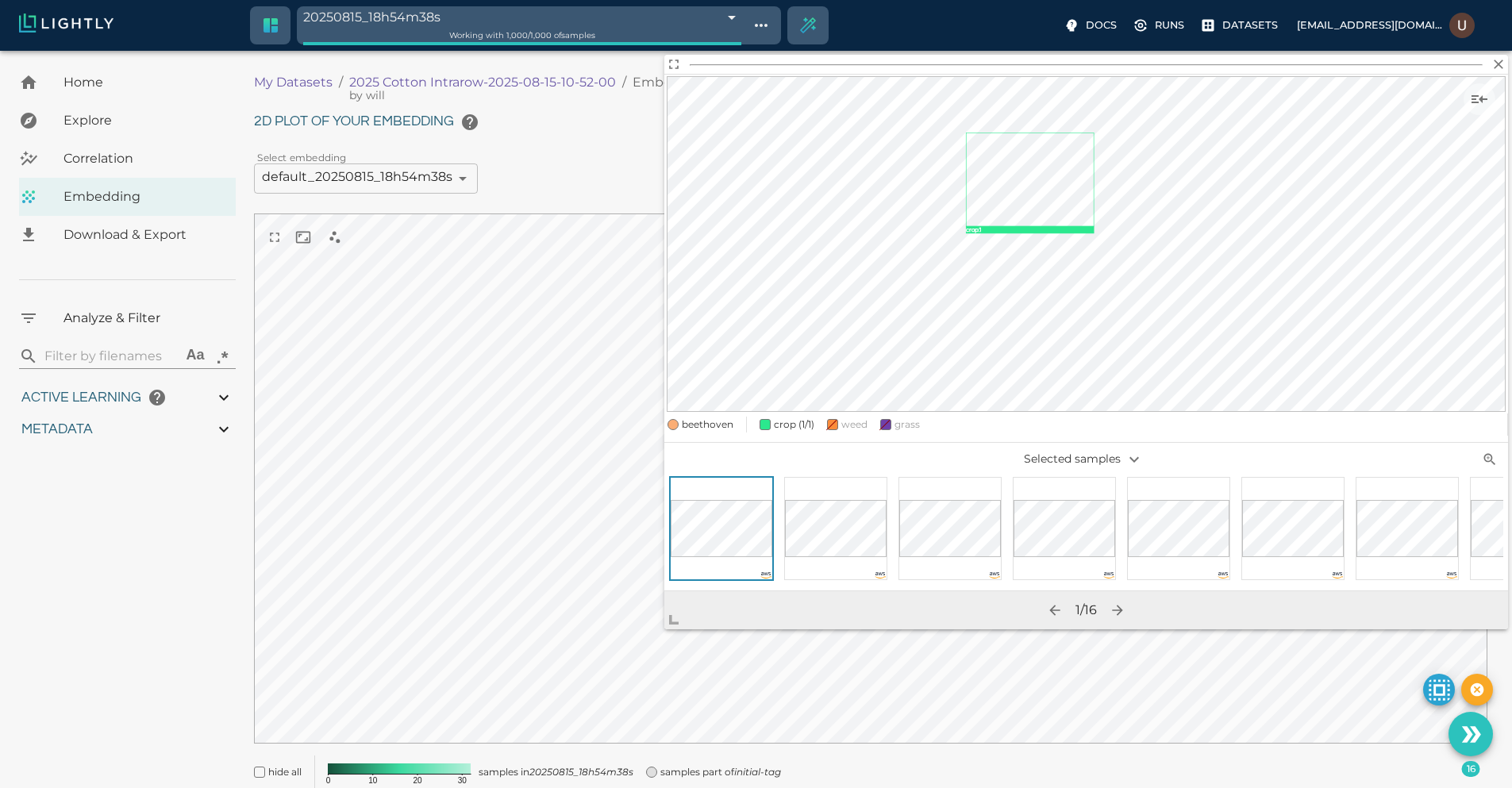
click at [637, 652] on body "20250815_18h54m38s 689f826e8ed35fe88f56481c Working with 1,000 / 1,000 of sampl…" at bounding box center [756, 448] width 1512 height 795
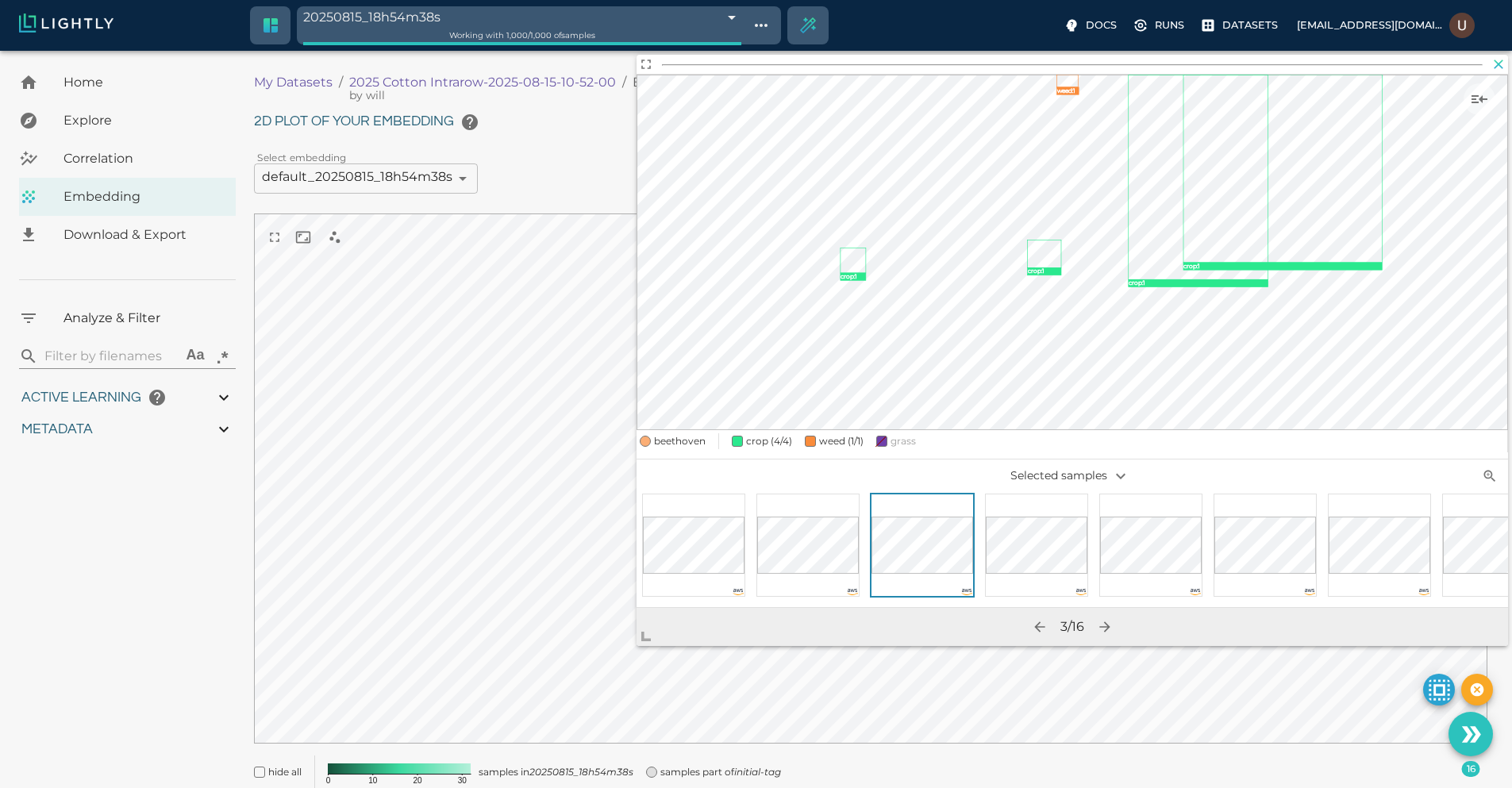
click at [1500, 59] on icon "button" at bounding box center [1498, 64] width 16 height 16
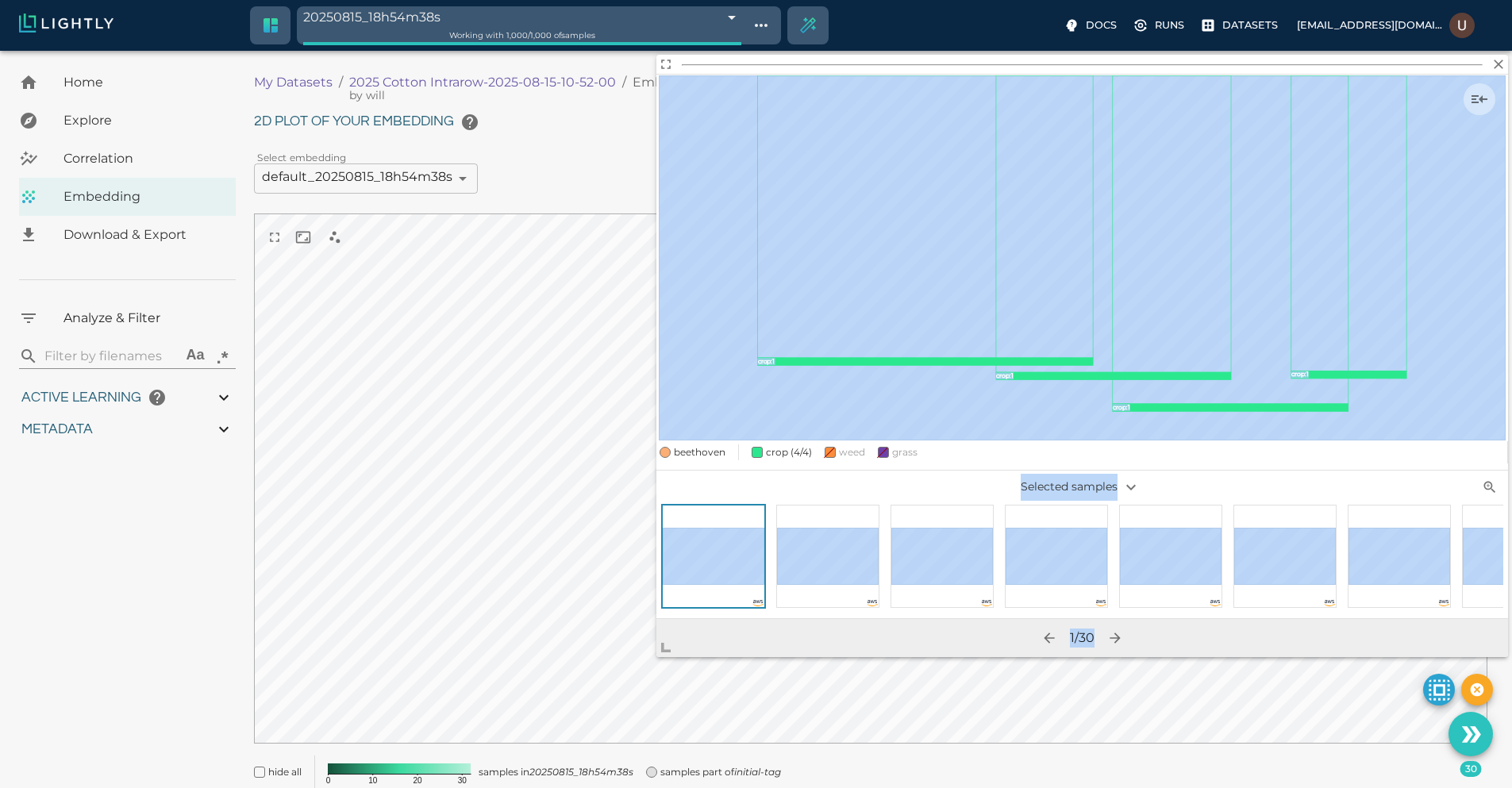
click at [639, 666] on body "20250815_18h54m38s 689f826e8ed35fe88f56481c Working with 1,000 / 1,000 of sampl…" at bounding box center [756, 448] width 1512 height 795
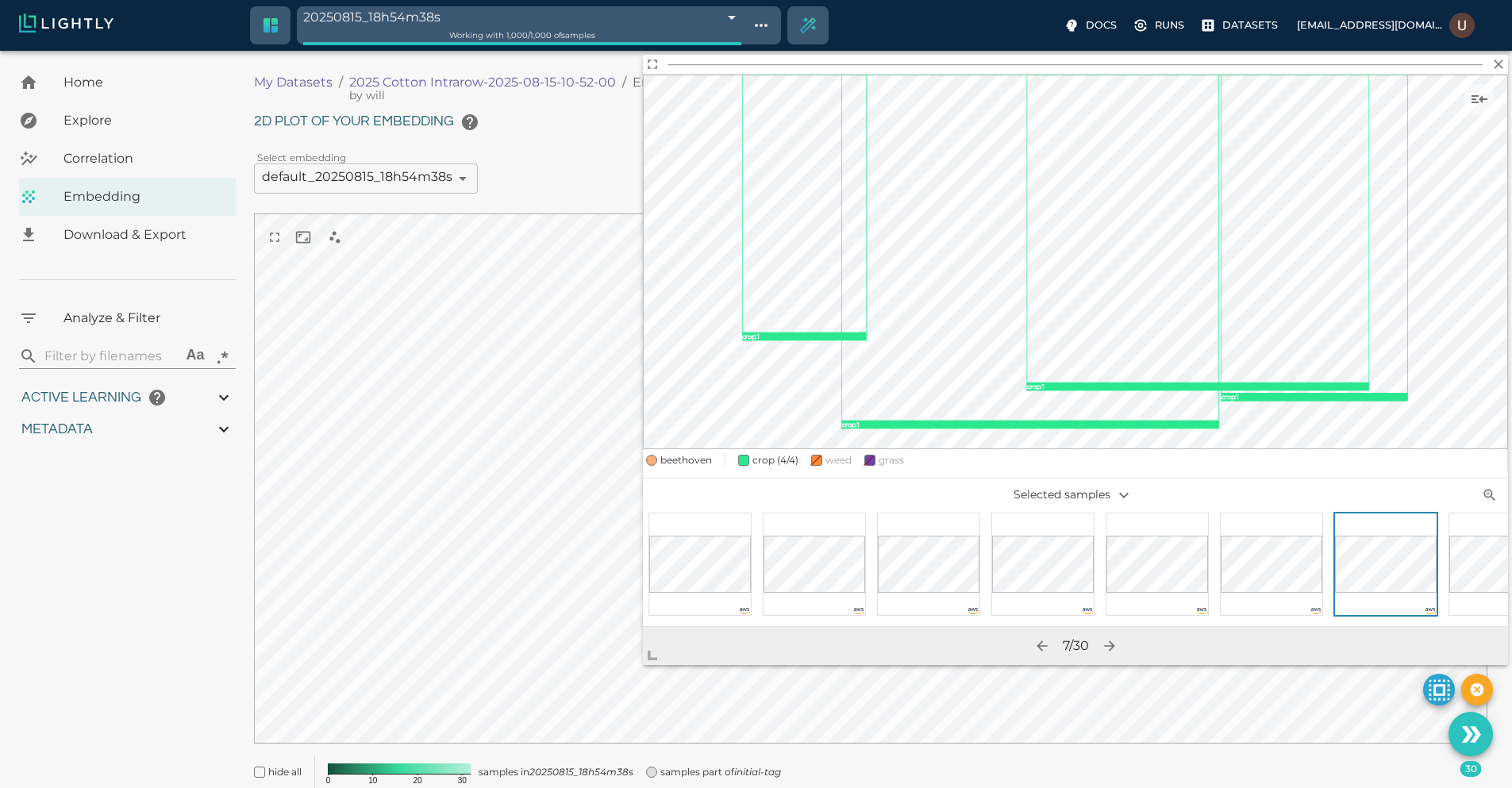
scroll to position [0, 49]
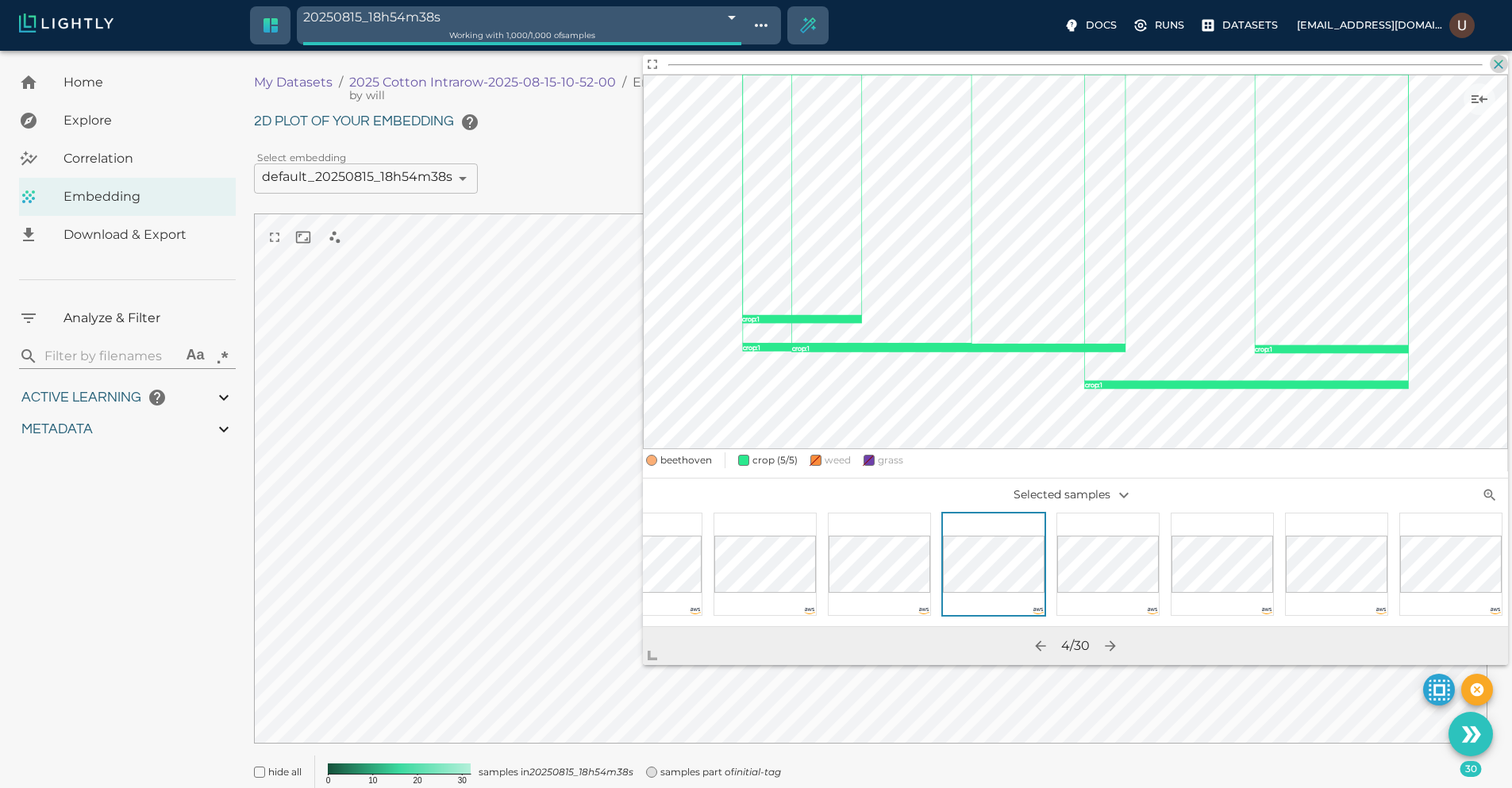
click at [1498, 67] on icon "button" at bounding box center [1498, 64] width 16 height 16
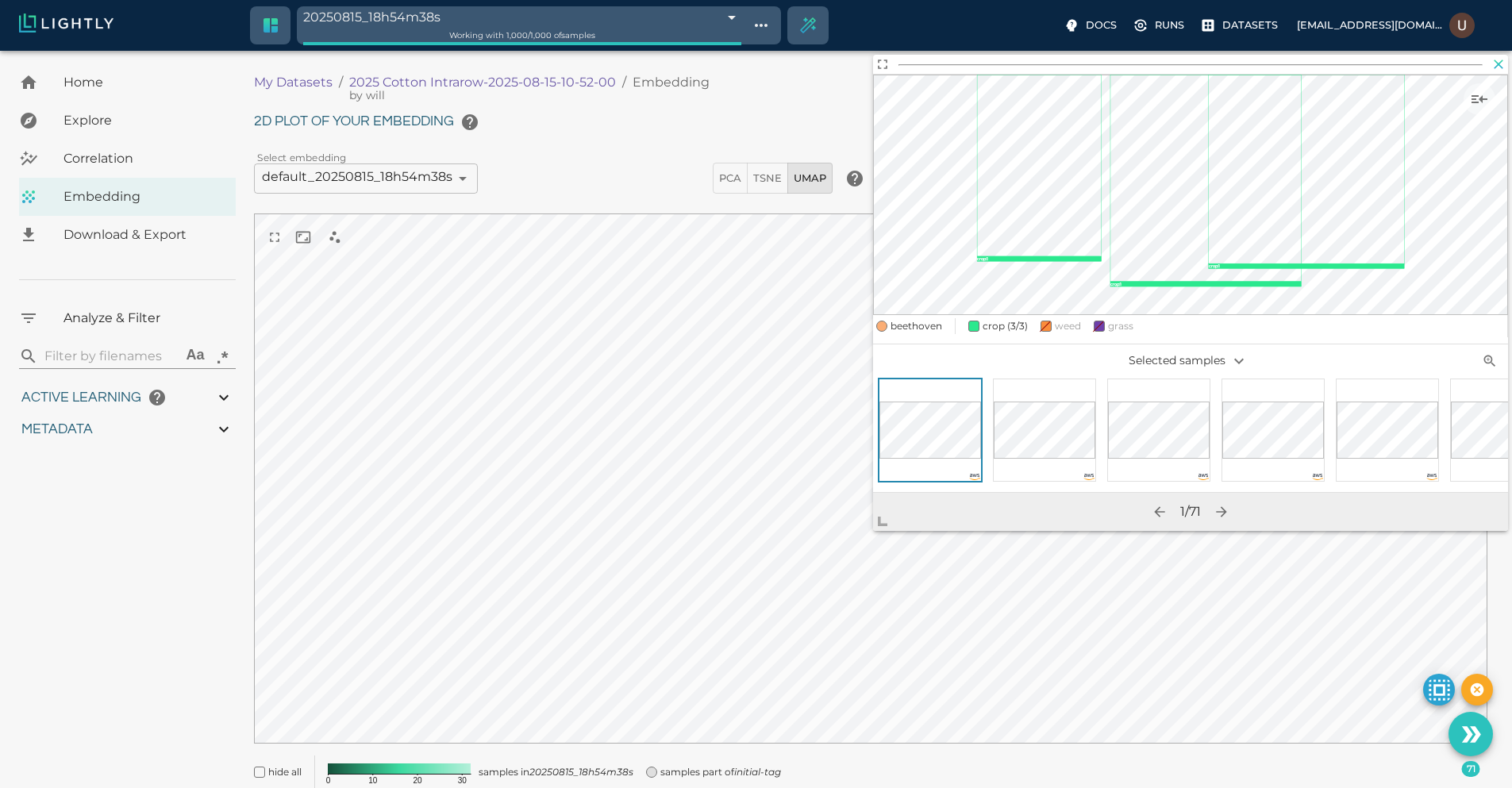
click at [1495, 59] on icon "button" at bounding box center [1498, 64] width 16 height 16
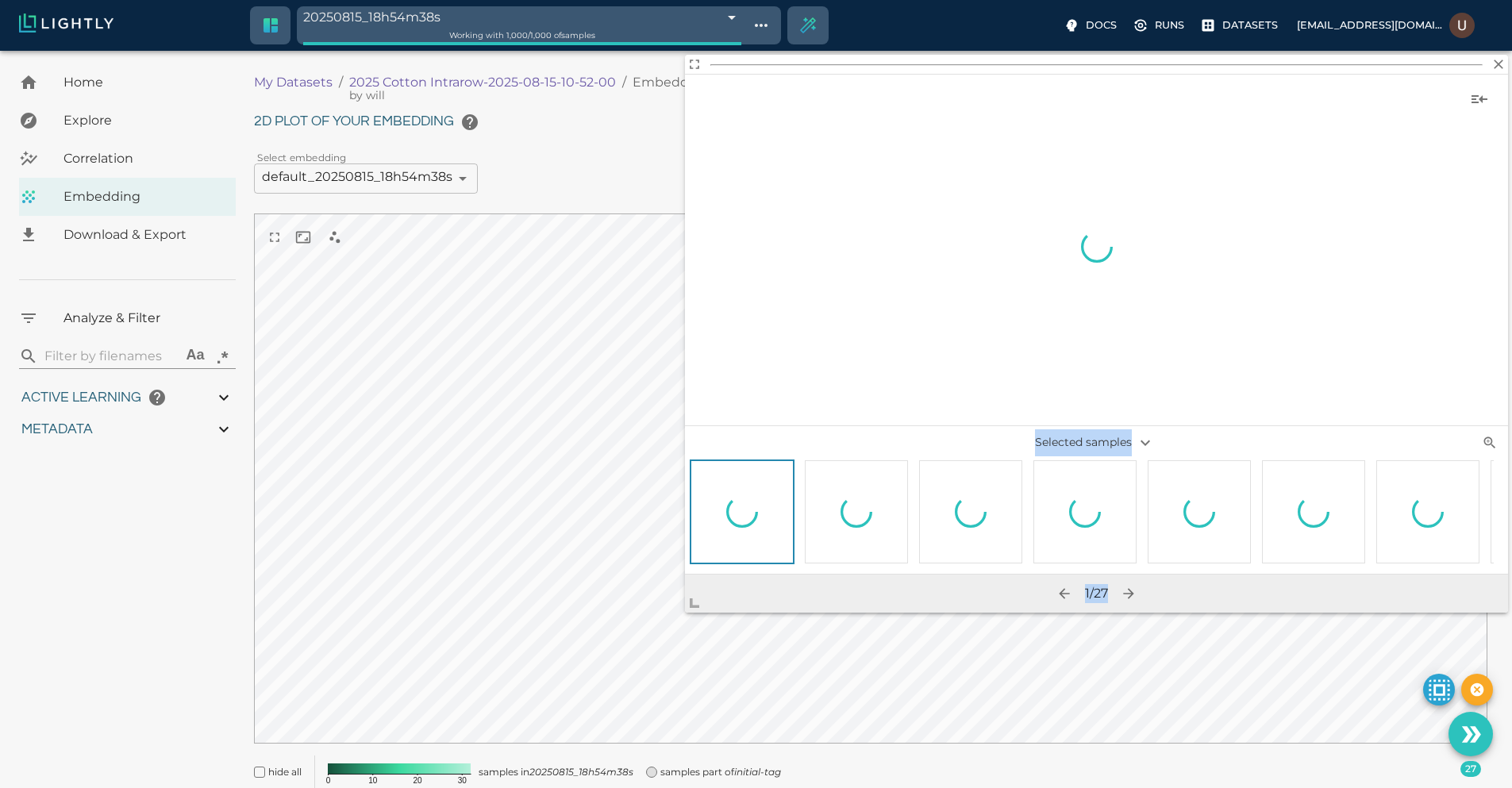
click at [602, 648] on body "20250815_18h54m38s 689f826e8ed35fe88f56481c Working with 1,000 / 1,000 of sampl…" at bounding box center [756, 448] width 1512 height 795
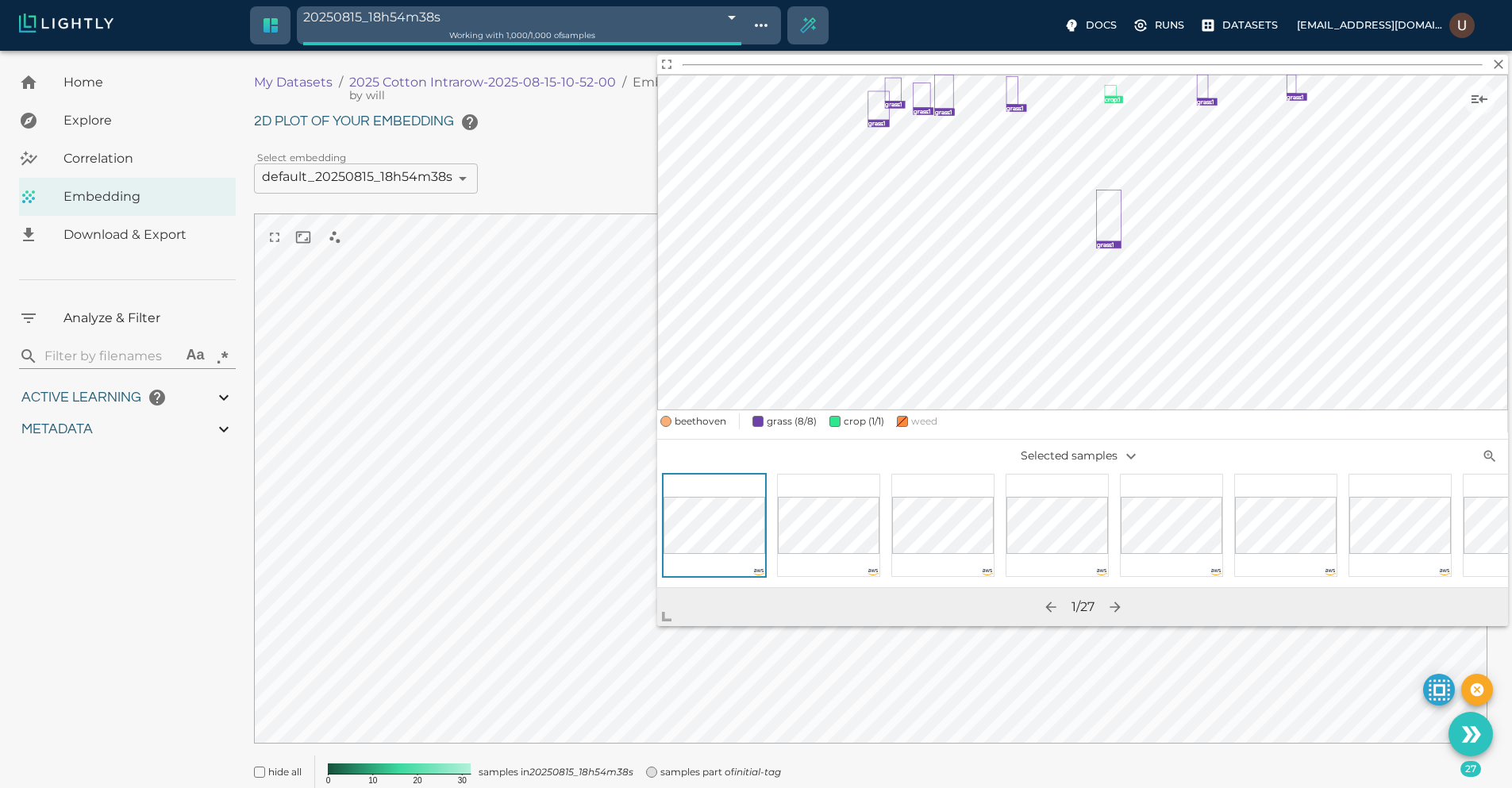
click at [1492, 59] on icon "button" at bounding box center [1498, 64] width 16 height 16
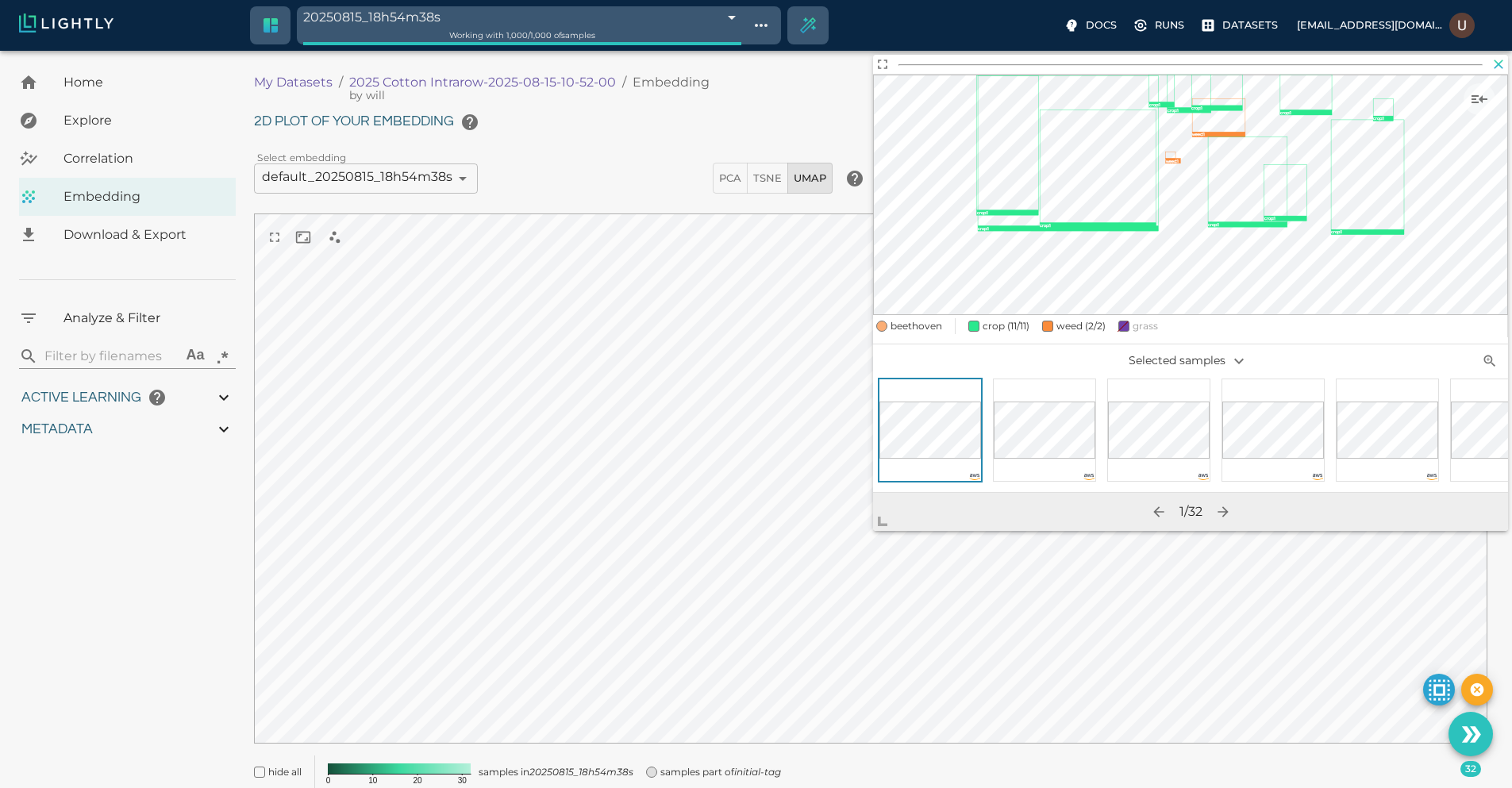
click at [1496, 67] on icon "button" at bounding box center [1499, 64] width 10 height 10
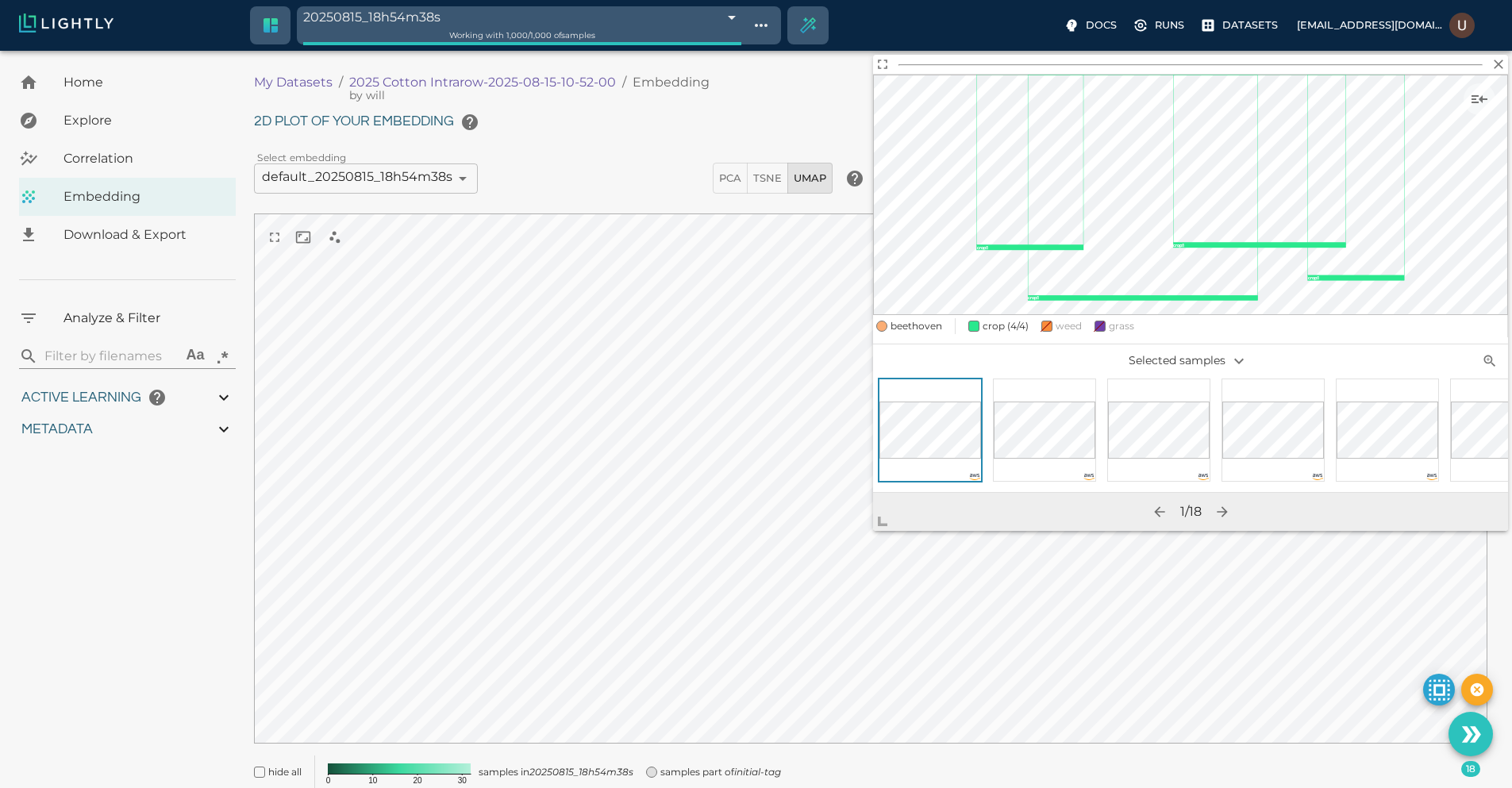
click at [1499, 61] on icon "button" at bounding box center [1498, 64] width 16 height 16
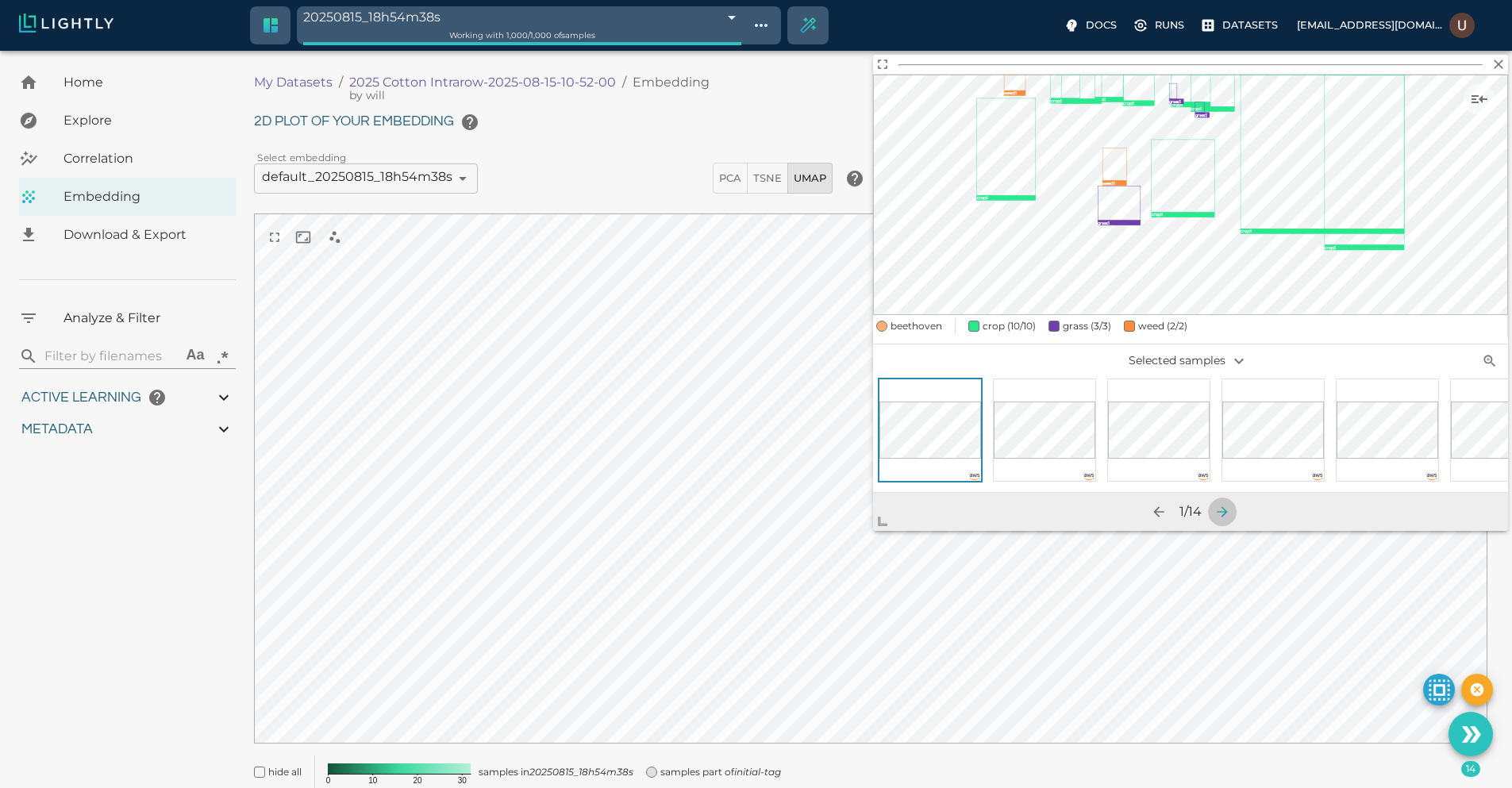
click at [1230, 510] on icon "button" at bounding box center [1222, 512] width 16 height 16
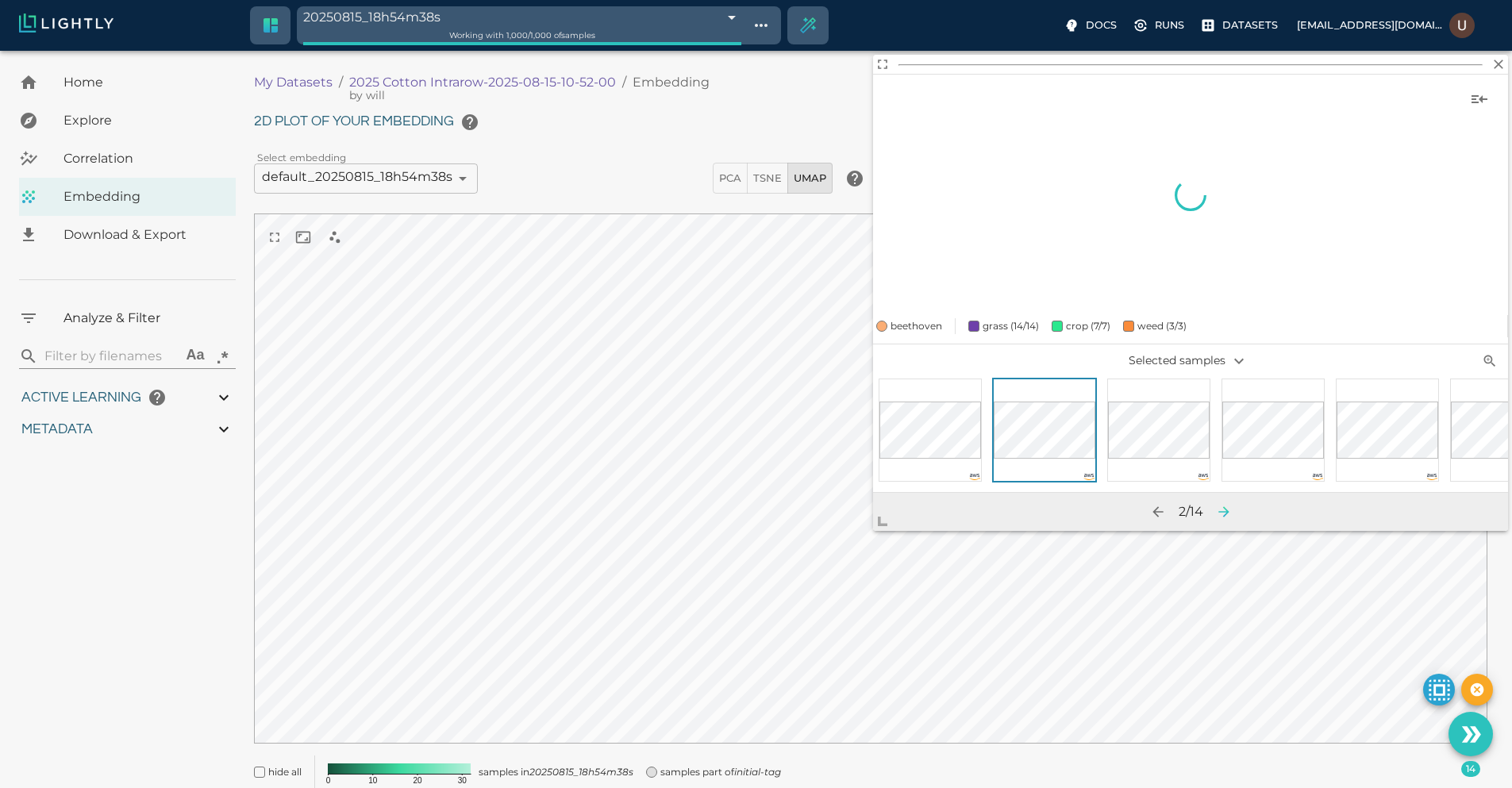
click at [1232, 510] on icon "button" at bounding box center [1224, 512] width 16 height 16
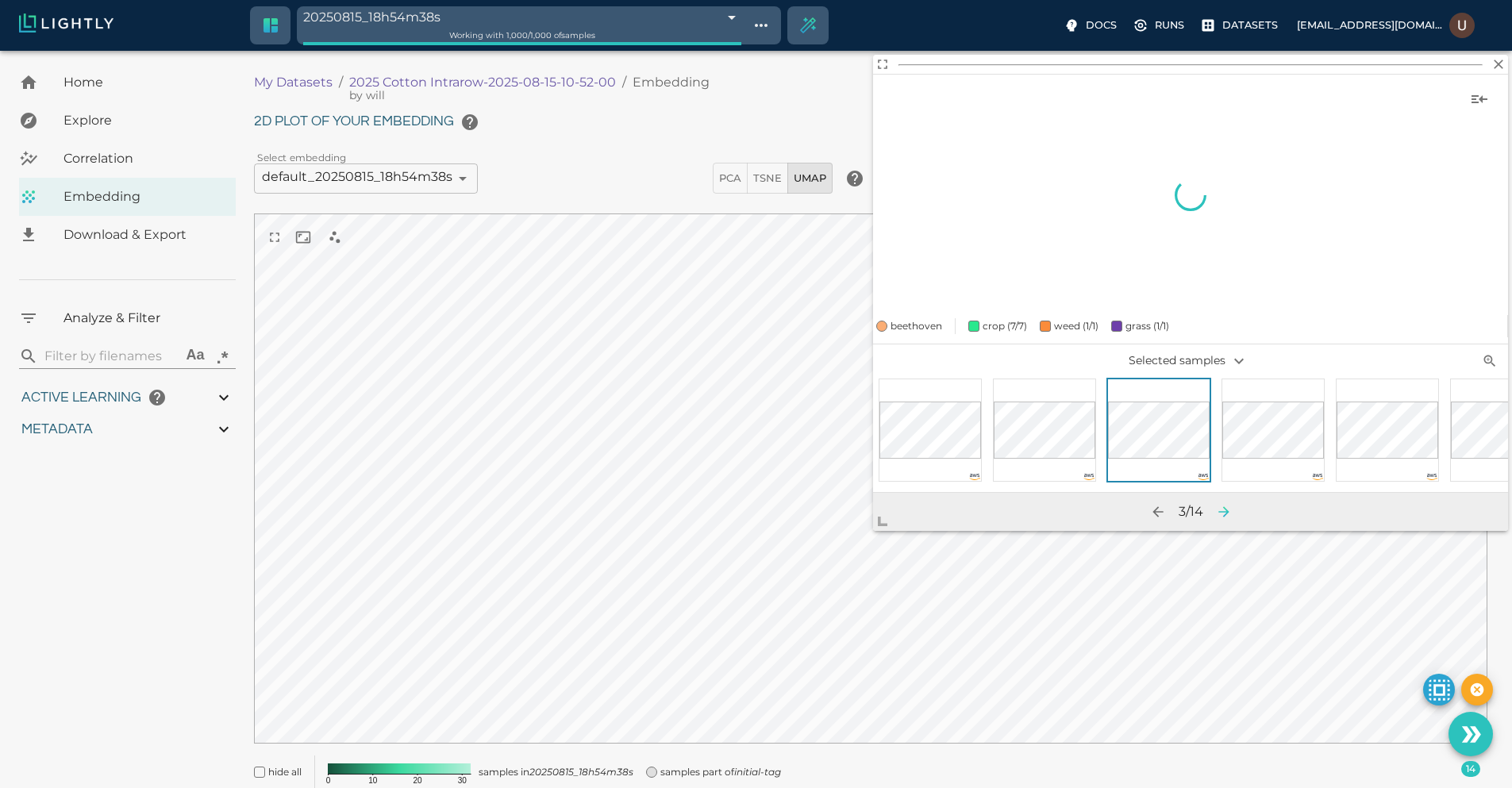
click at [1232, 510] on icon "button" at bounding box center [1224, 512] width 16 height 16
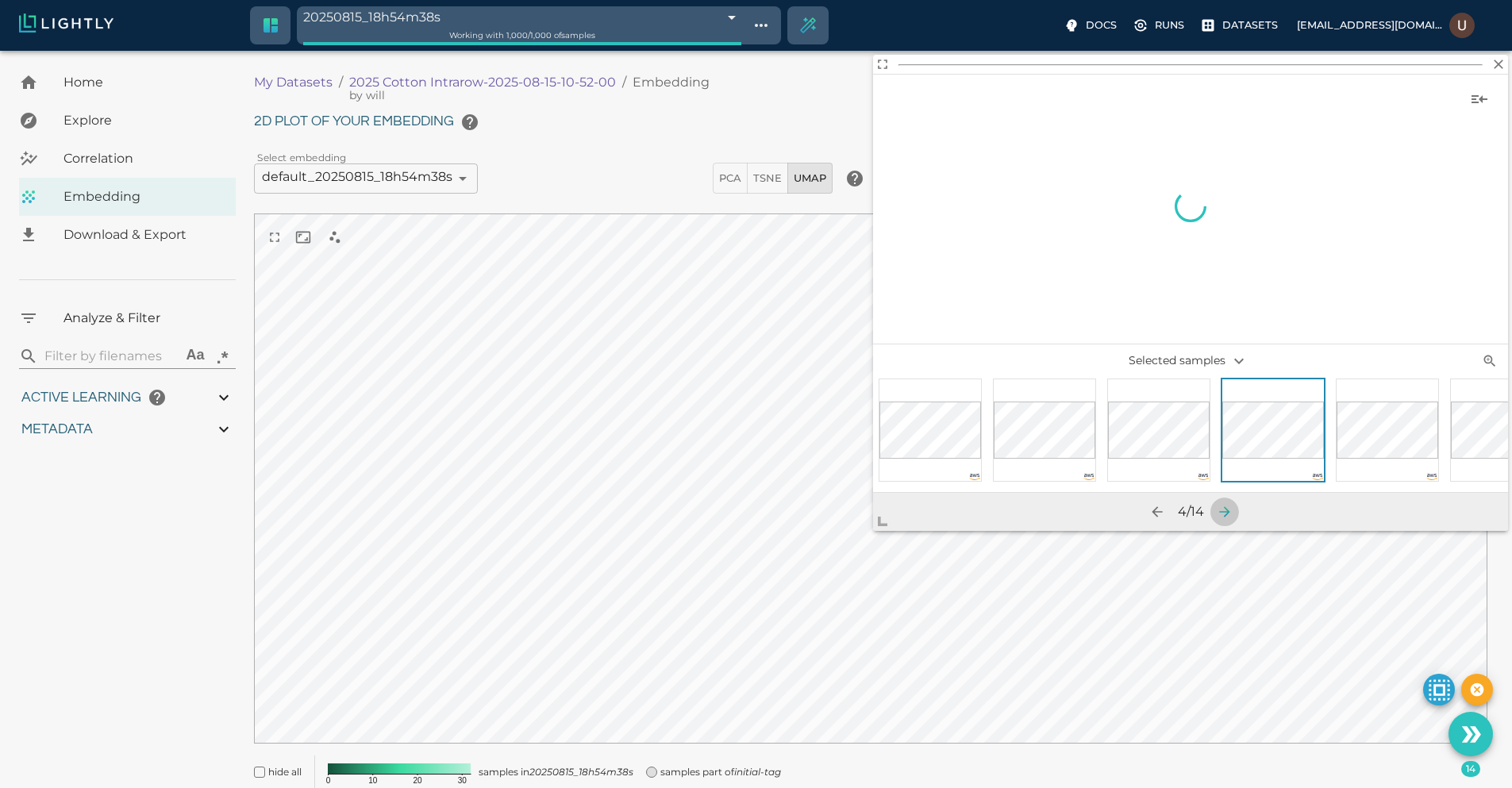
click at [1233, 510] on icon "button" at bounding box center [1224, 512] width 16 height 16
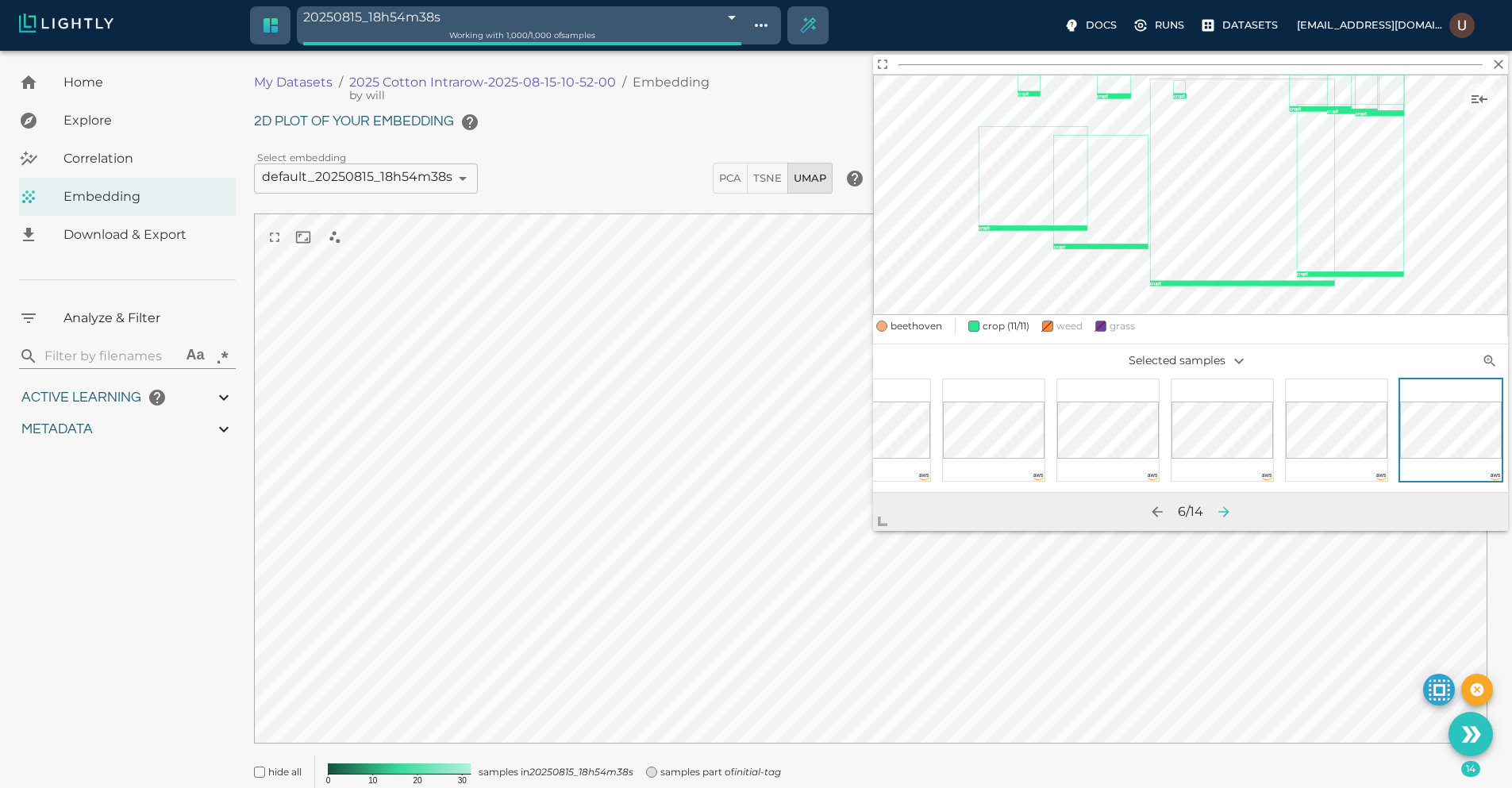
click at [1232, 510] on icon "button" at bounding box center [1224, 512] width 16 height 16
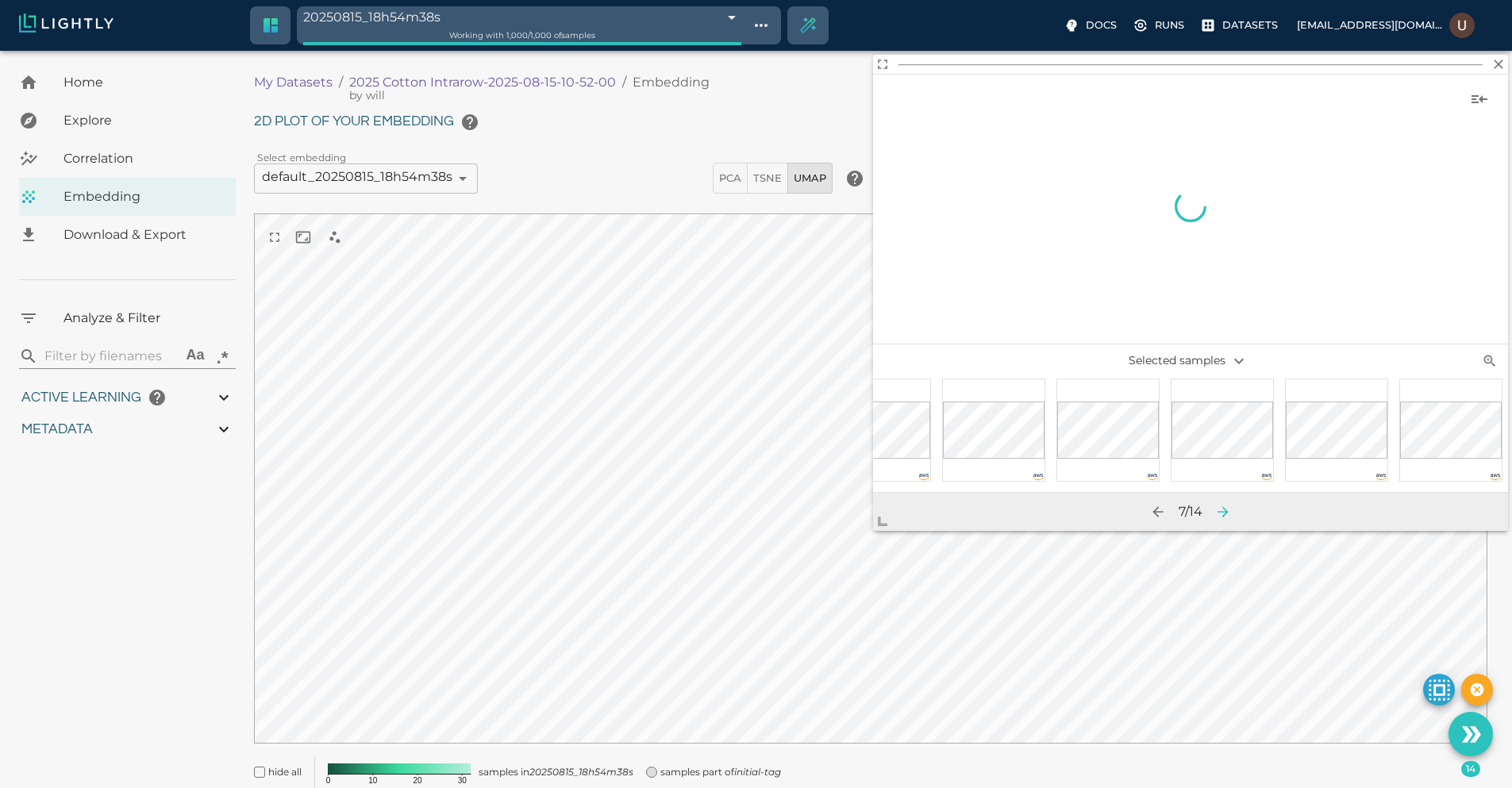
scroll to position [0, 165]
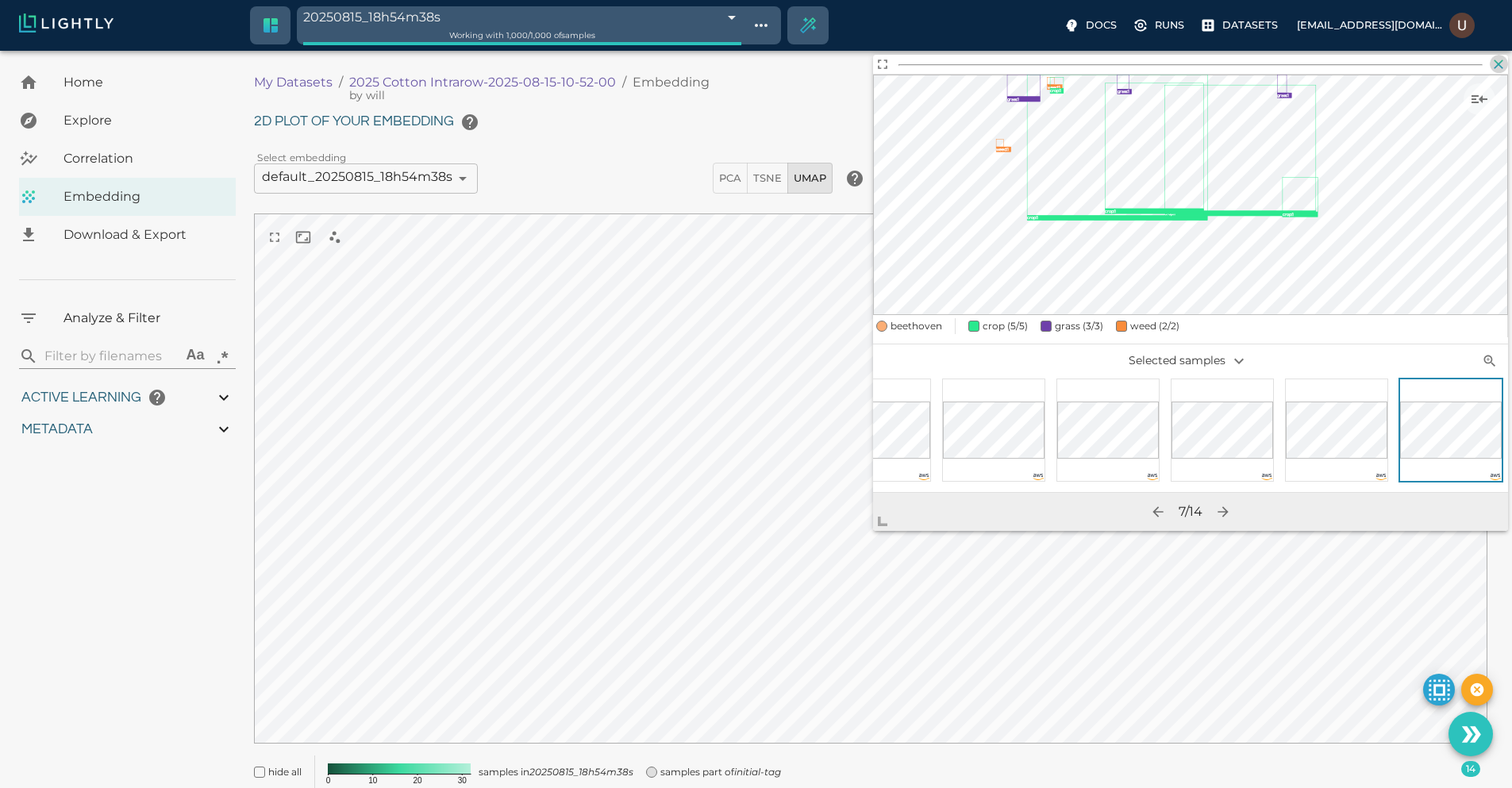
click at [1491, 64] on icon "button" at bounding box center [1498, 64] width 16 height 16
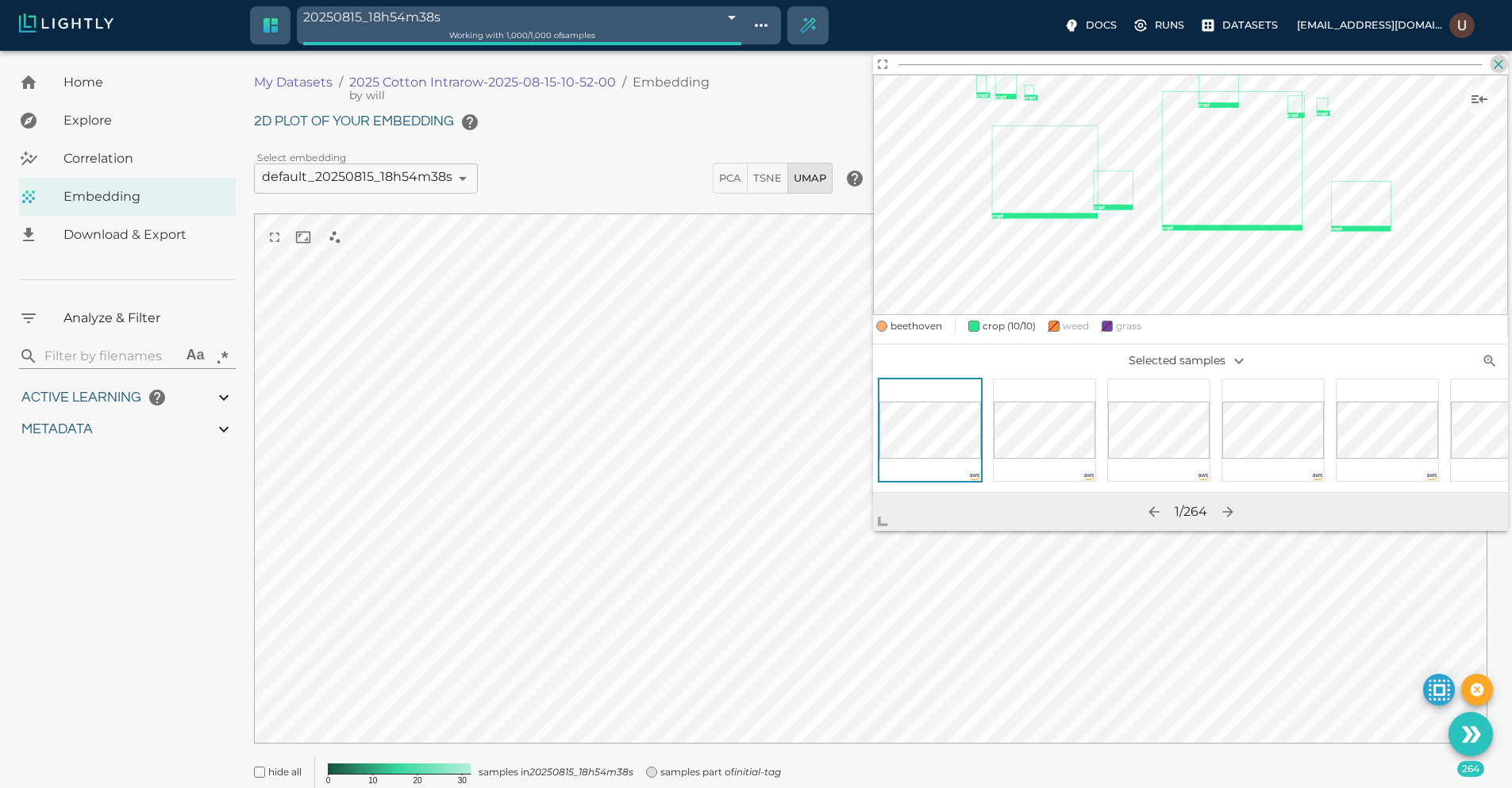
click at [1496, 70] on icon "button" at bounding box center [1498, 64] width 16 height 16
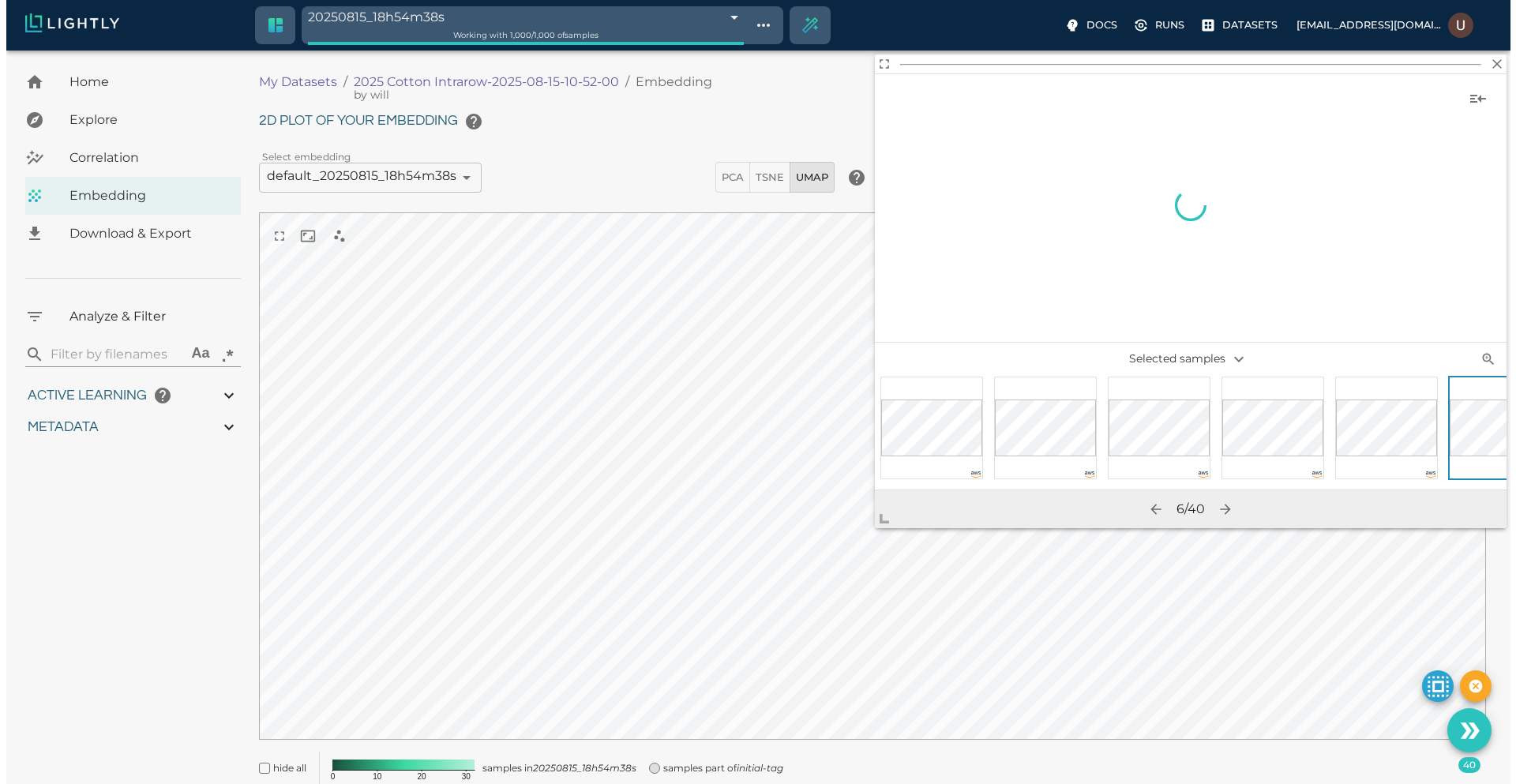
scroll to position [0, 50]
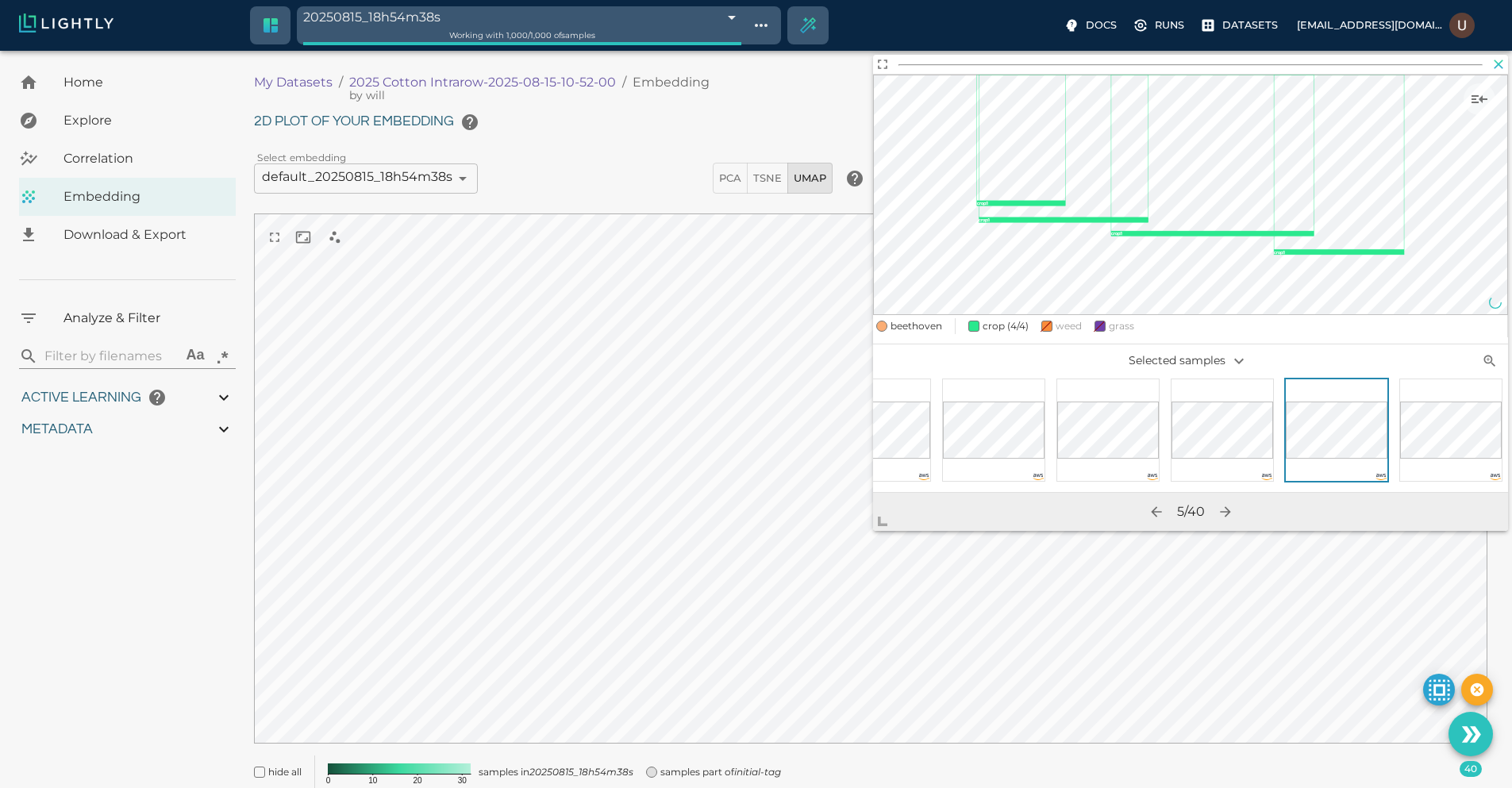
click at [1497, 65] on icon "button" at bounding box center [1499, 64] width 10 height 10
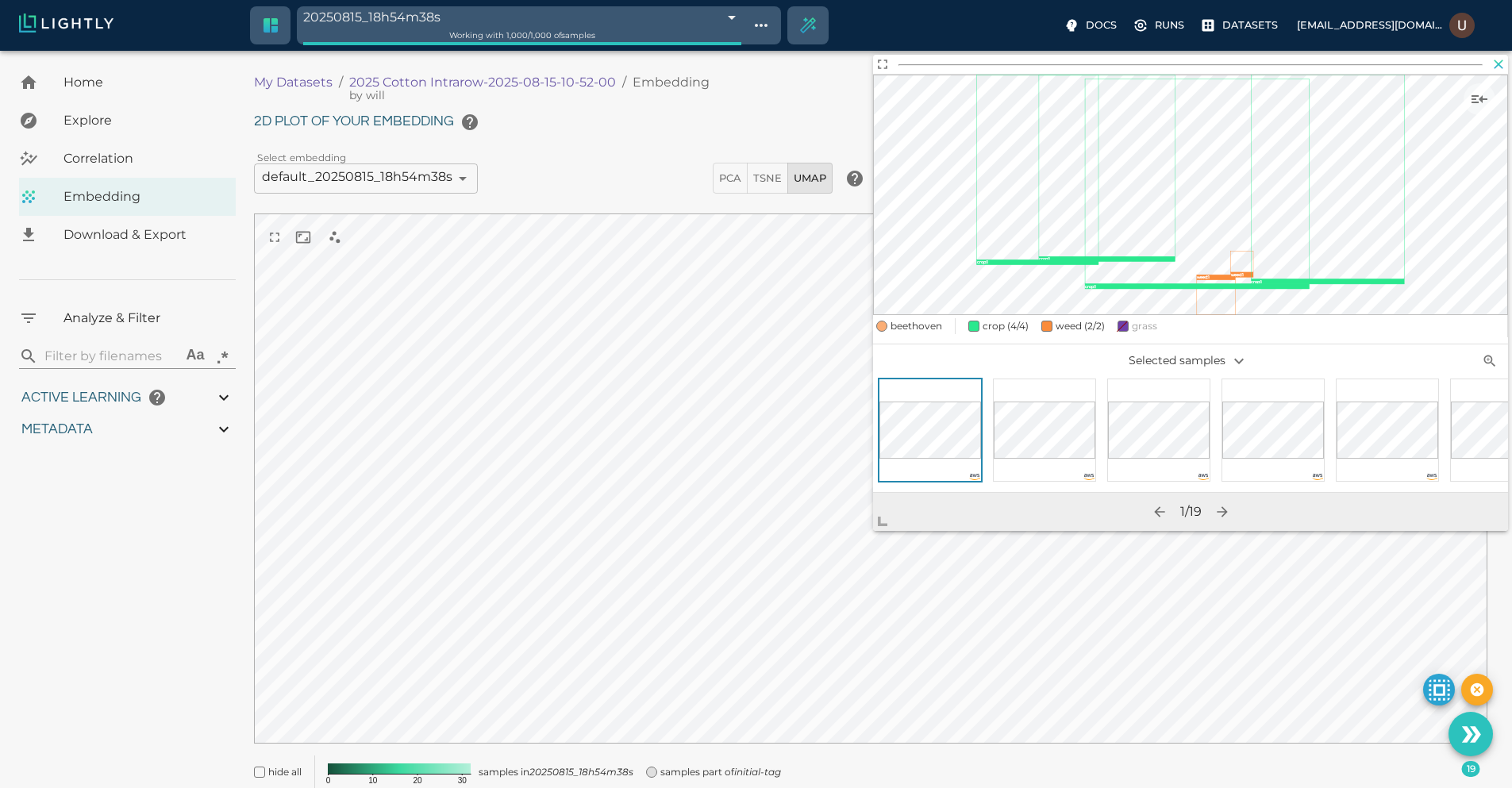
click at [1502, 58] on icon "button" at bounding box center [1498, 64] width 16 height 16
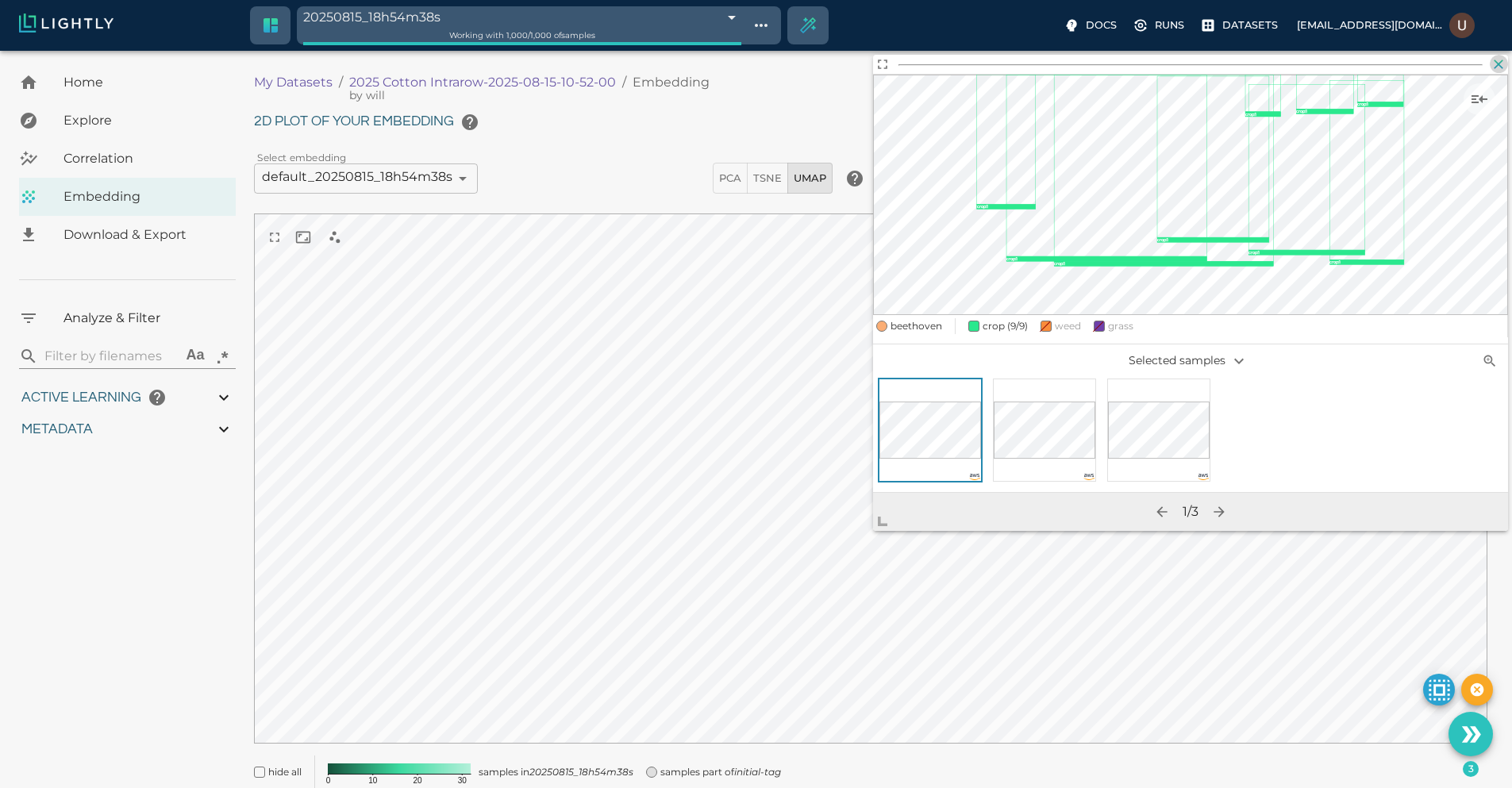
click at [1493, 69] on icon "button" at bounding box center [1498, 64] width 16 height 16
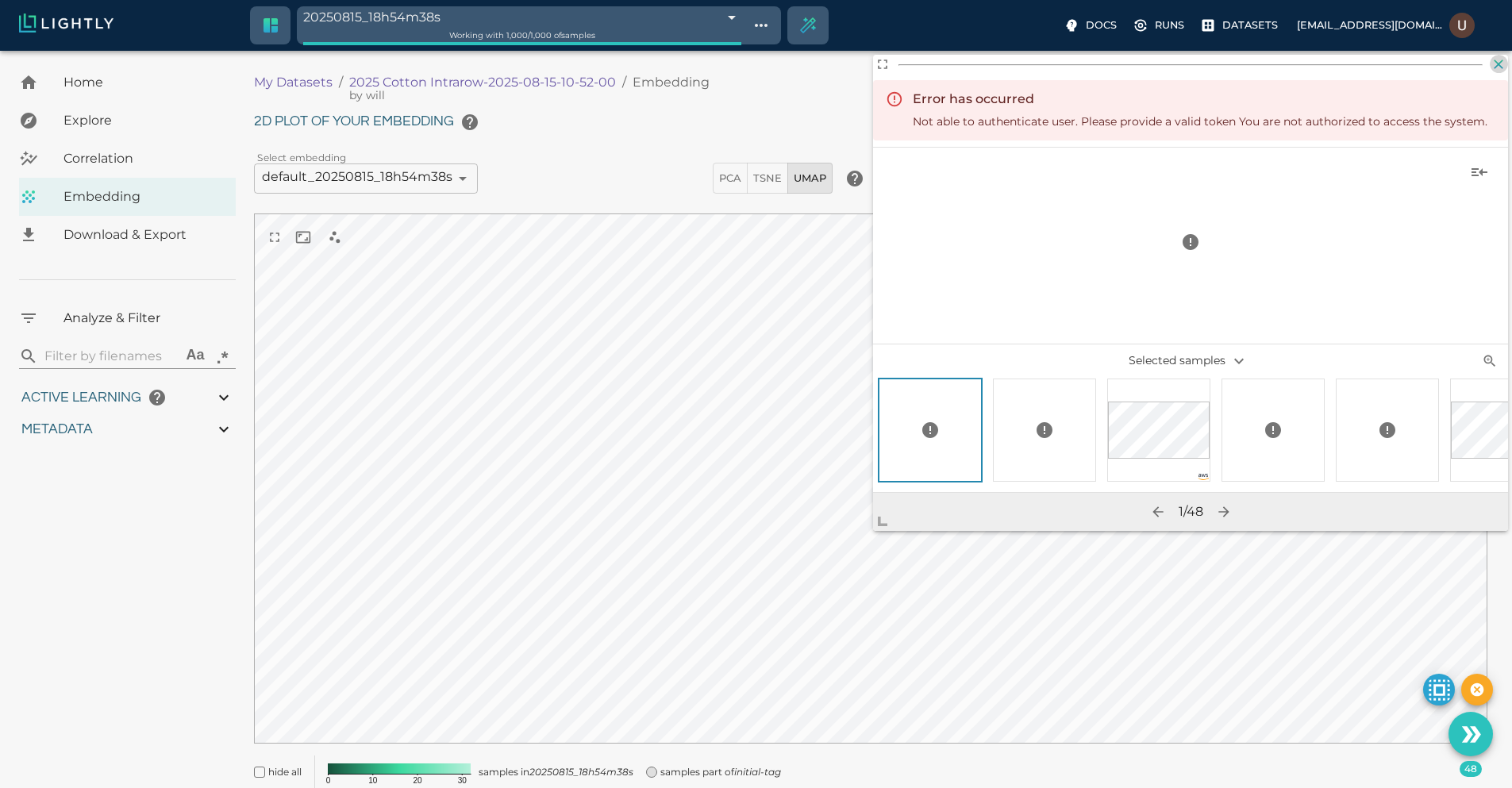
click at [1500, 59] on icon "button" at bounding box center [1498, 64] width 16 height 16
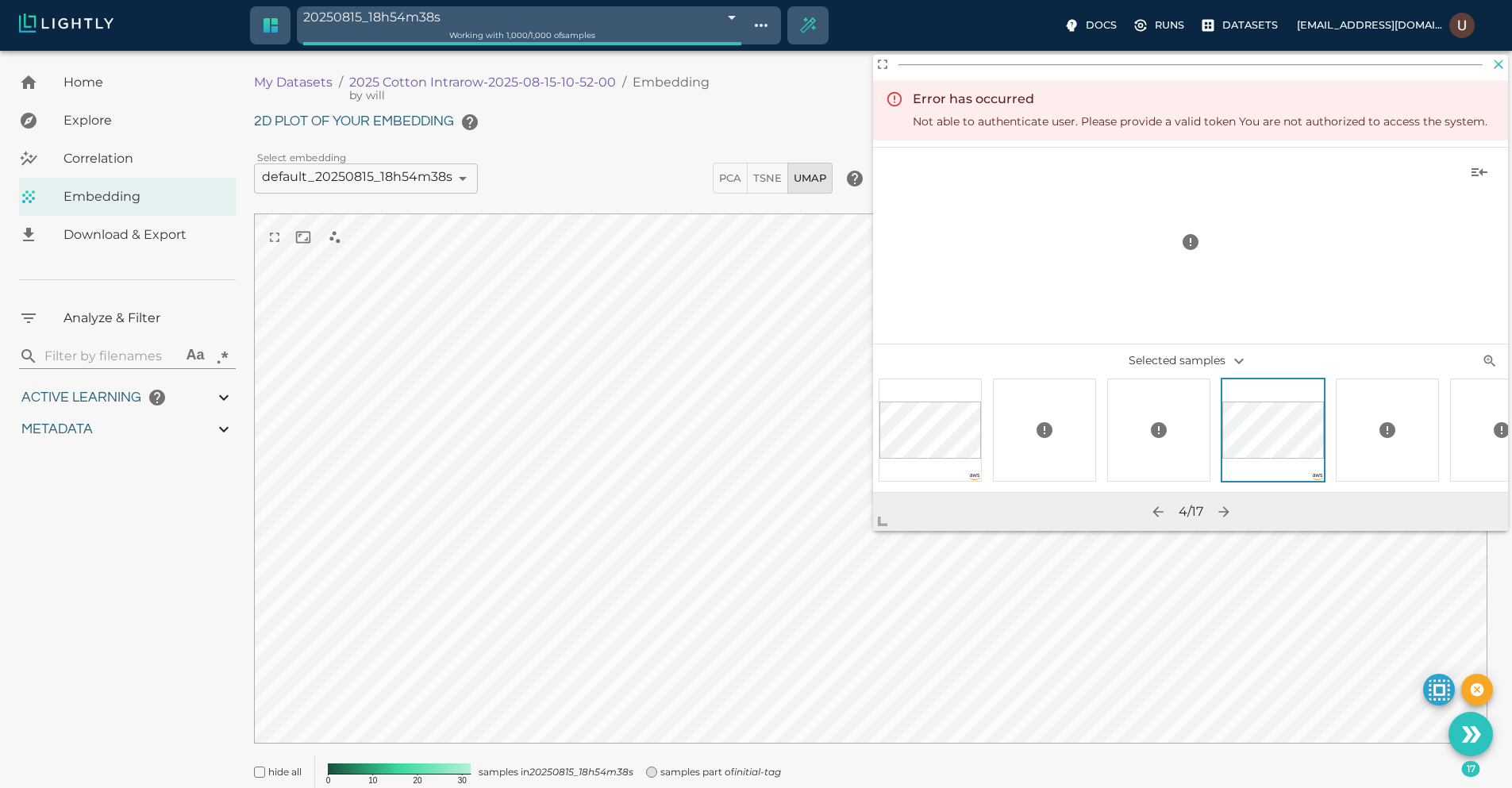
click at [1497, 65] on icon "button" at bounding box center [1499, 64] width 10 height 10
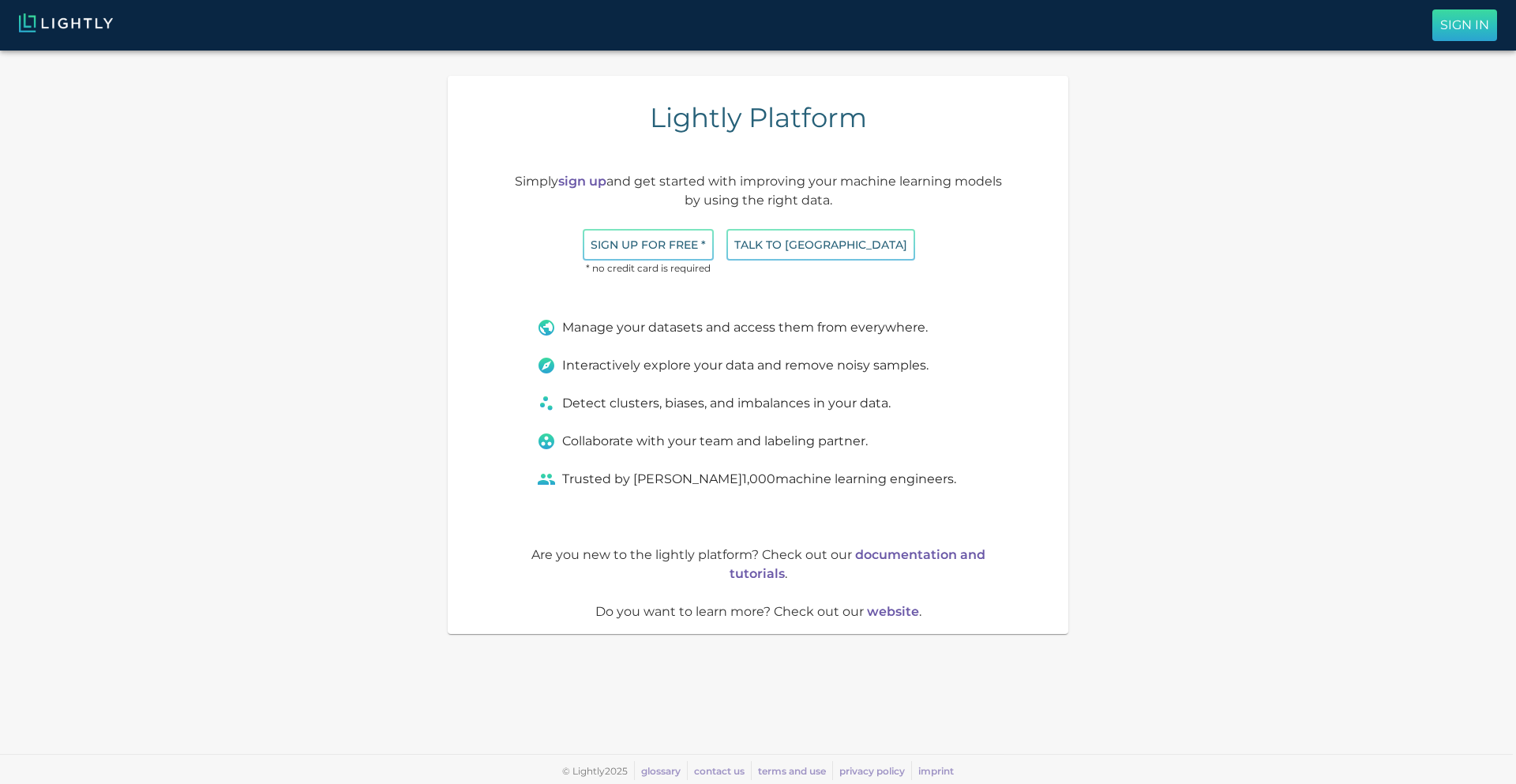
click at [1440, 33] on p "Sign In" at bounding box center [1465, 25] width 49 height 19
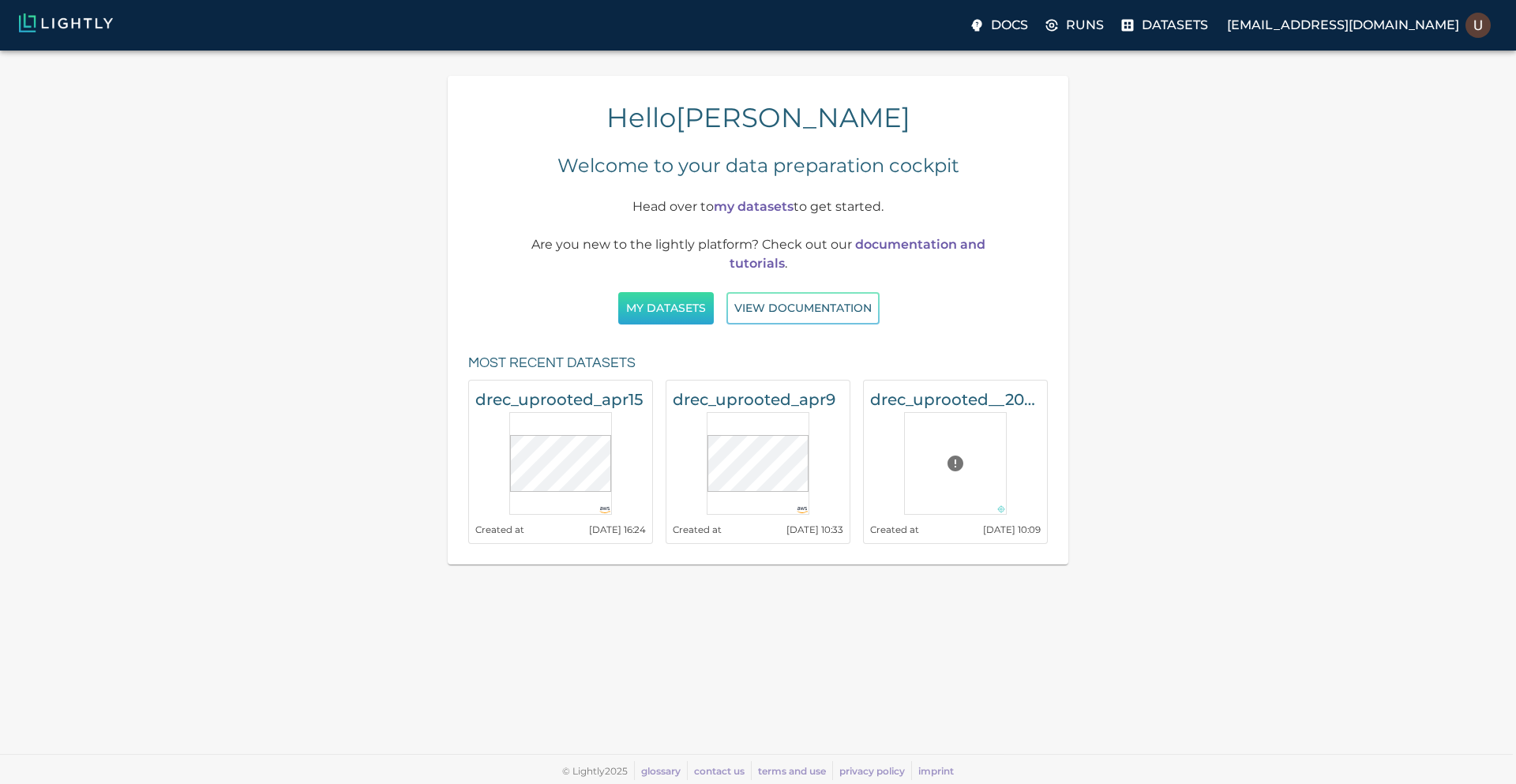
click at [655, 311] on button "My Datasets" at bounding box center [665, 308] width 95 height 32
